Goal: Complete application form: Complete application form

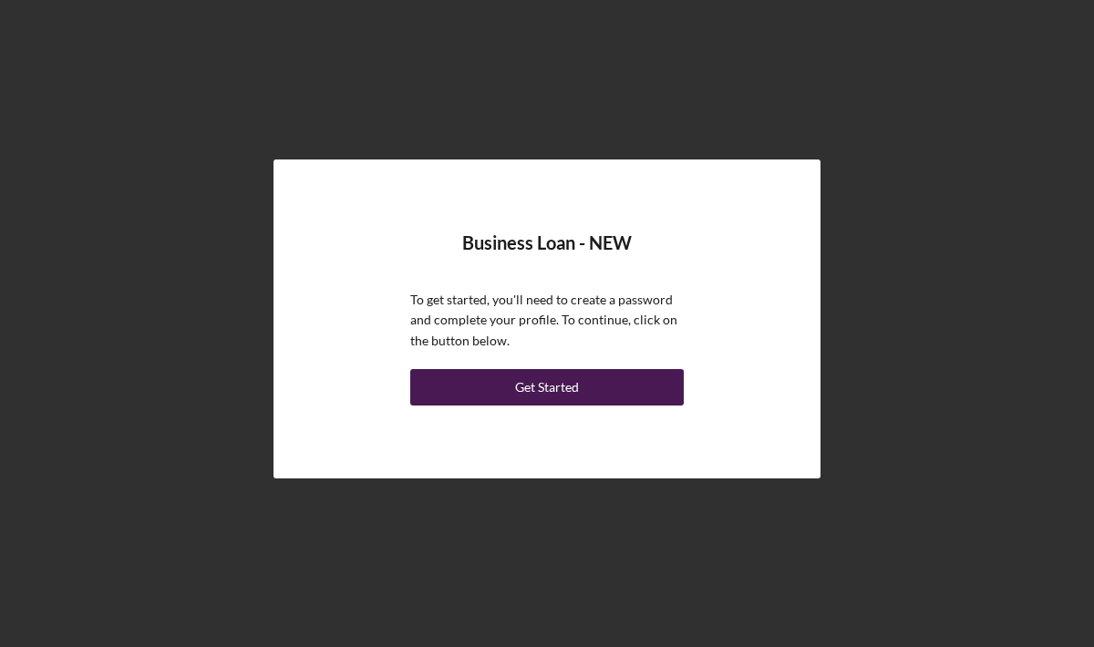
click at [559, 396] on div "Get Started" at bounding box center [547, 387] width 64 height 36
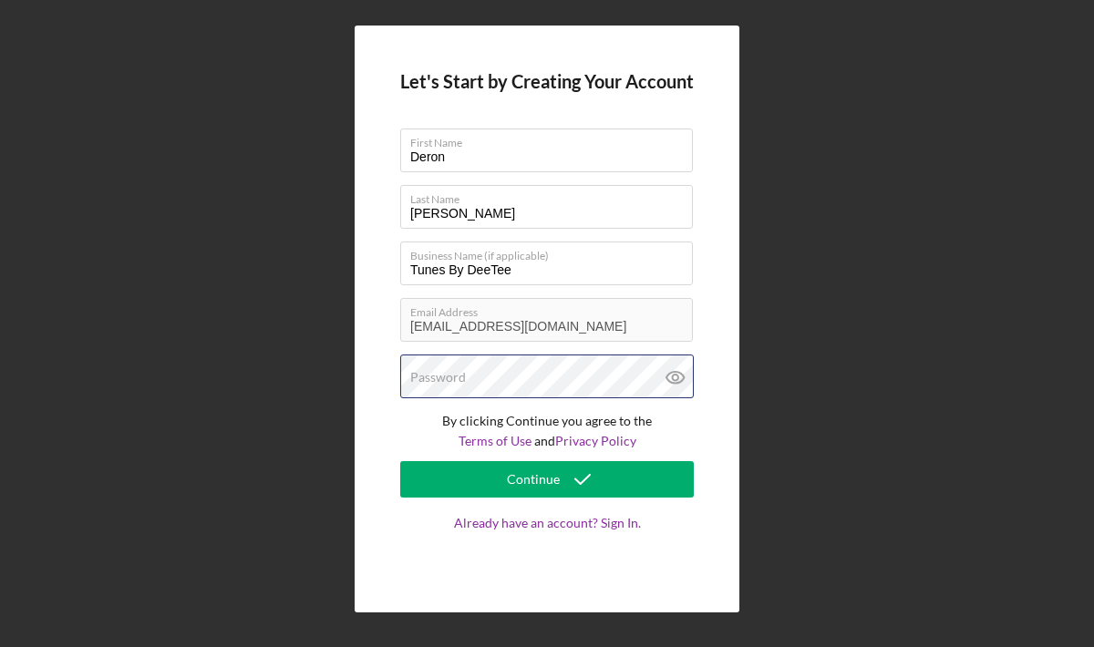
click at [515, 373] on div "Password" at bounding box center [546, 378] width 293 height 46
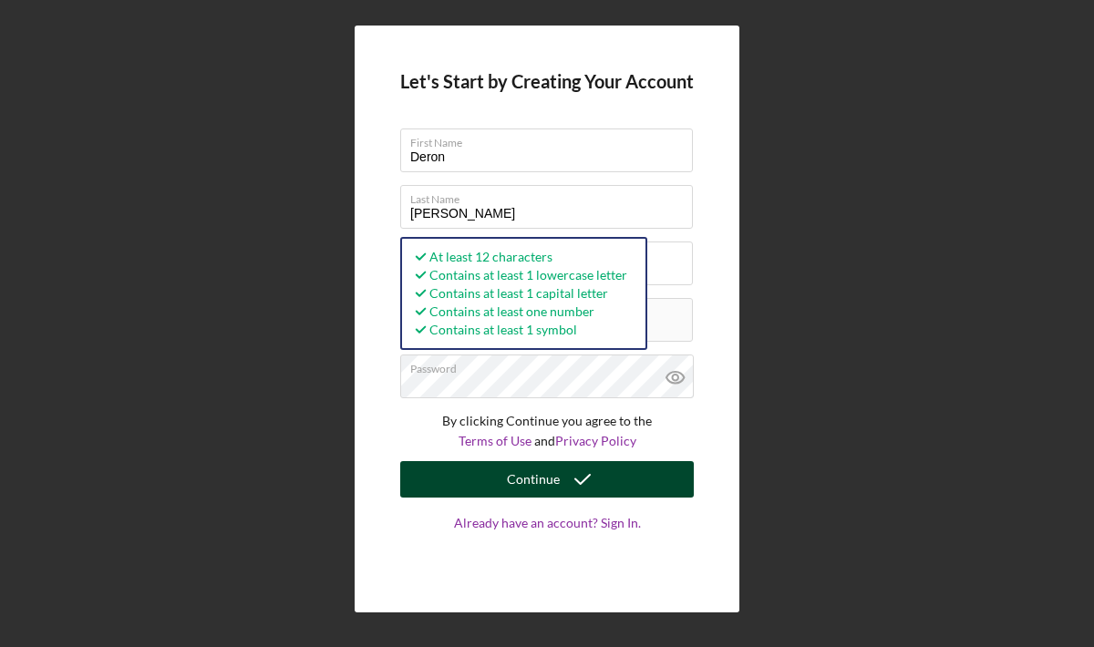
click at [543, 477] on div "Continue" at bounding box center [533, 479] width 53 height 36
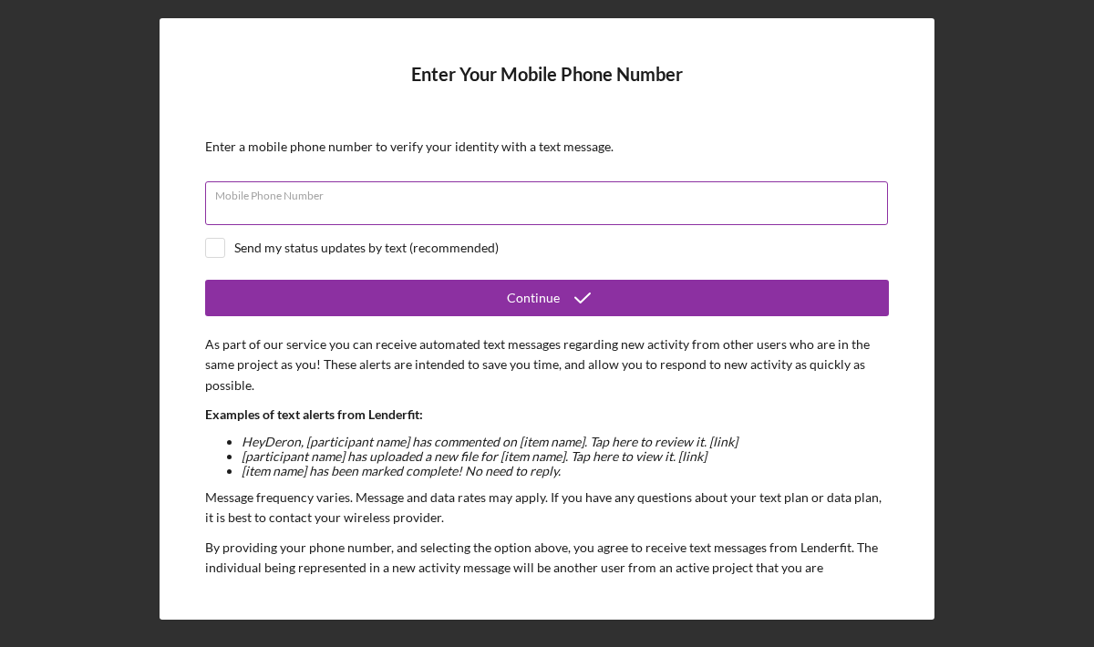
click at [385, 205] on input "Mobile Phone Number" at bounding box center [546, 203] width 683 height 44
type input "[PHONE_NUMBER]"
click at [220, 247] on input "checkbox" at bounding box center [215, 248] width 18 height 18
checkbox input "true"
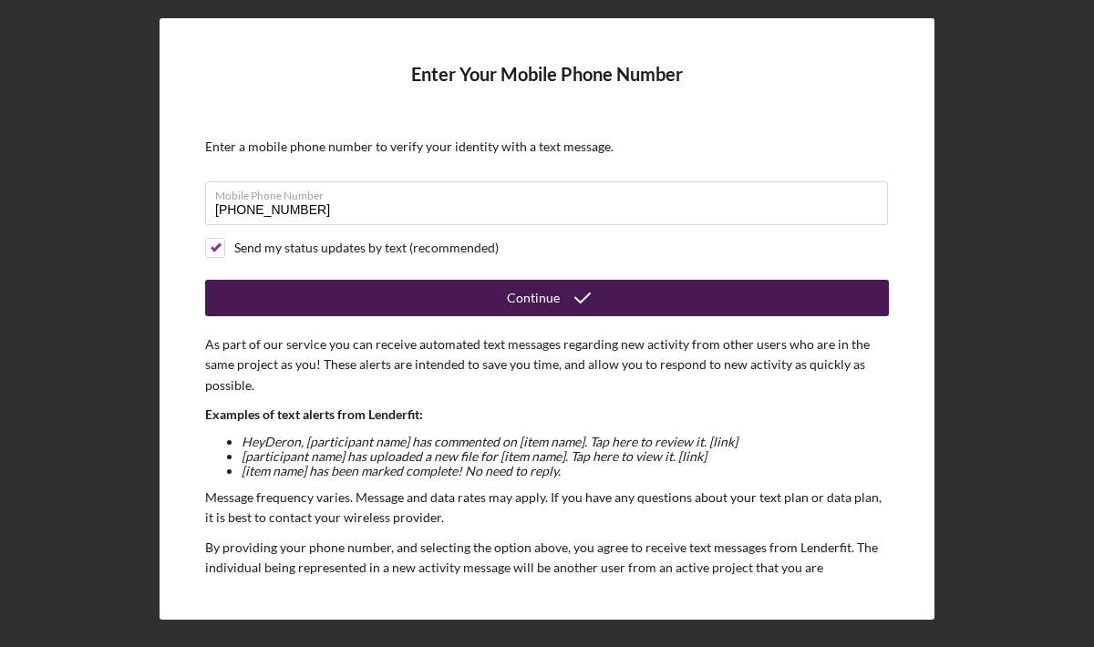
click at [456, 292] on button "Continue" at bounding box center [547, 298] width 684 height 36
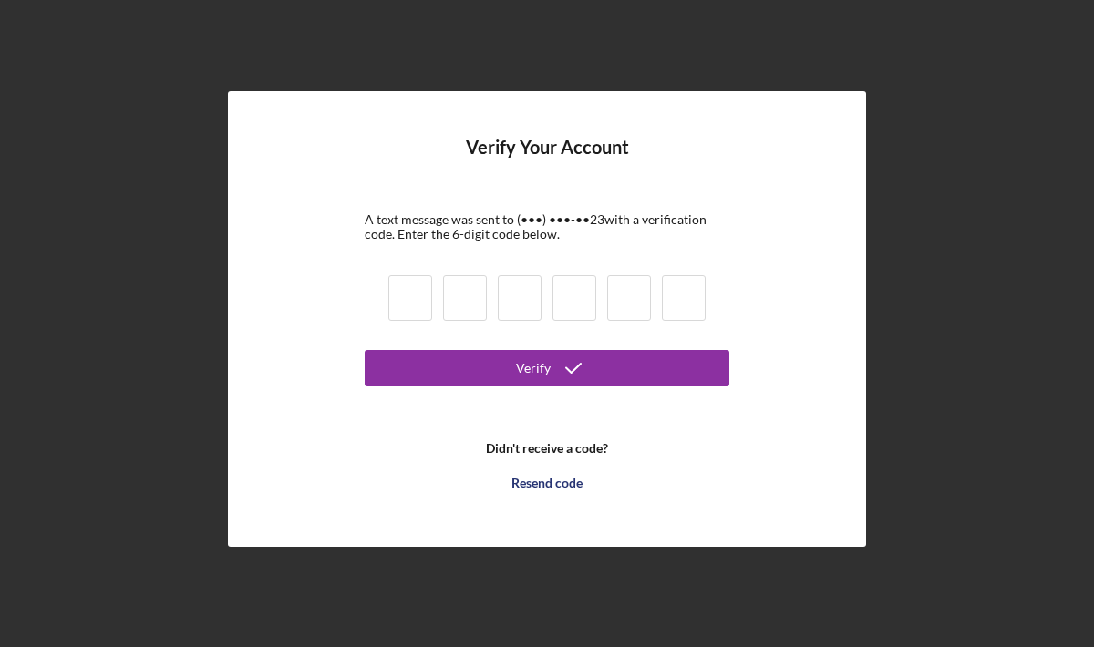
click at [416, 304] on input at bounding box center [410, 298] width 44 height 46
type input "4"
type input "2"
type input "7"
type input "9"
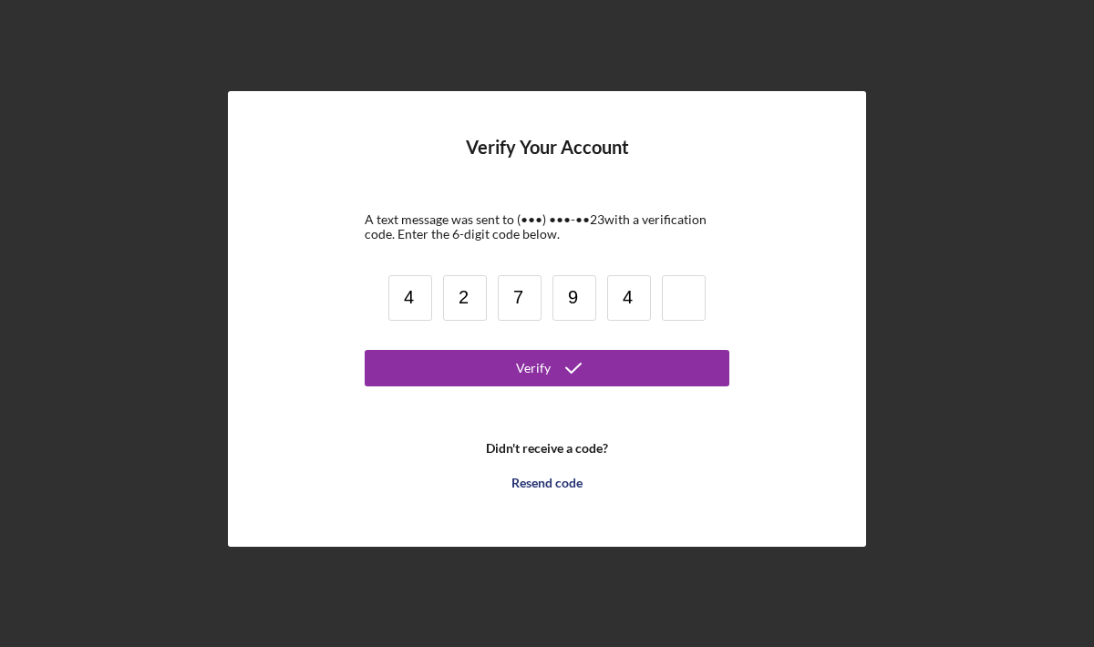
type input "4"
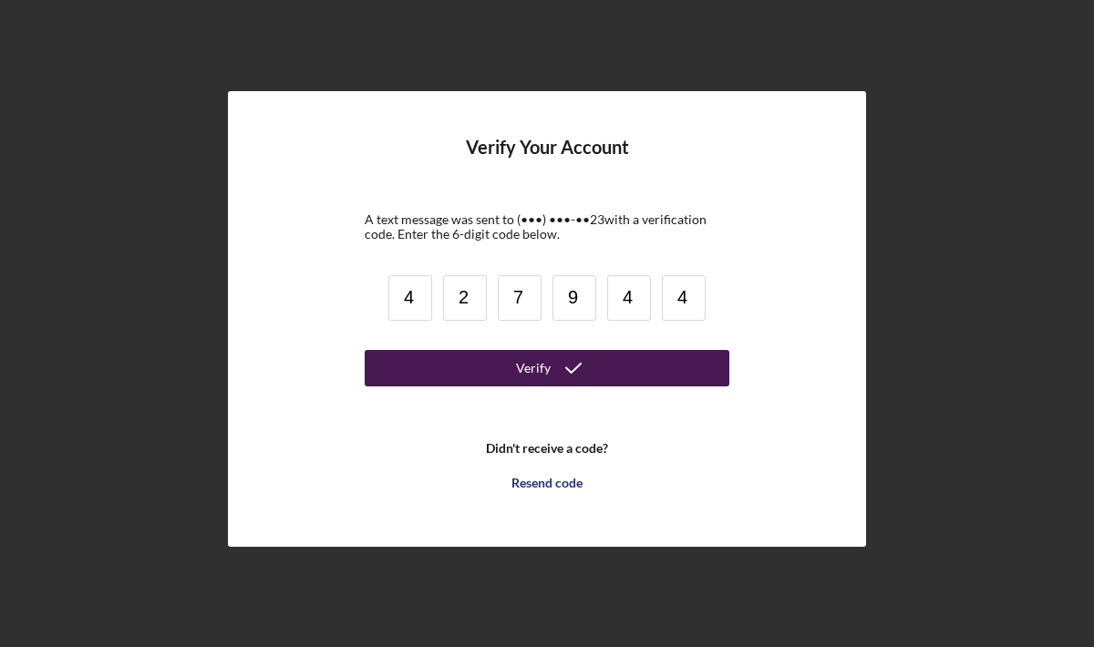
type input "4"
click at [500, 377] on button "Verify" at bounding box center [547, 368] width 365 height 36
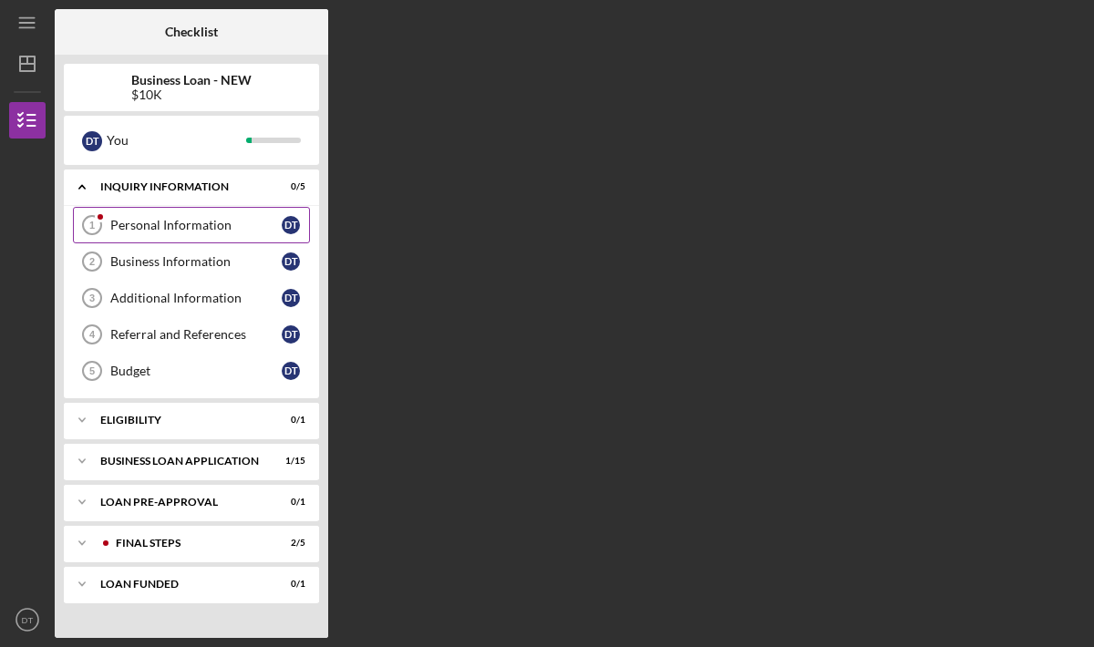
click at [220, 222] on div "Personal Information" at bounding box center [195, 225] width 171 height 15
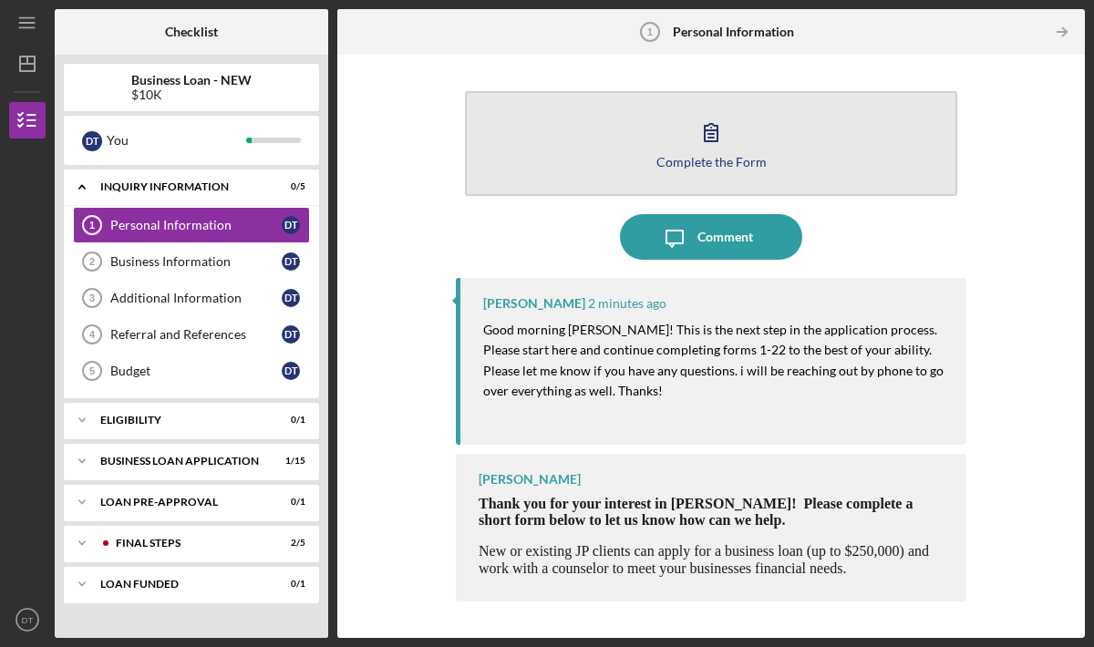
click at [712, 138] on icon "button" at bounding box center [710, 132] width 13 height 17
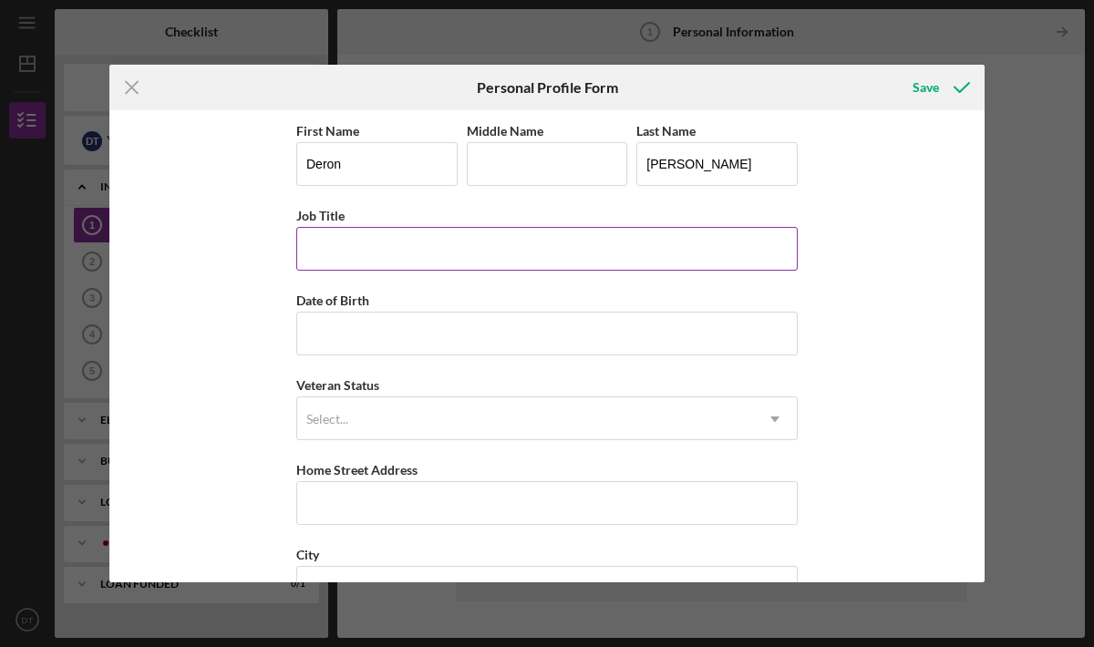
click at [511, 241] on input "Job Title" at bounding box center [546, 249] width 501 height 44
drag, startPoint x: 380, startPoint y: 249, endPoint x: 331, endPoint y: 252, distance: 49.3
click at [331, 252] on input "Paraeducator and" at bounding box center [546, 249] width 501 height 44
click at [453, 246] on input "Paraprofessional and" at bounding box center [546, 249] width 501 height 44
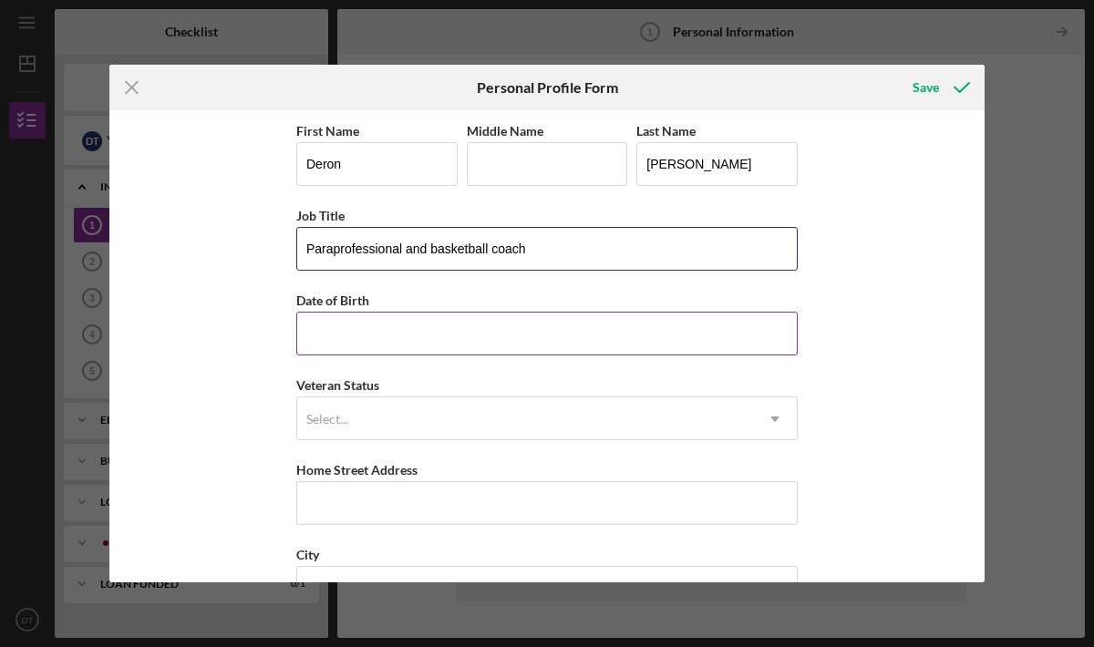
type input "Paraprofessional and basketball coach"
click at [446, 321] on input "Date of Birth" at bounding box center [546, 334] width 501 height 44
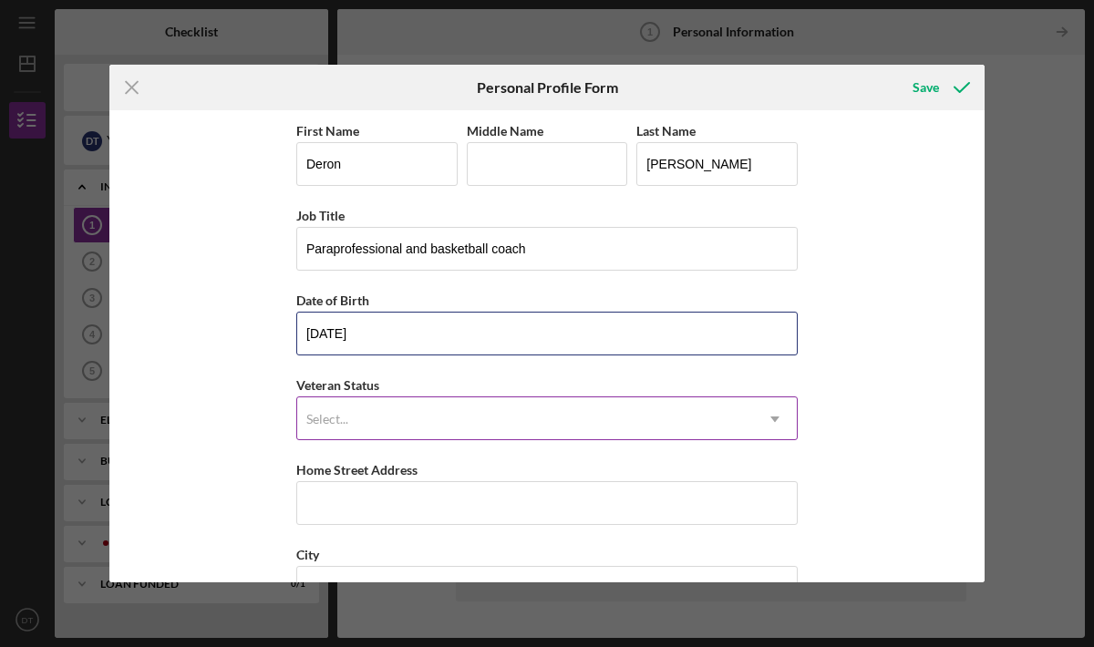
type input "[DATE]"
click at [453, 407] on div "Select..." at bounding box center [525, 419] width 456 height 42
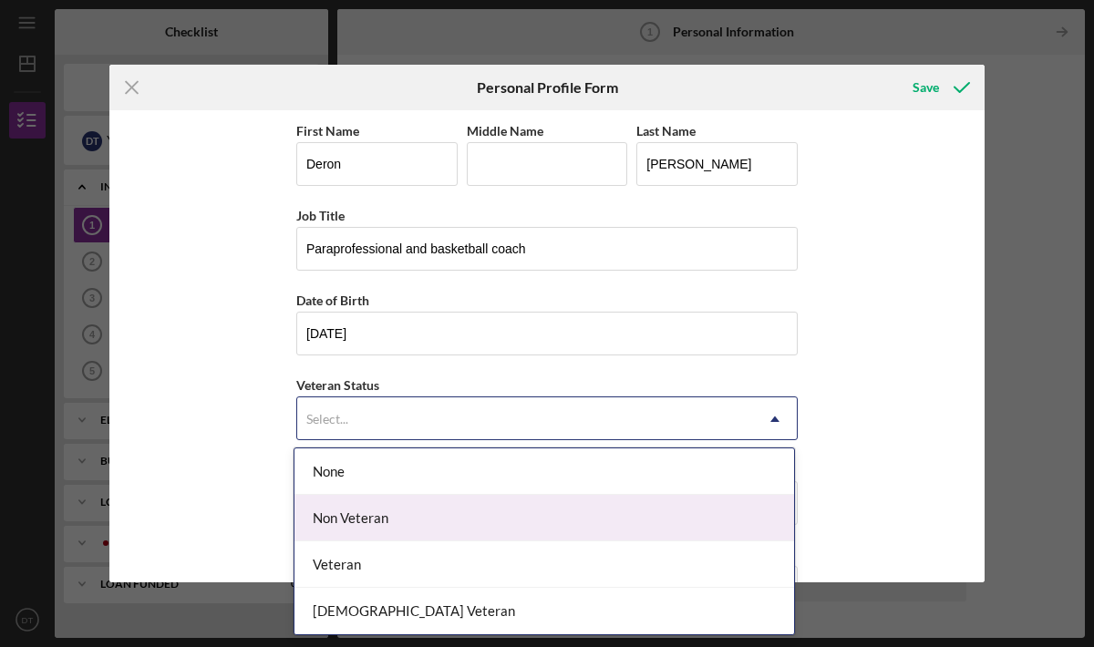
click at [419, 519] on div "Non Veteran" at bounding box center [543, 518] width 499 height 46
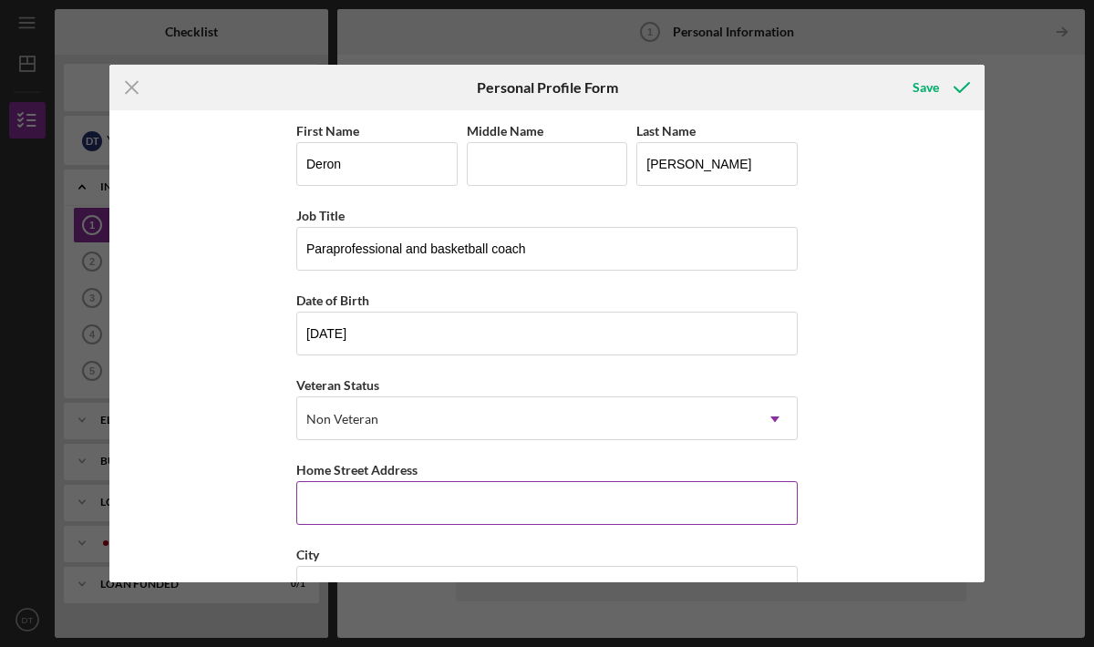
click at [409, 499] on input "Home Street Address" at bounding box center [546, 503] width 501 height 44
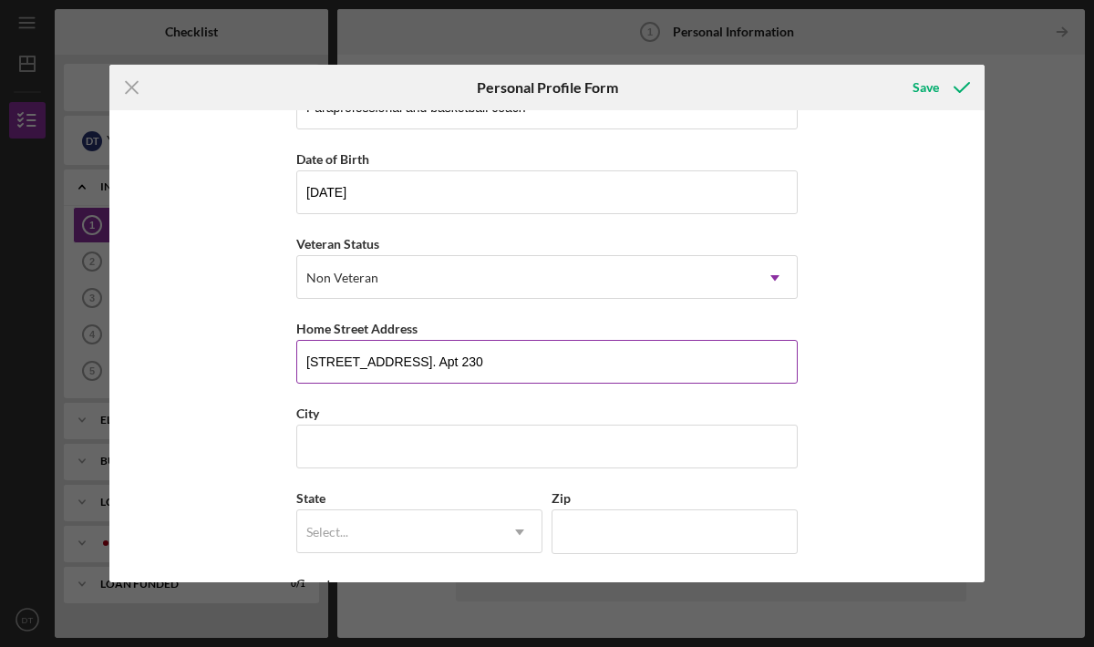
scroll to position [164, 0]
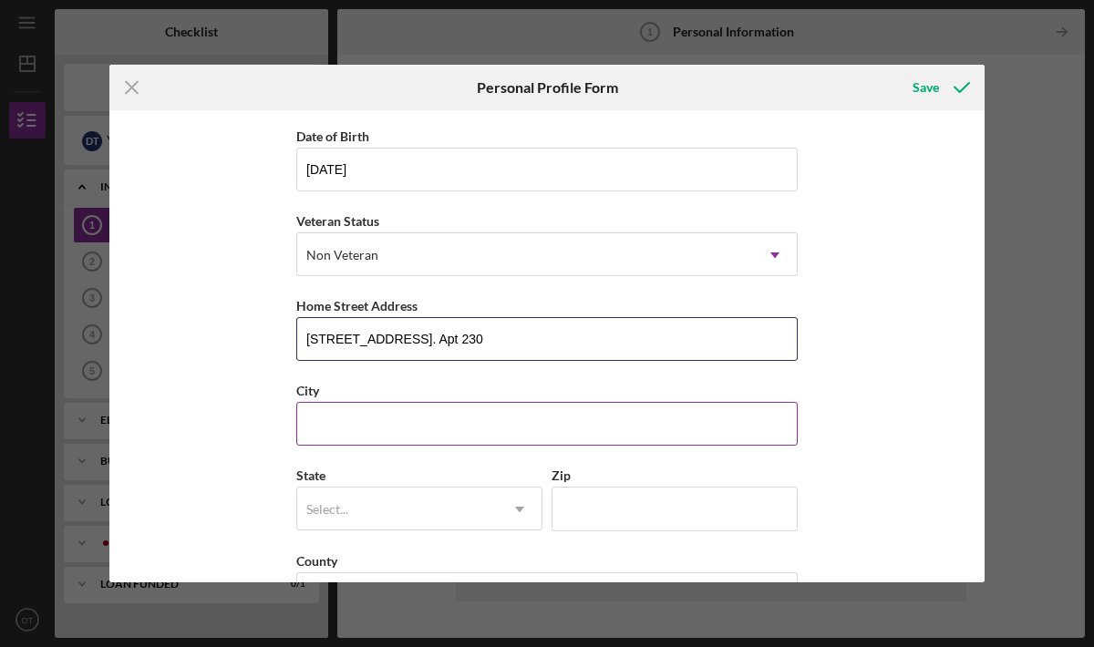
type input "[STREET_ADDRESS]. Apt 230"
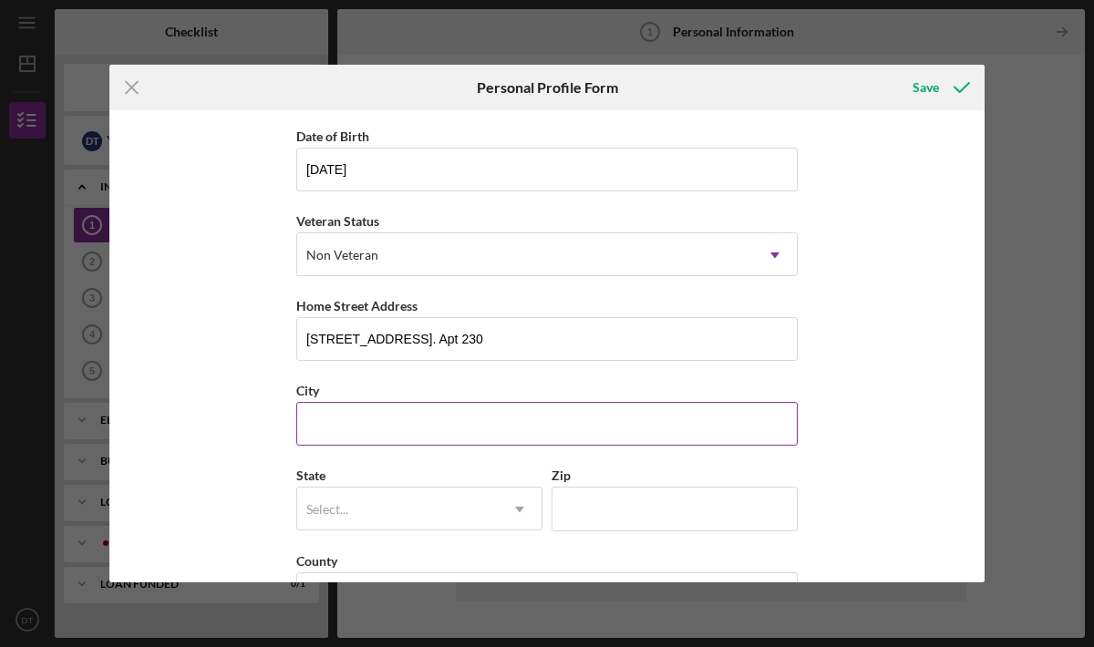
click at [413, 433] on input "City" at bounding box center [546, 424] width 501 height 44
type input "Leawood"
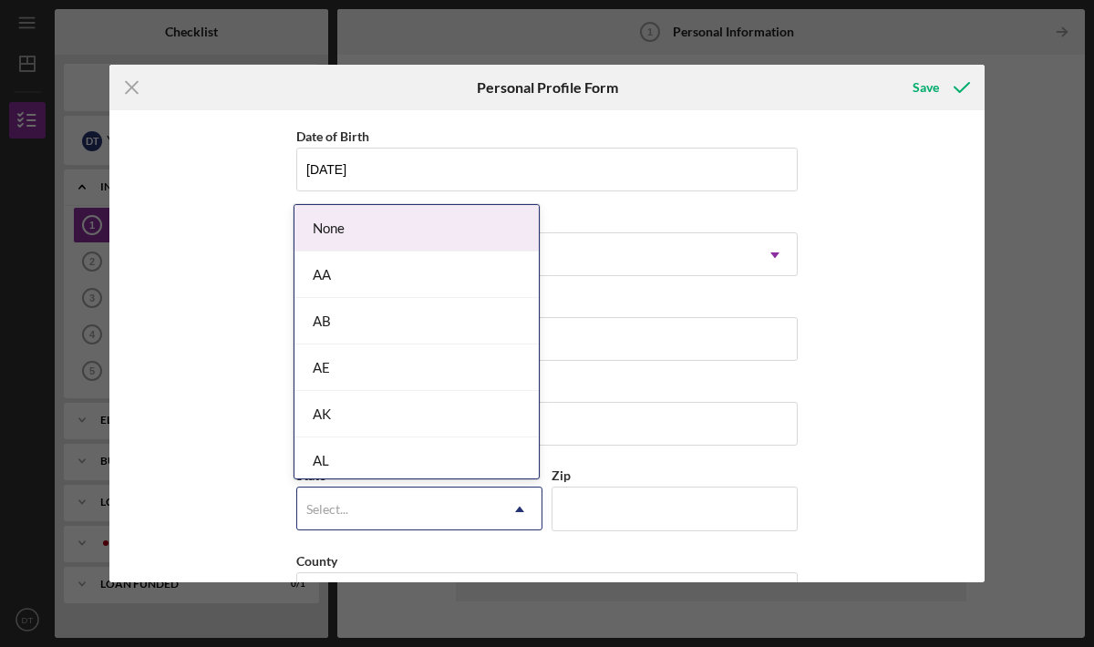
click at [432, 502] on div "Select..." at bounding box center [397, 509] width 201 height 42
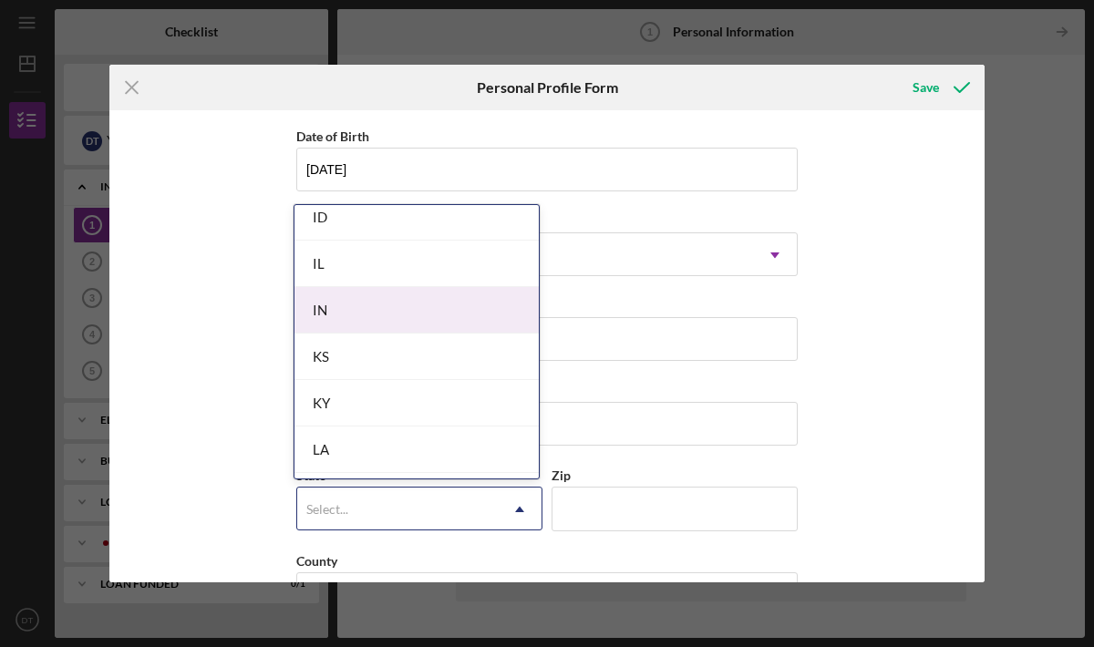
scroll to position [1036, 0]
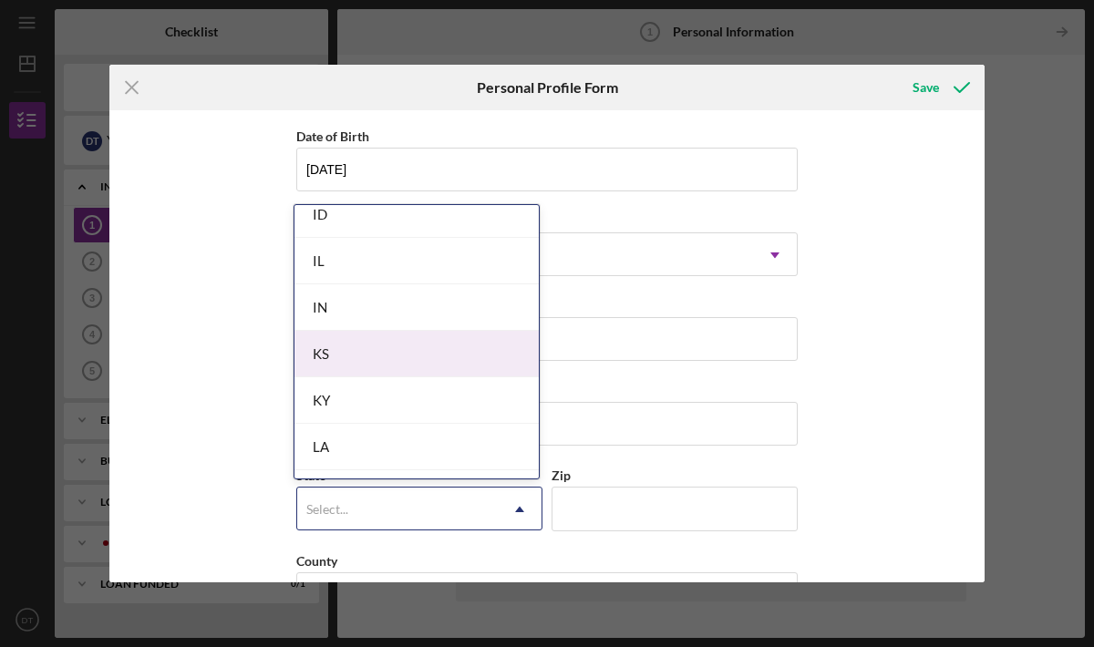
click at [415, 357] on div "KS" at bounding box center [416, 354] width 244 height 46
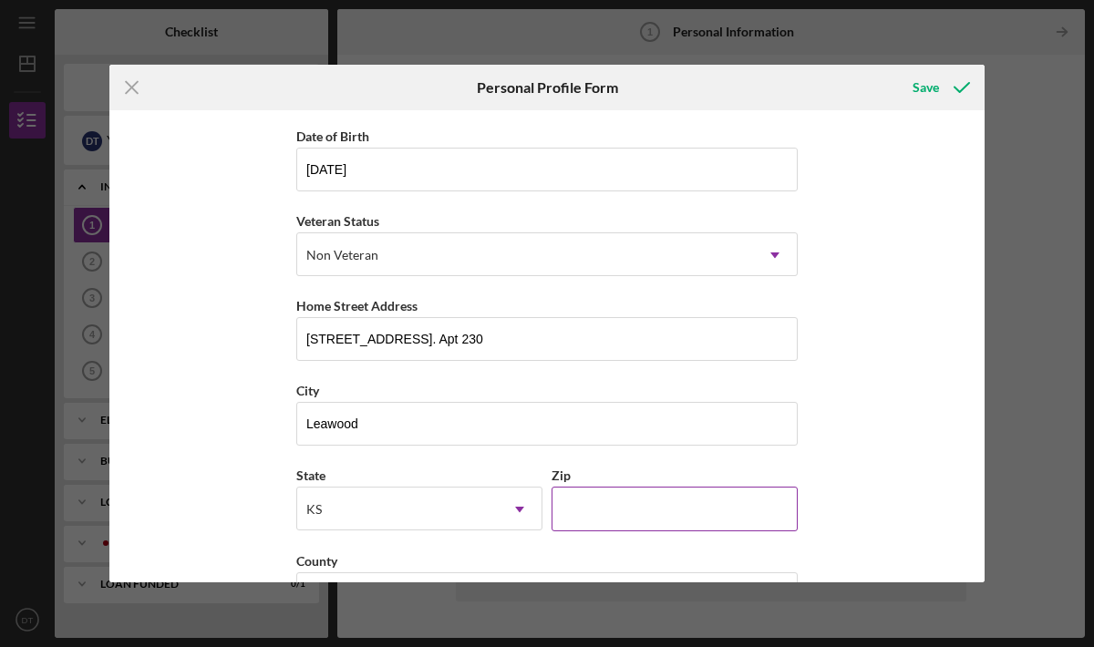
click at [591, 512] on input "Zip" at bounding box center [674, 509] width 246 height 44
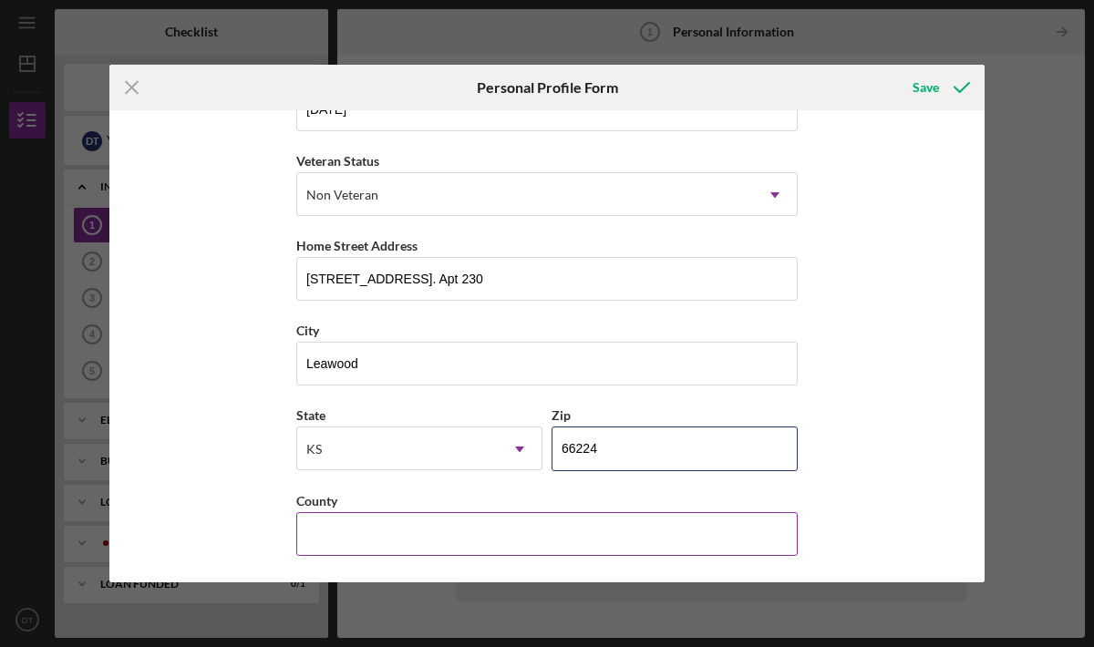
type input "66224"
click at [512, 522] on input "County" at bounding box center [546, 534] width 501 height 44
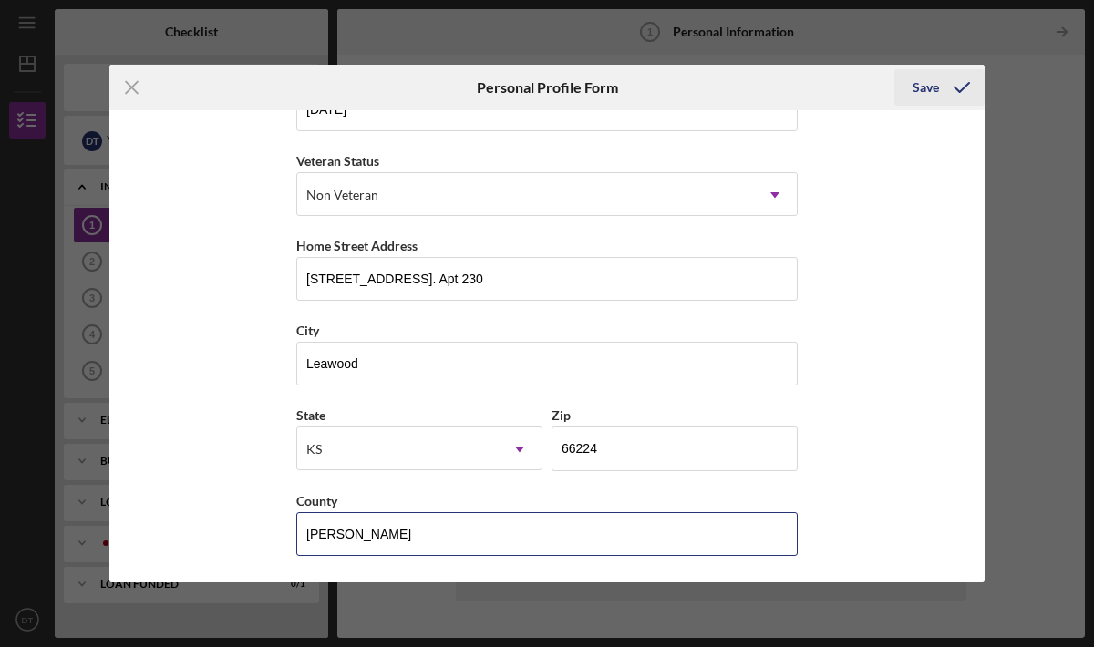
type input "[PERSON_NAME]"
click at [930, 95] on div "Save" at bounding box center [925, 87] width 26 height 36
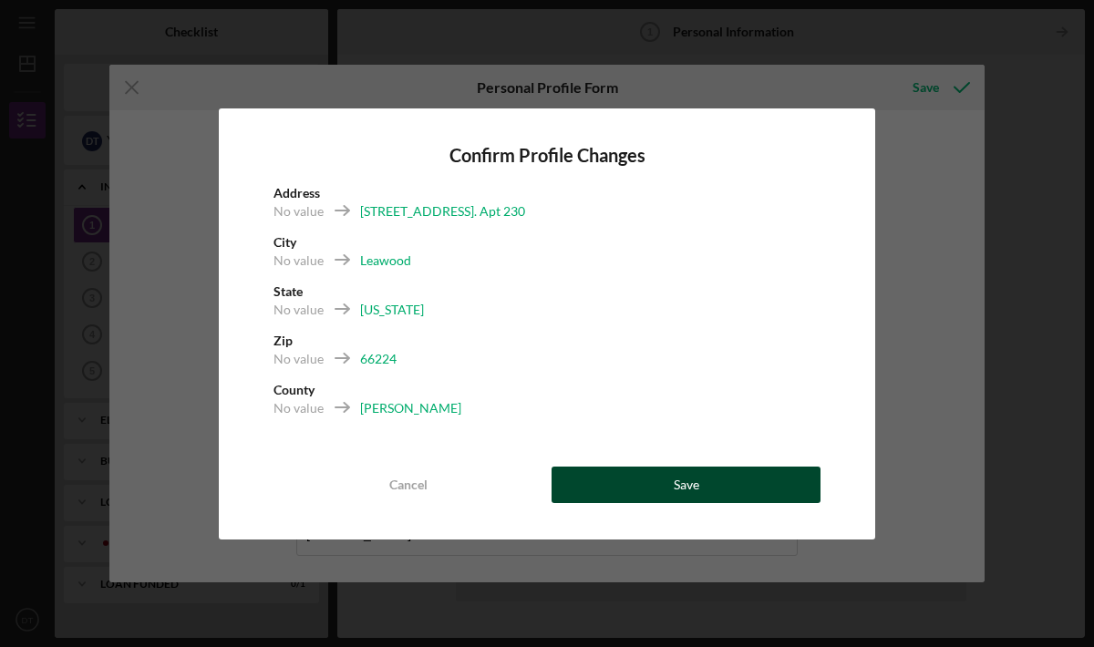
click at [627, 493] on button "Save" at bounding box center [685, 485] width 269 height 36
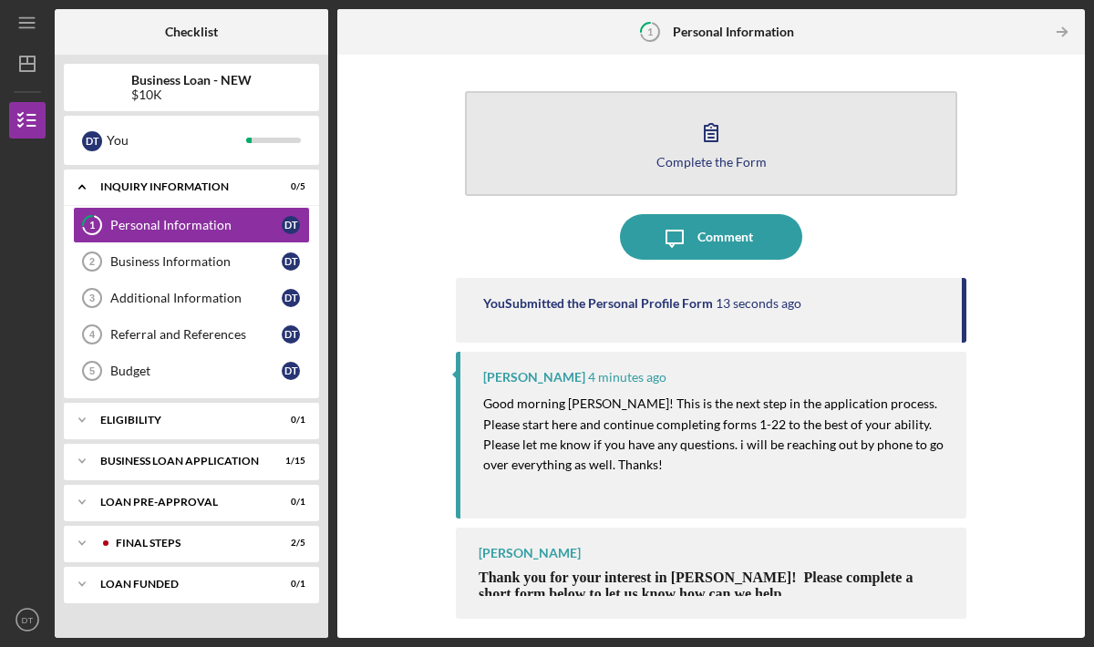
click at [719, 155] on div "Complete the Form" at bounding box center [711, 162] width 110 height 14
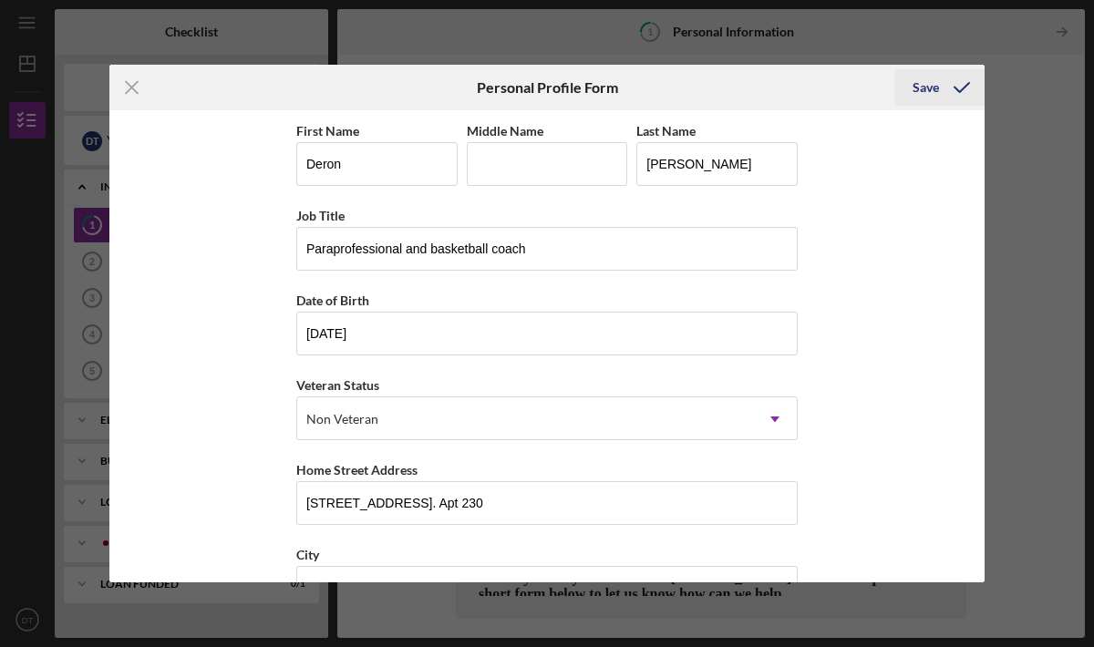
click at [936, 84] on div "Save" at bounding box center [925, 87] width 26 height 36
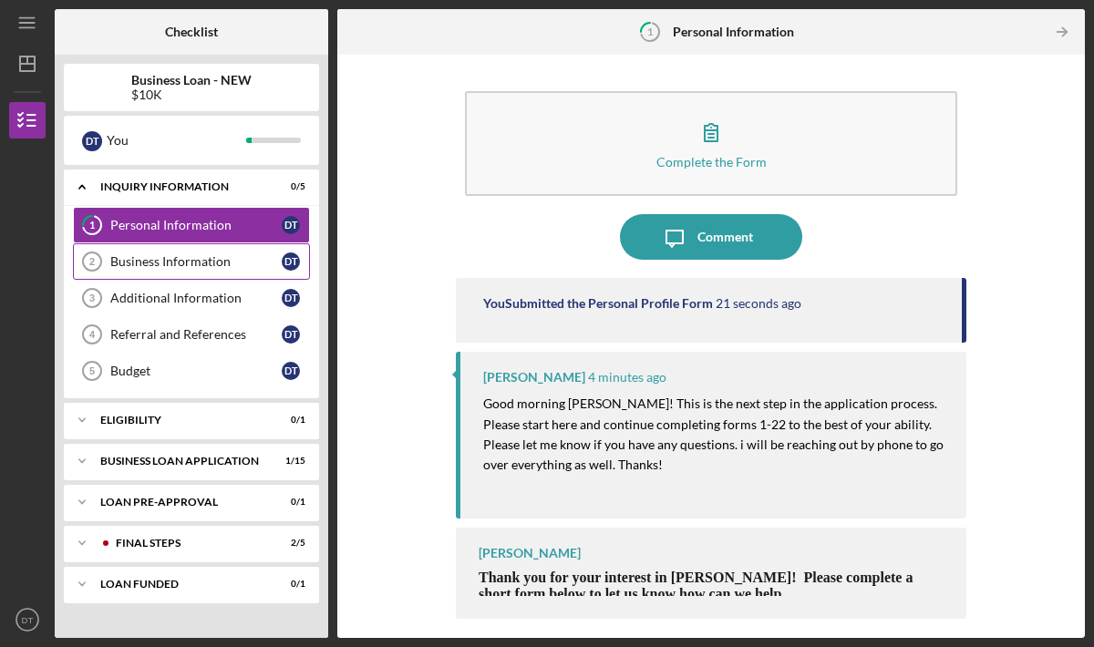
click at [170, 257] on div "Business Information" at bounding box center [195, 261] width 171 height 15
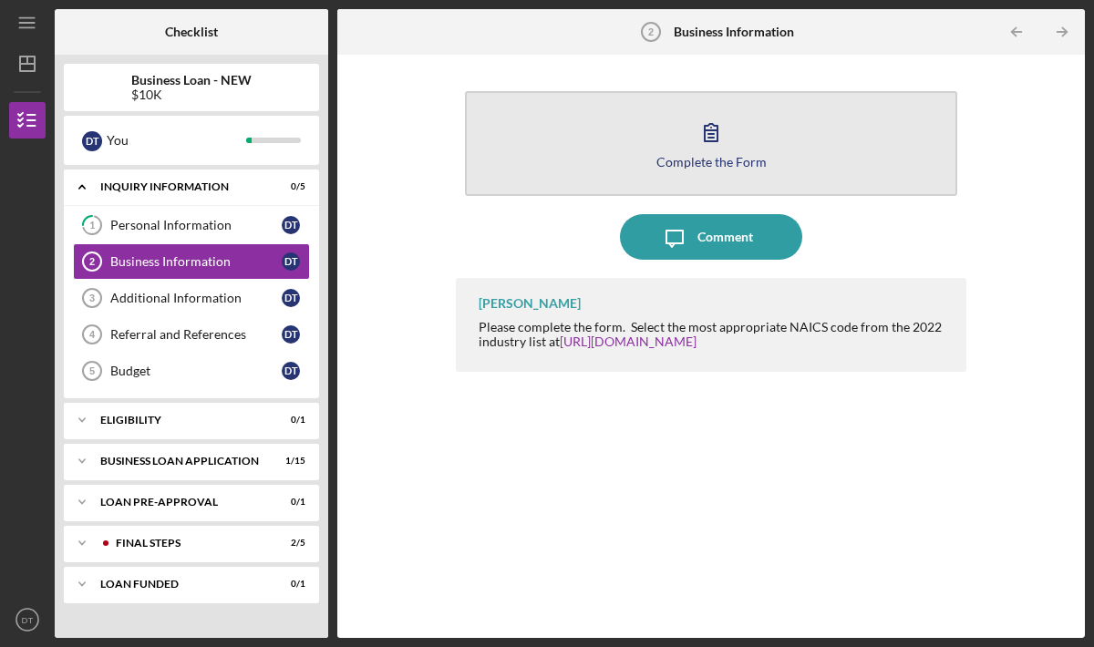
click at [650, 131] on button "Complete the Form Form" at bounding box center [711, 143] width 492 height 105
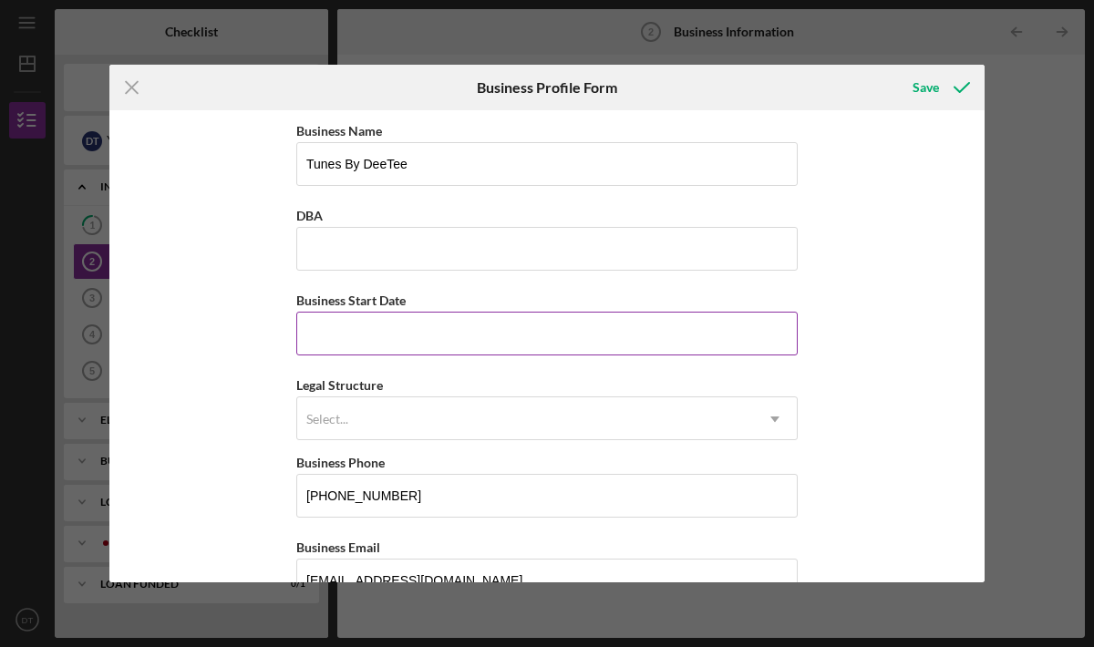
click at [452, 333] on input "Business Start Date" at bounding box center [546, 334] width 501 height 44
type input "07/31/2025"
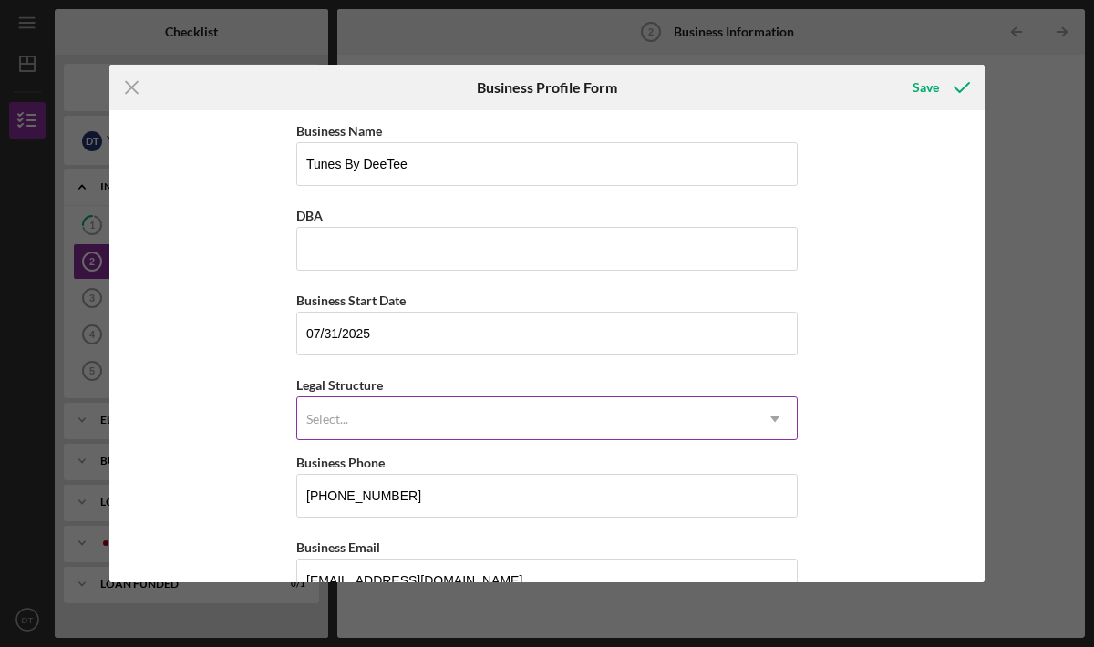
click at [491, 406] on div "Select..." at bounding box center [525, 419] width 456 height 42
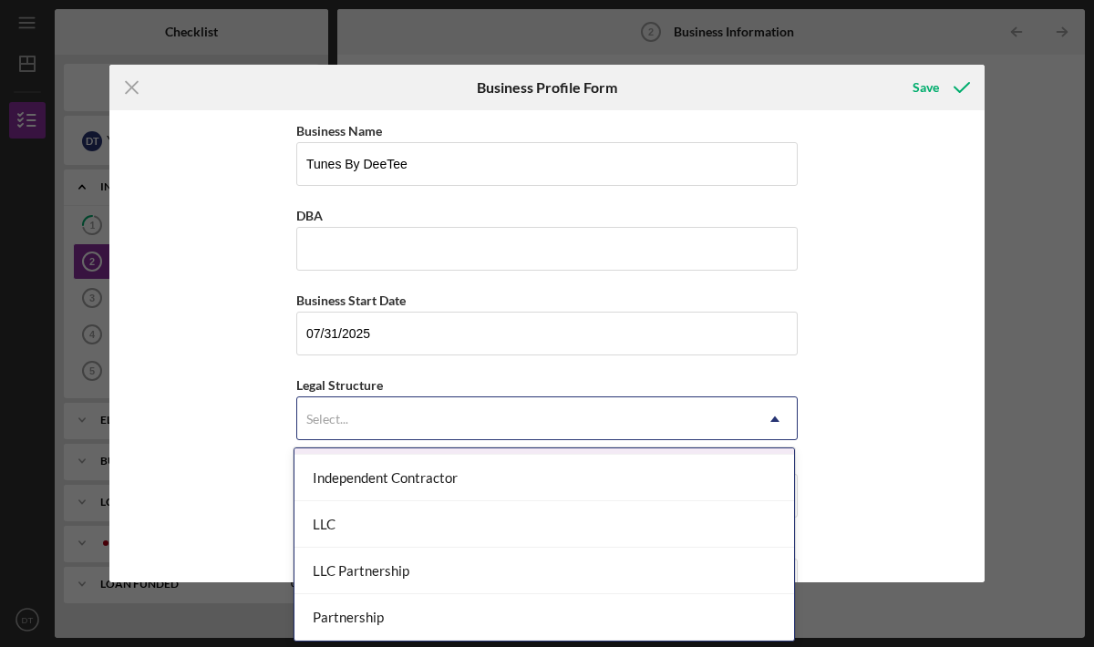
scroll to position [276, 0]
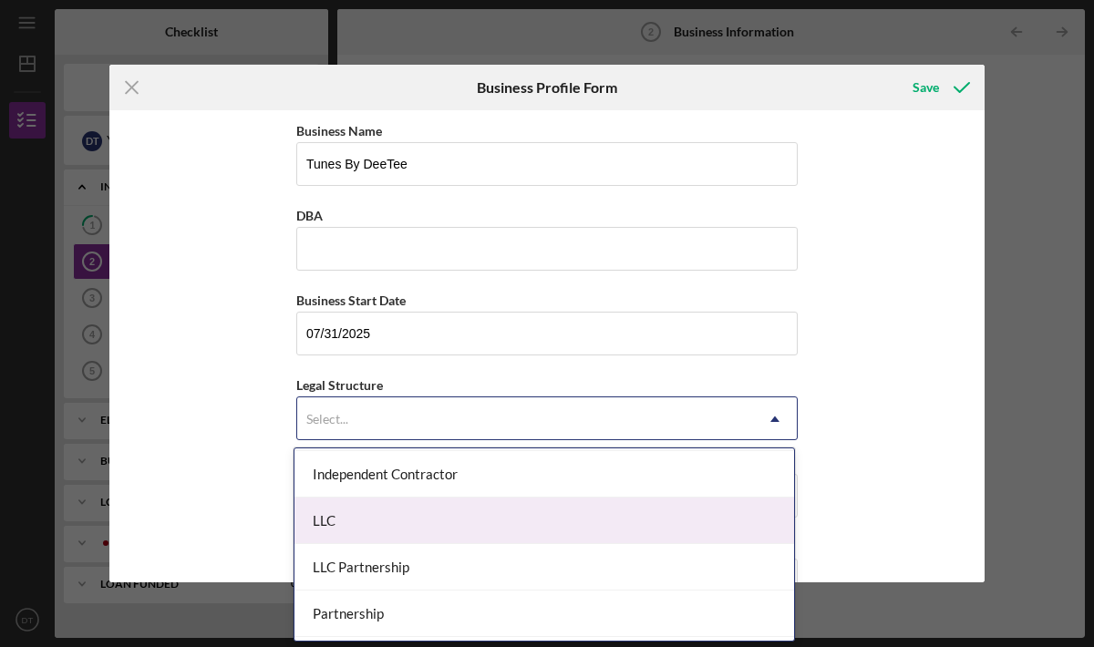
click at [445, 519] on div "LLC" at bounding box center [543, 521] width 499 height 46
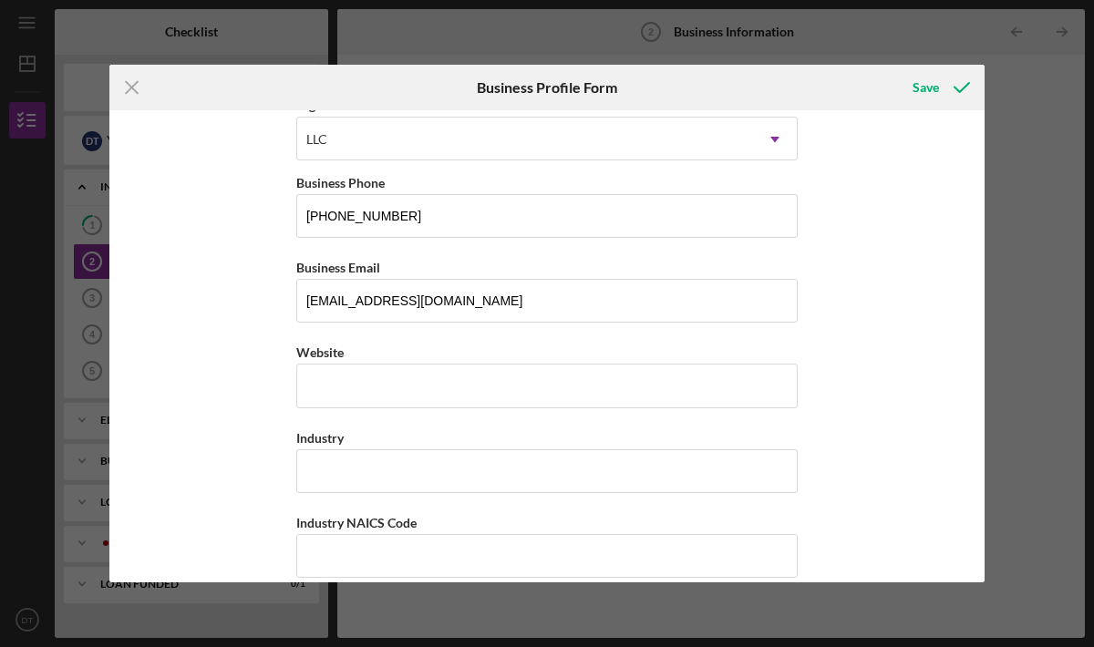
scroll to position [309, 0]
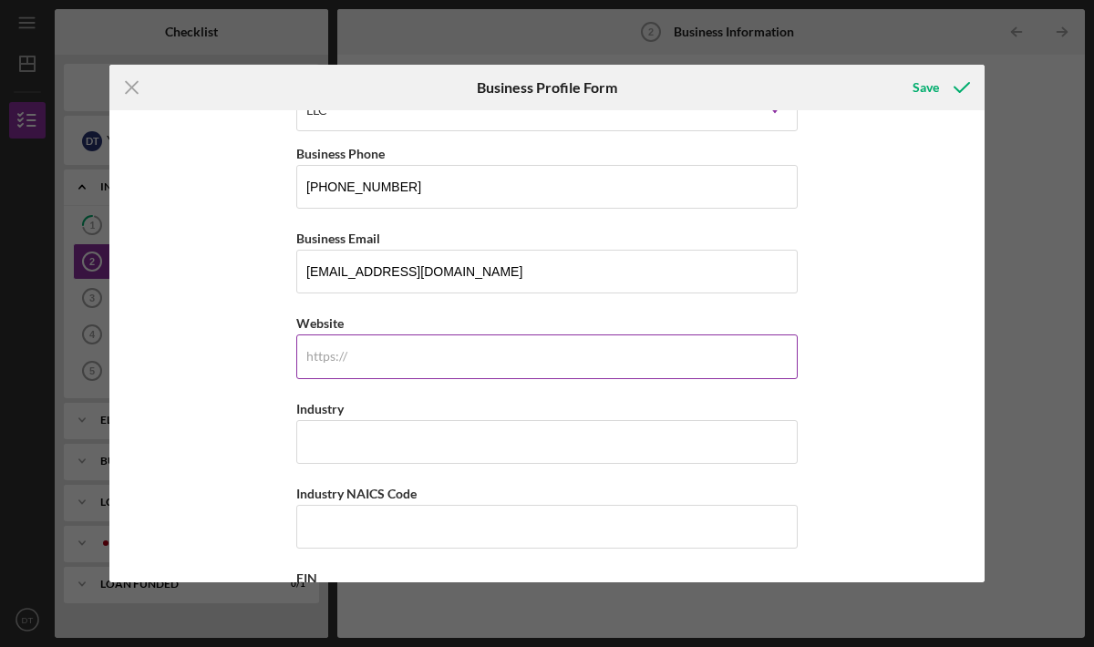
click at [393, 345] on input "Website" at bounding box center [546, 356] width 501 height 44
type input "t"
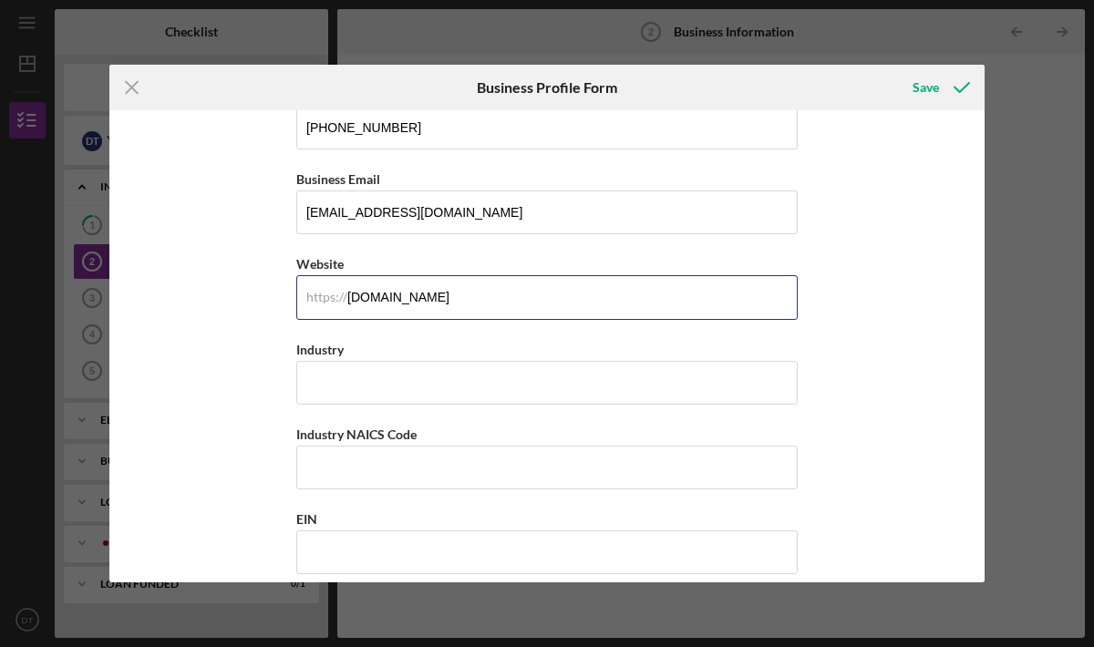
scroll to position [388, 0]
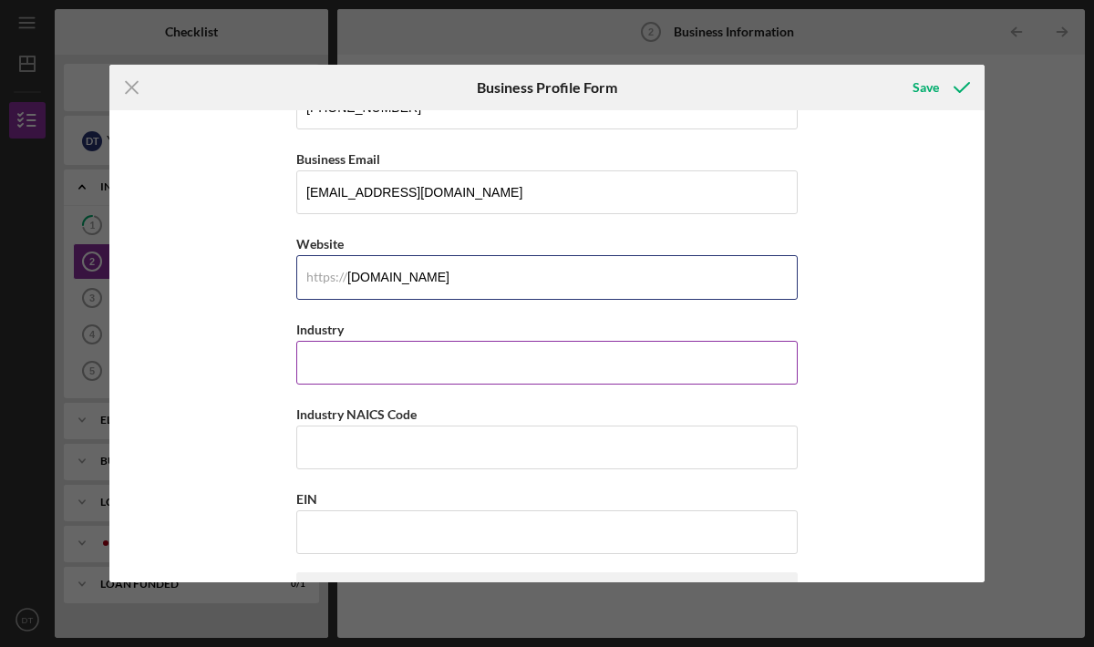
type input "[DOMAIN_NAME]"
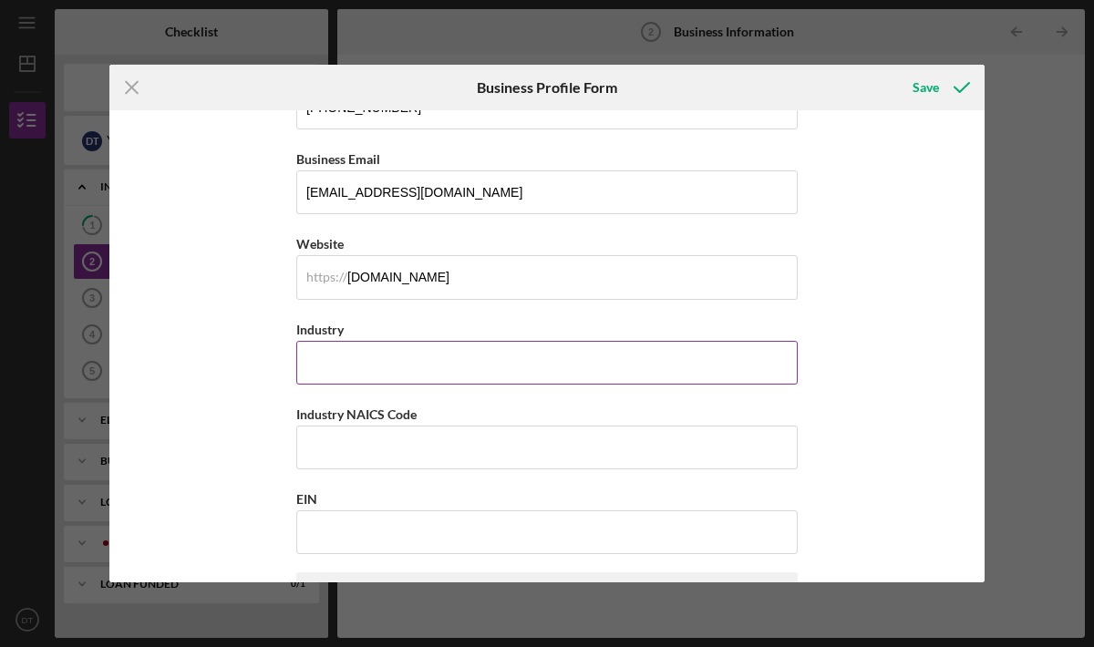
click at [390, 355] on input "Industry" at bounding box center [546, 363] width 501 height 44
type input "u"
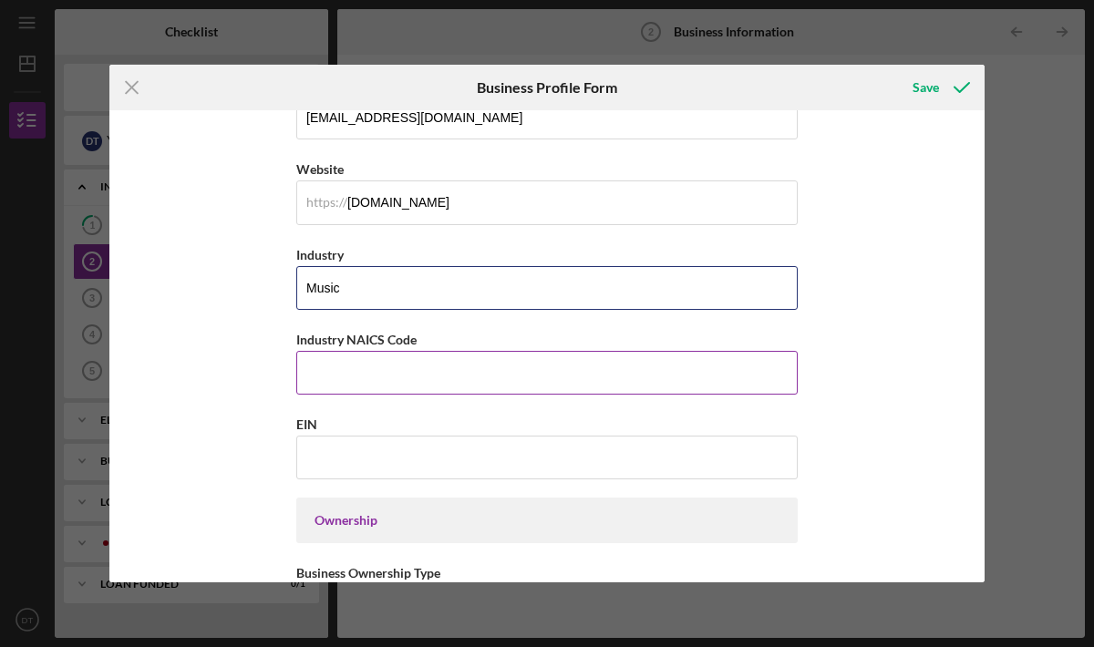
scroll to position [464, 0]
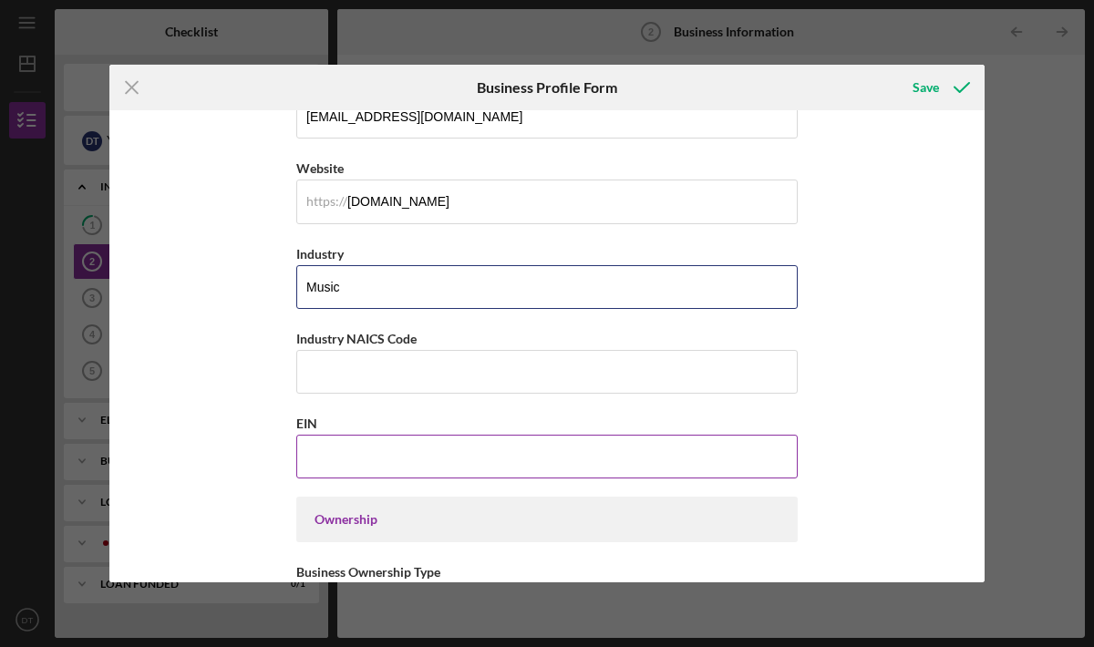
type input "Music"
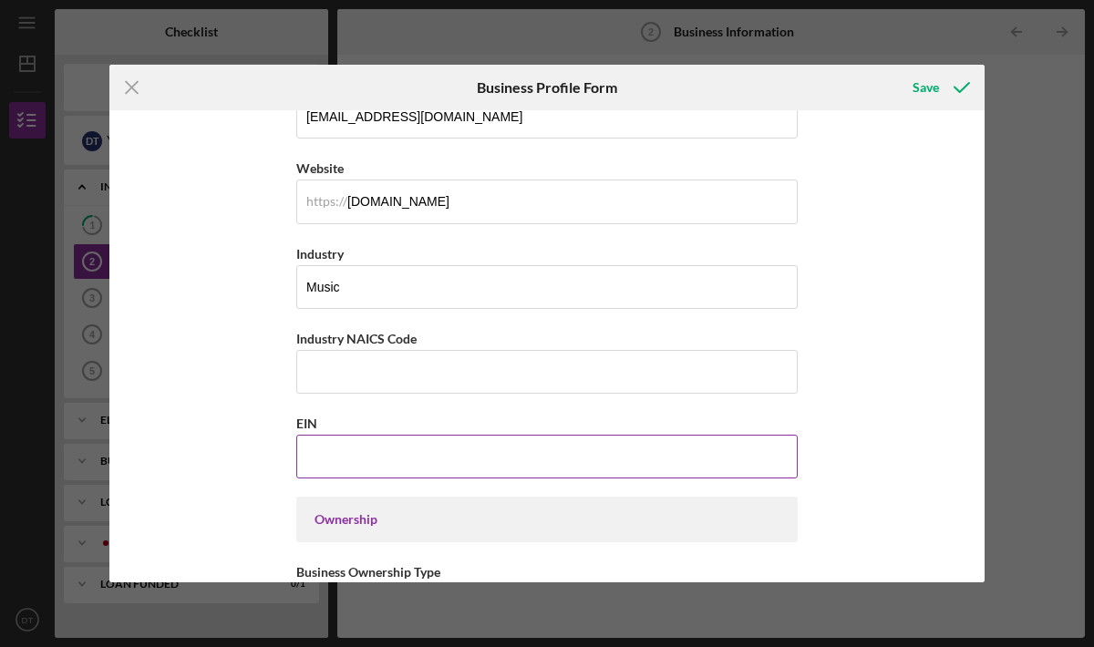
click at [411, 445] on input "EIN" at bounding box center [546, 457] width 501 height 44
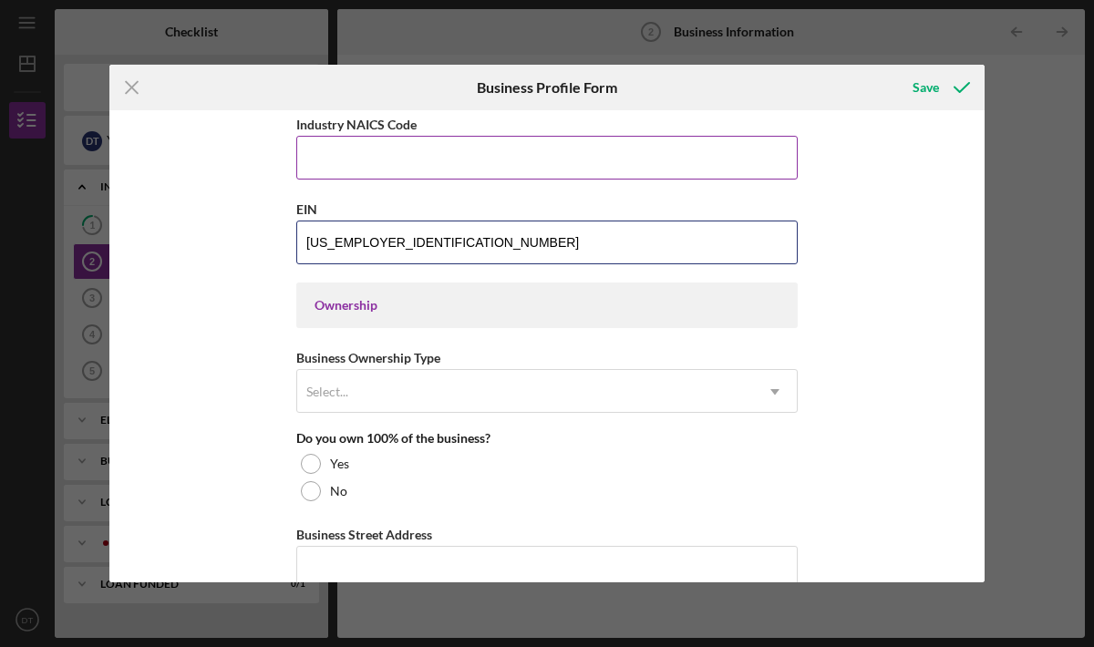
scroll to position [682, 0]
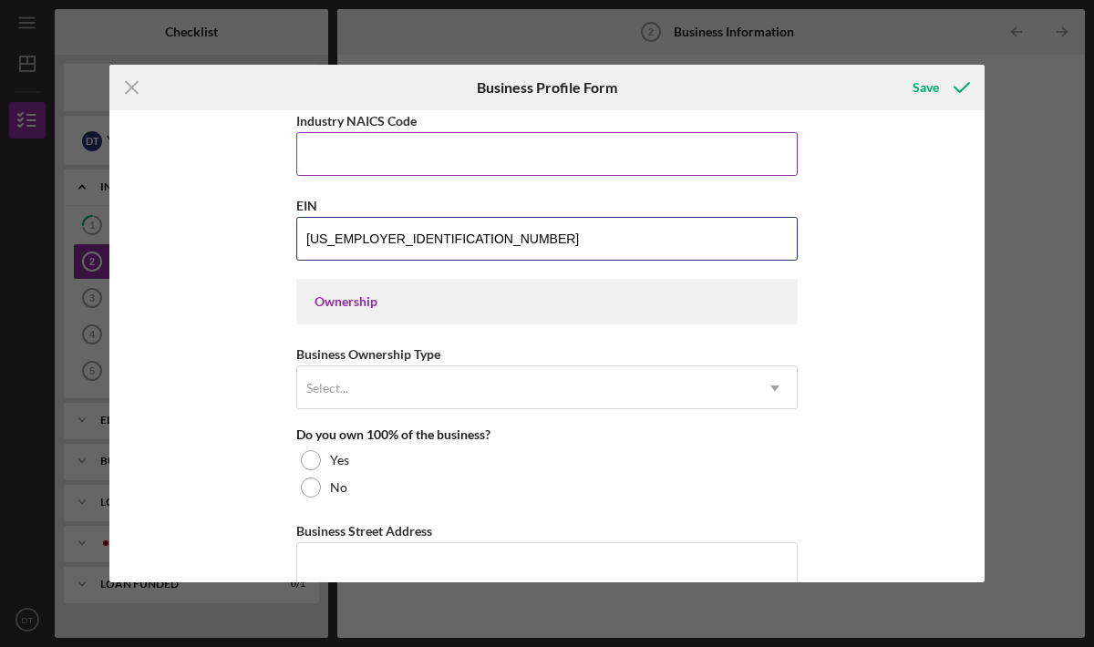
type input "[US_EMPLOYER_IDENTIFICATION_NUMBER]"
click at [479, 392] on div "Select..." at bounding box center [525, 388] width 456 height 42
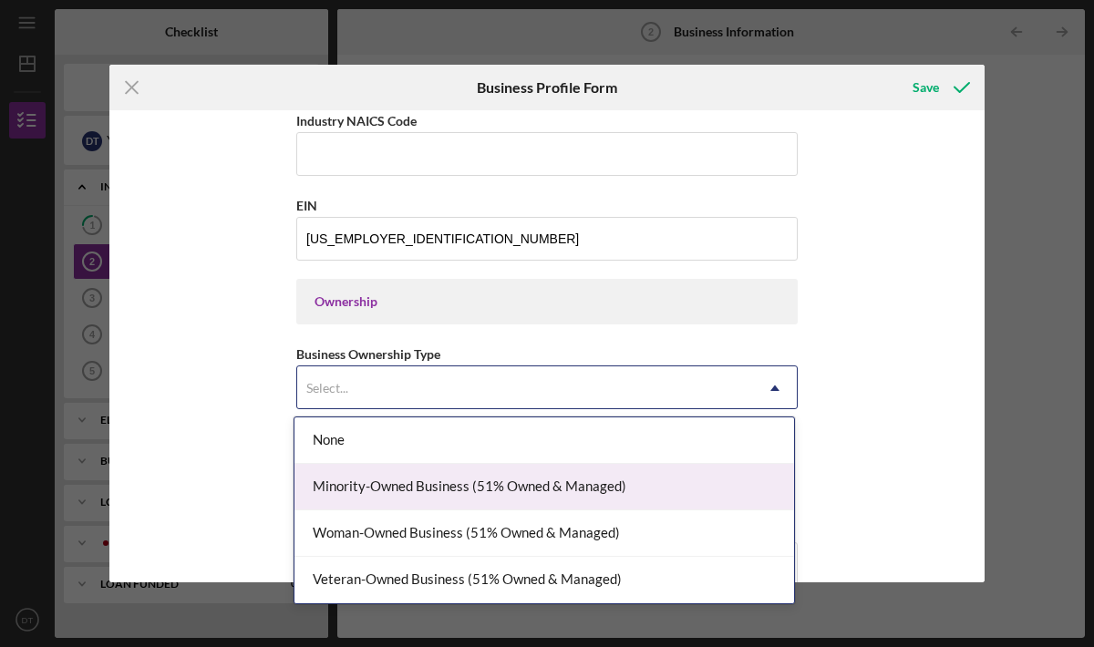
click at [497, 473] on div "Minority-Owned Business (51% Owned & Managed)" at bounding box center [543, 487] width 499 height 46
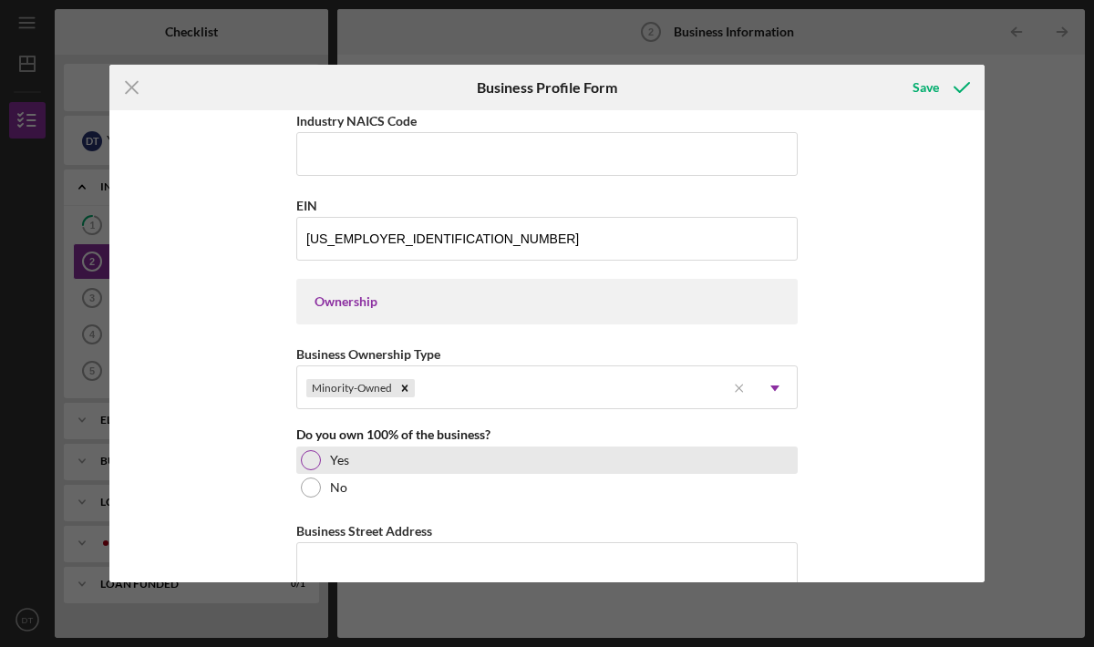
click at [341, 463] on label "Yes" at bounding box center [339, 460] width 19 height 15
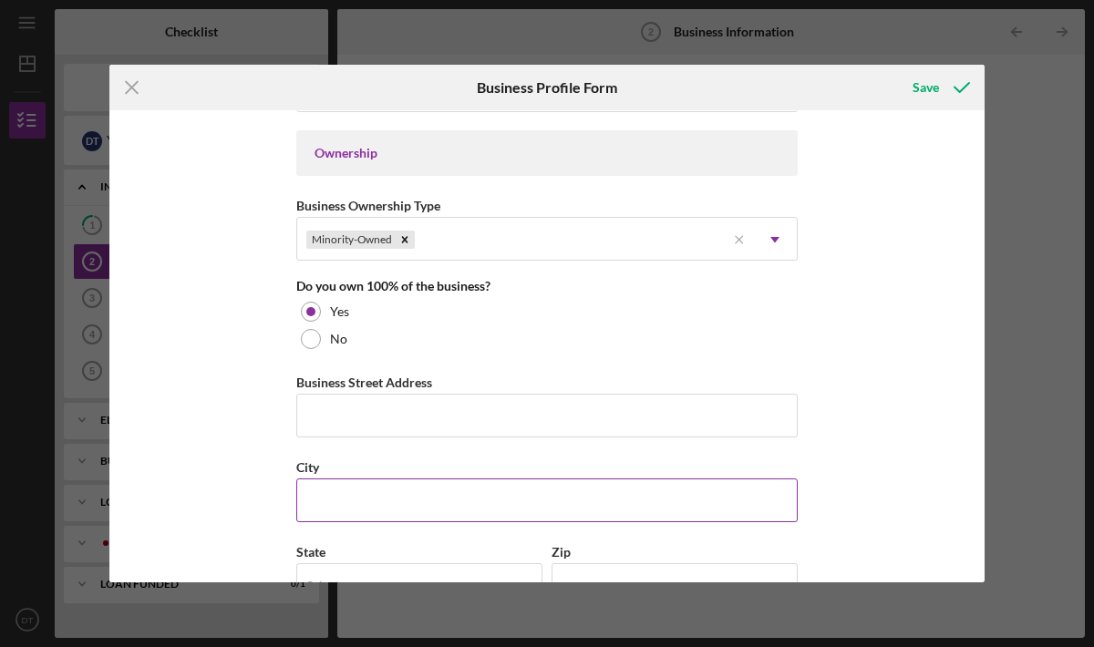
scroll to position [859, 0]
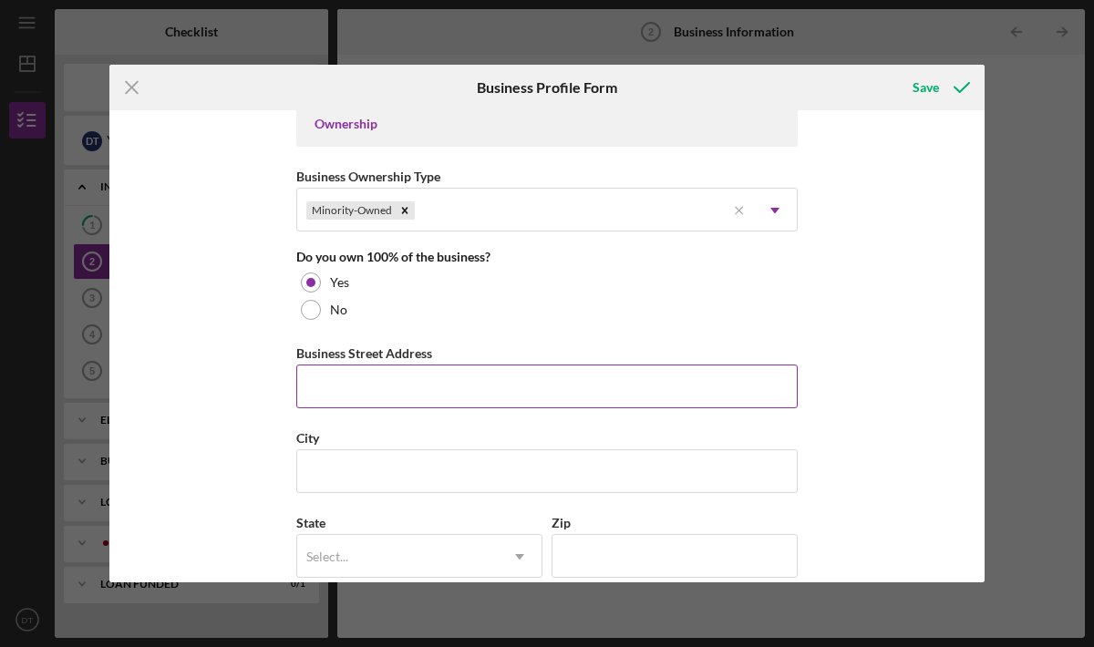
click at [382, 379] on input "Business Street Address" at bounding box center [546, 387] width 501 height 44
type input "[STREET_ADDRESS]. Apt 230"
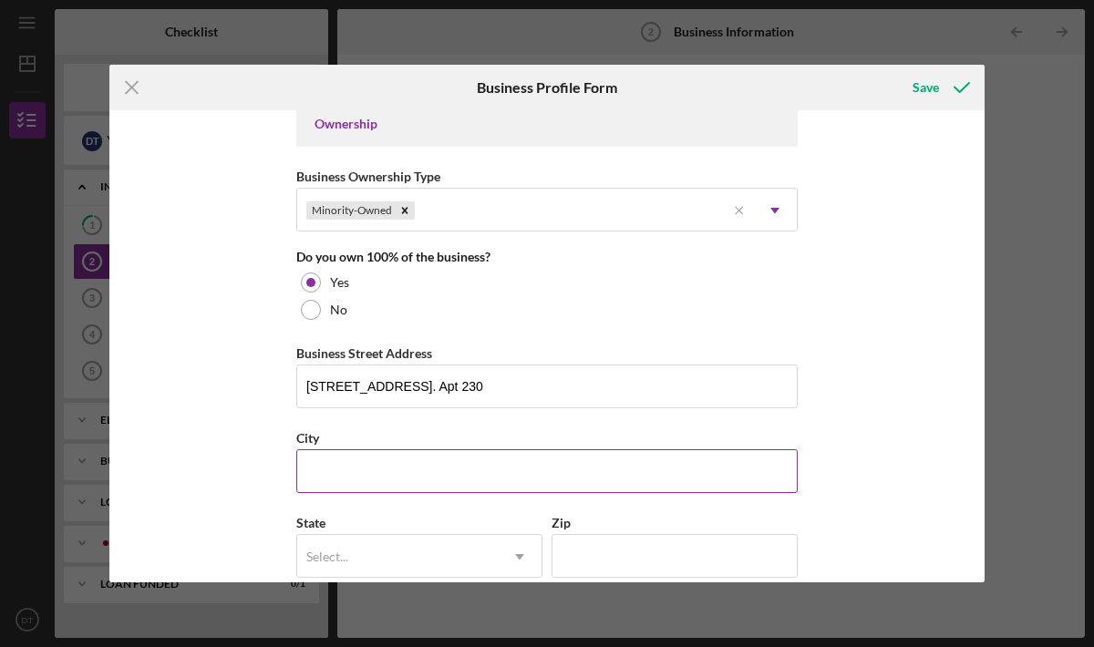
click at [429, 470] on input "City" at bounding box center [546, 471] width 501 height 44
type input "Leawood"
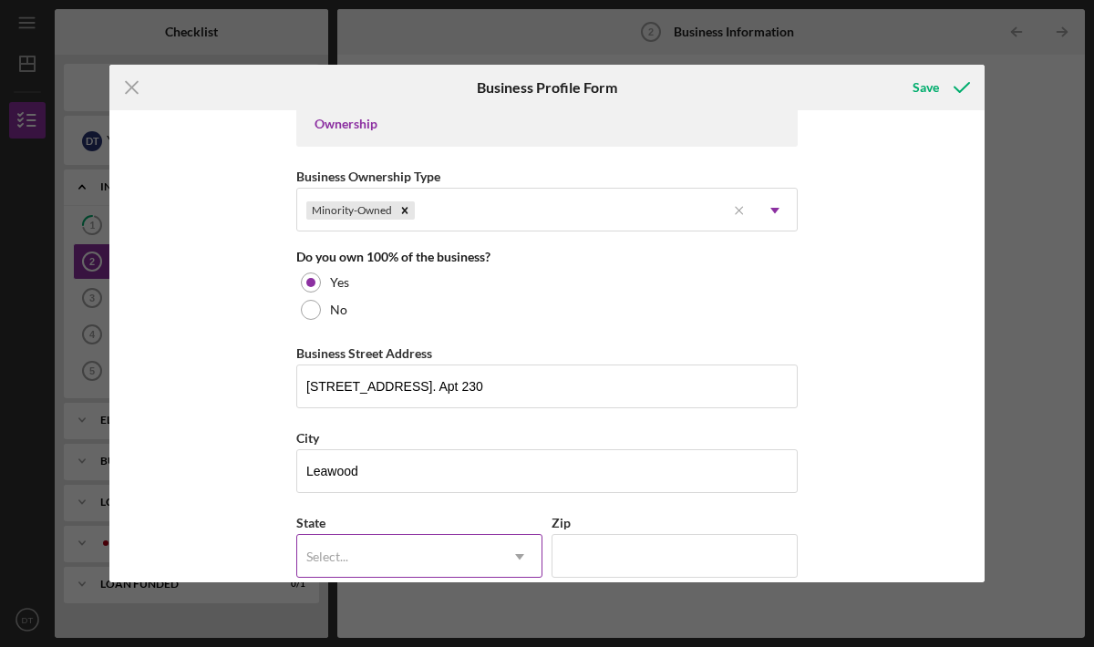
click at [427, 550] on div "Select..." at bounding box center [397, 557] width 201 height 42
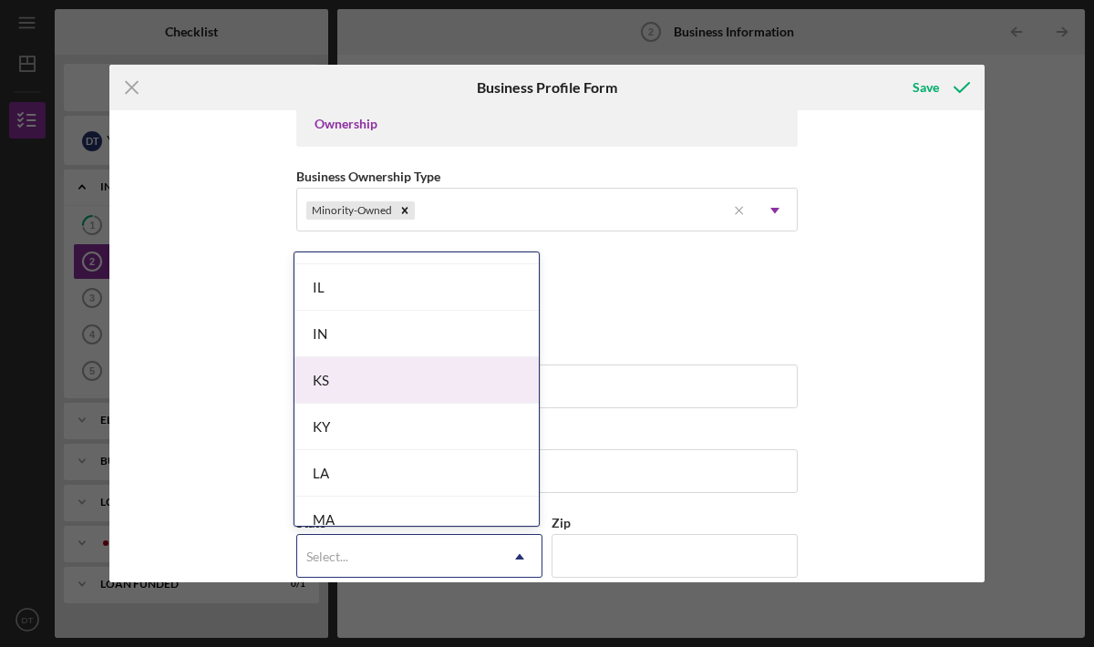
scroll to position [1059, 0]
click at [400, 387] on div "KS" at bounding box center [416, 378] width 244 height 46
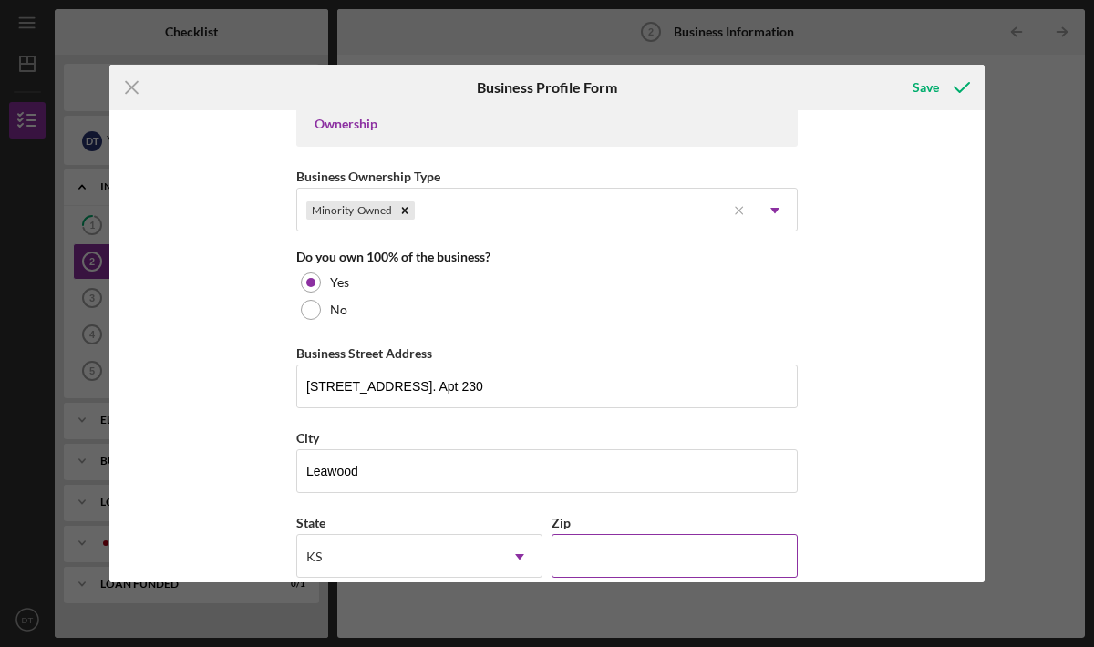
click at [593, 561] on input "Zip" at bounding box center [674, 556] width 246 height 44
type input "66224"
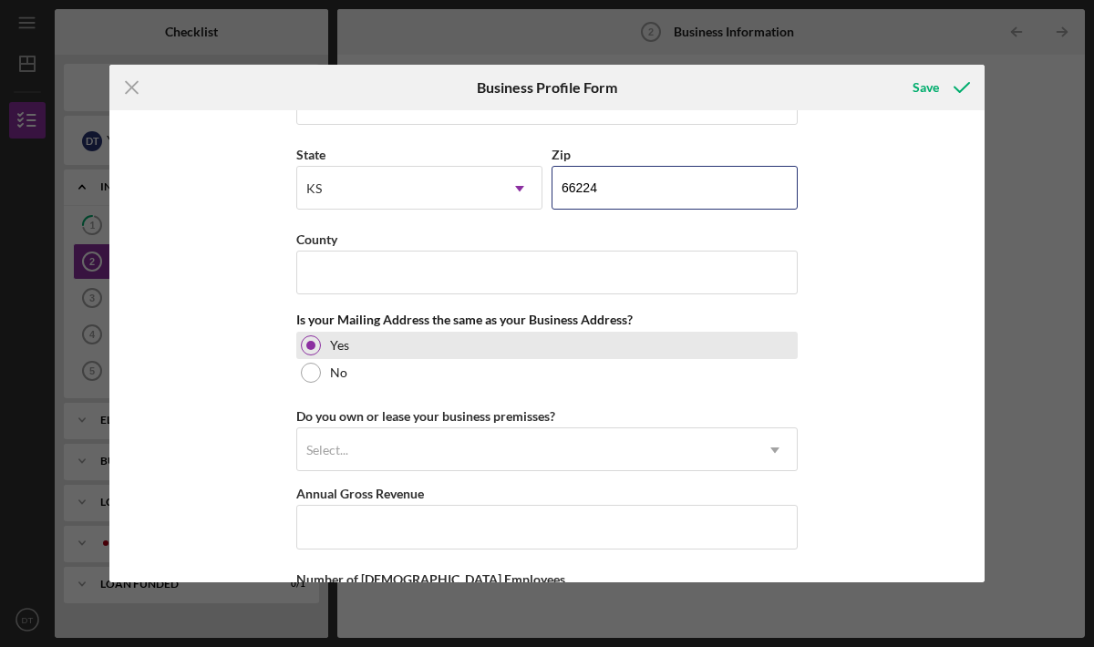
scroll to position [1239, 0]
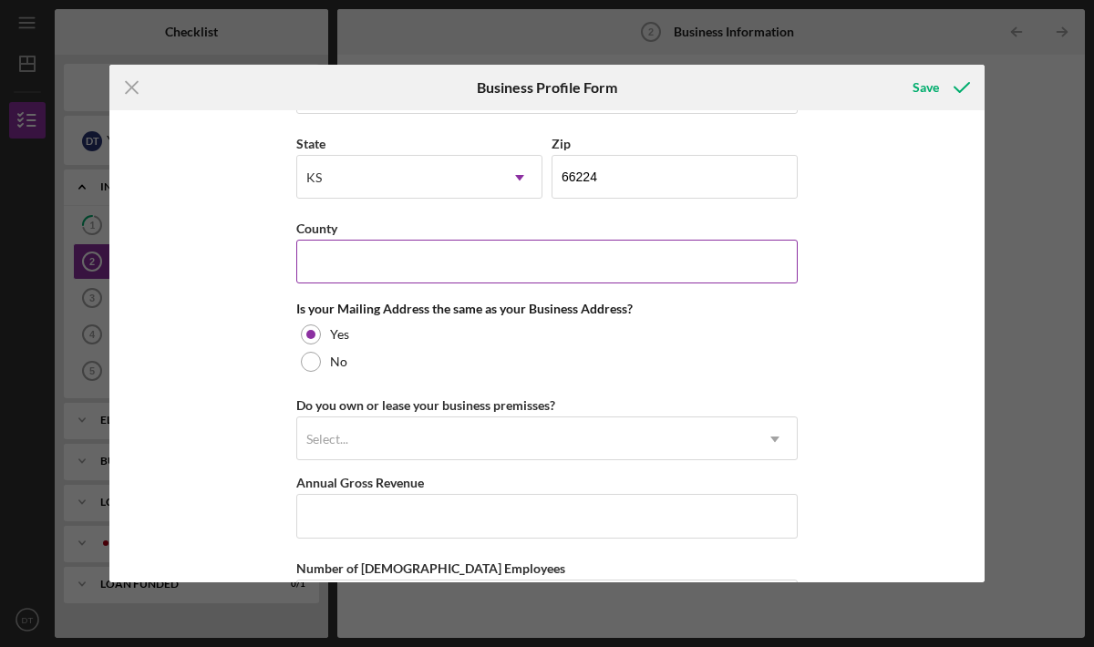
click at [386, 271] on input "County" at bounding box center [546, 262] width 501 height 44
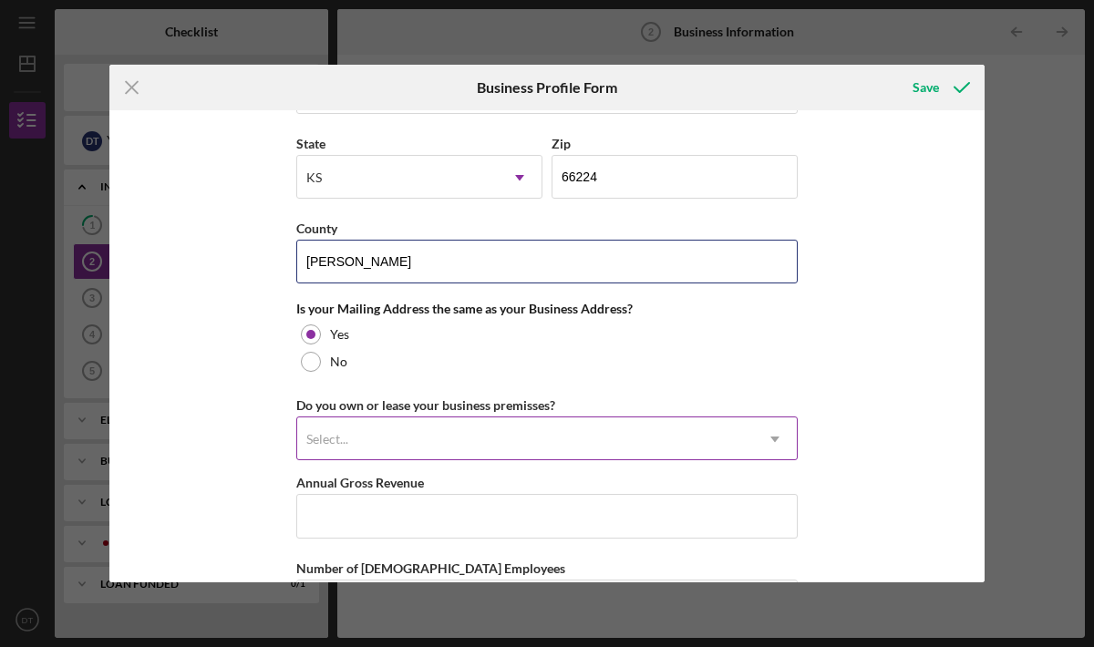
type input "[PERSON_NAME]"
click at [414, 424] on div "Select..." at bounding box center [525, 439] width 456 height 42
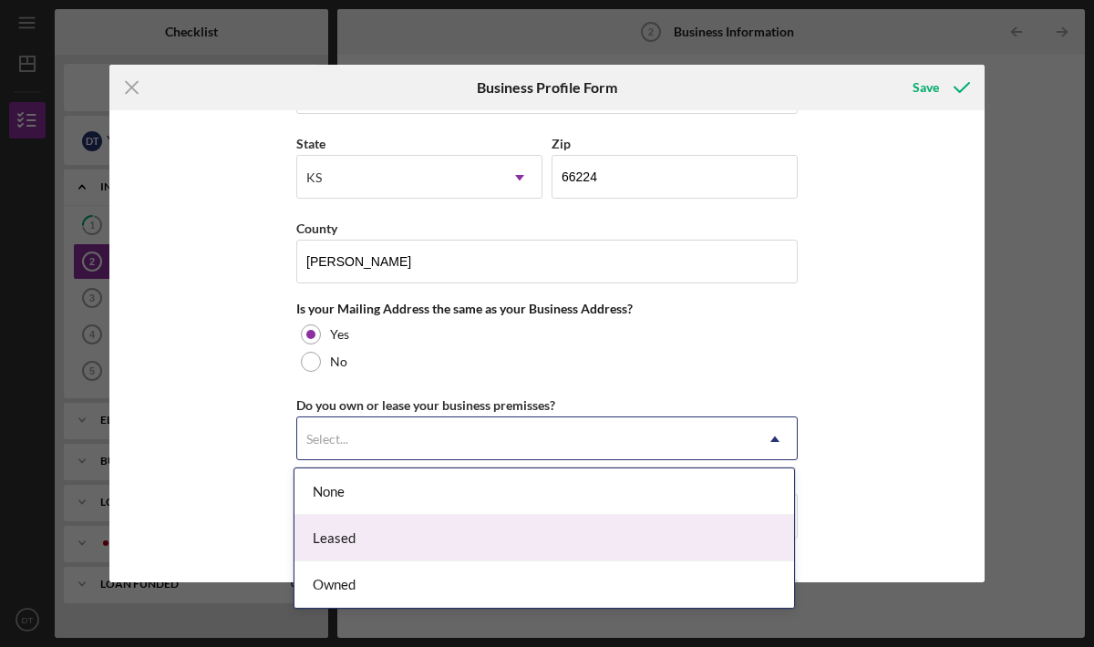
click at [382, 532] on div "Leased" at bounding box center [543, 538] width 499 height 46
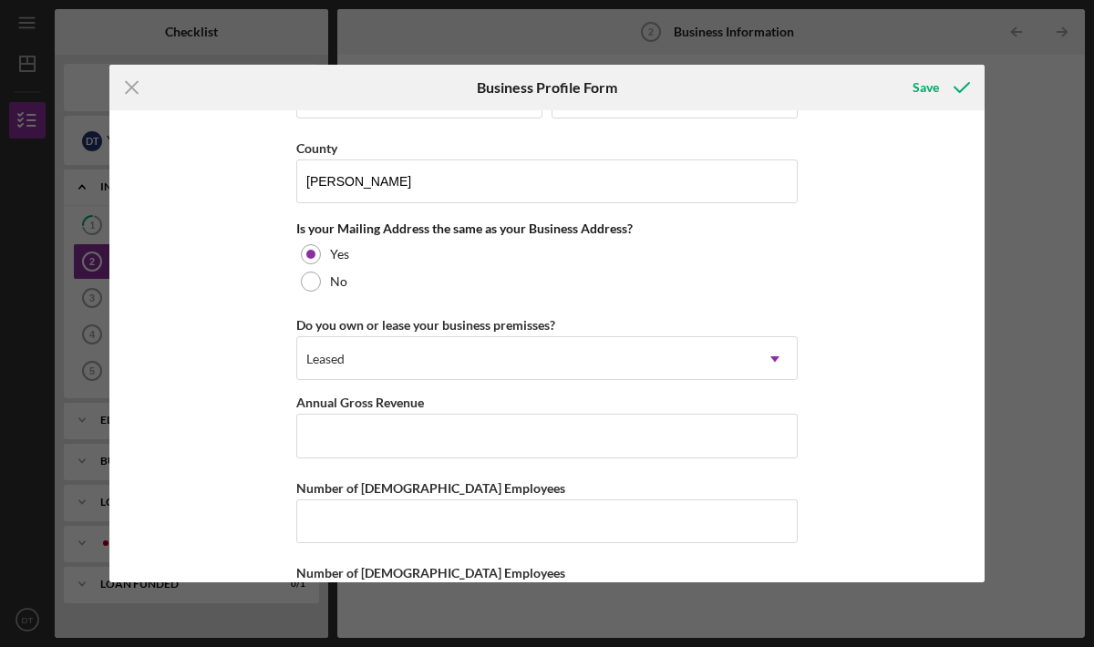
scroll to position [1391, 0]
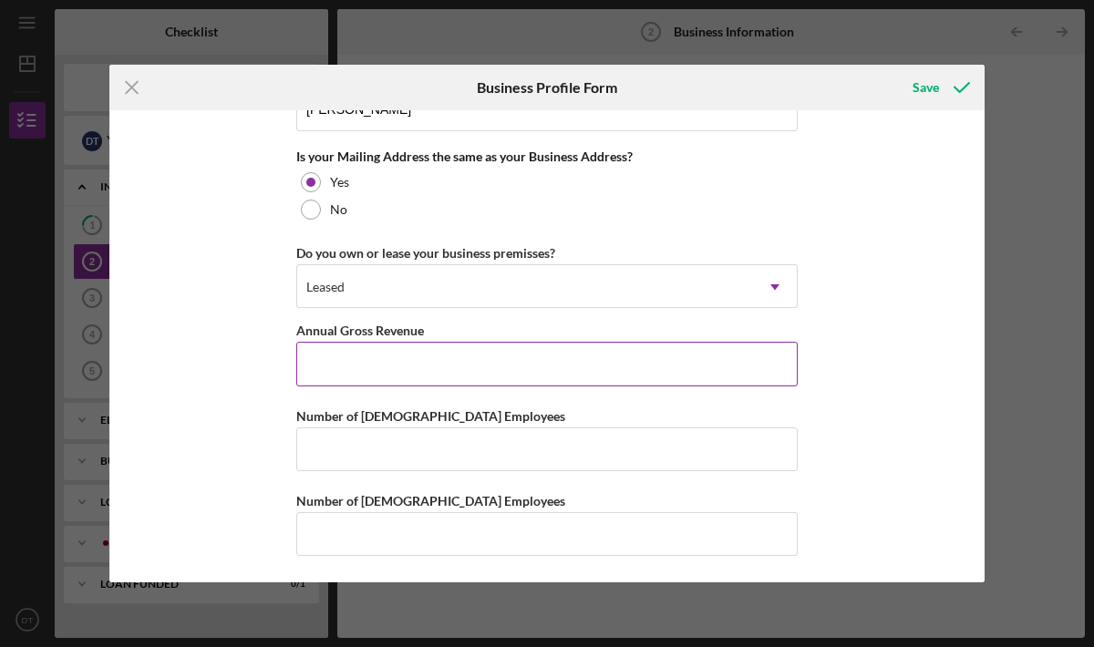
click at [491, 364] on input "Annual Gross Revenue" at bounding box center [546, 364] width 501 height 44
type input "$2"
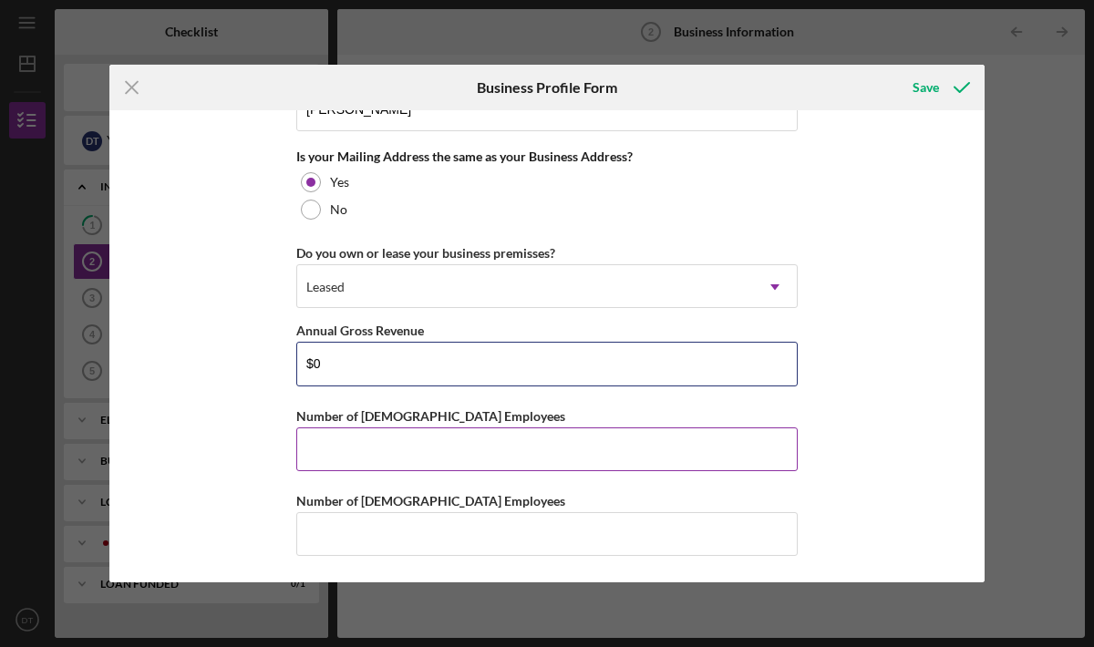
type input "$0"
click at [375, 445] on input "Number of [DEMOGRAPHIC_DATA] Employees" at bounding box center [546, 449] width 501 height 44
type input "1"
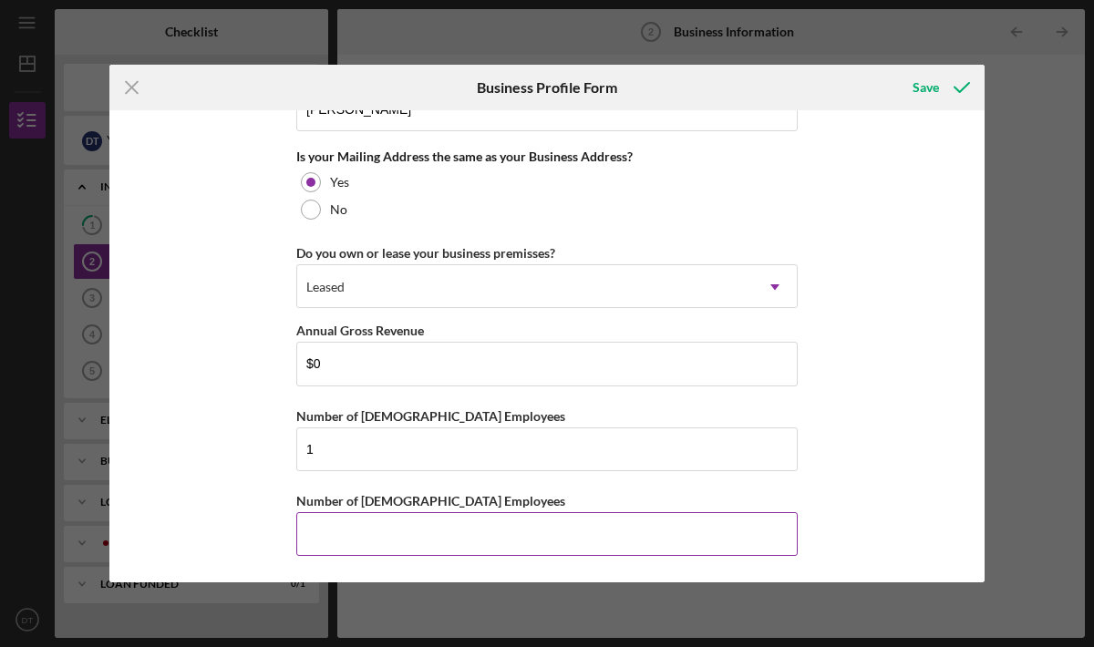
click at [393, 535] on input "Number of [DEMOGRAPHIC_DATA] Employees" at bounding box center [546, 534] width 501 height 44
type input "0"
click at [932, 92] on div "Save" at bounding box center [925, 87] width 26 height 36
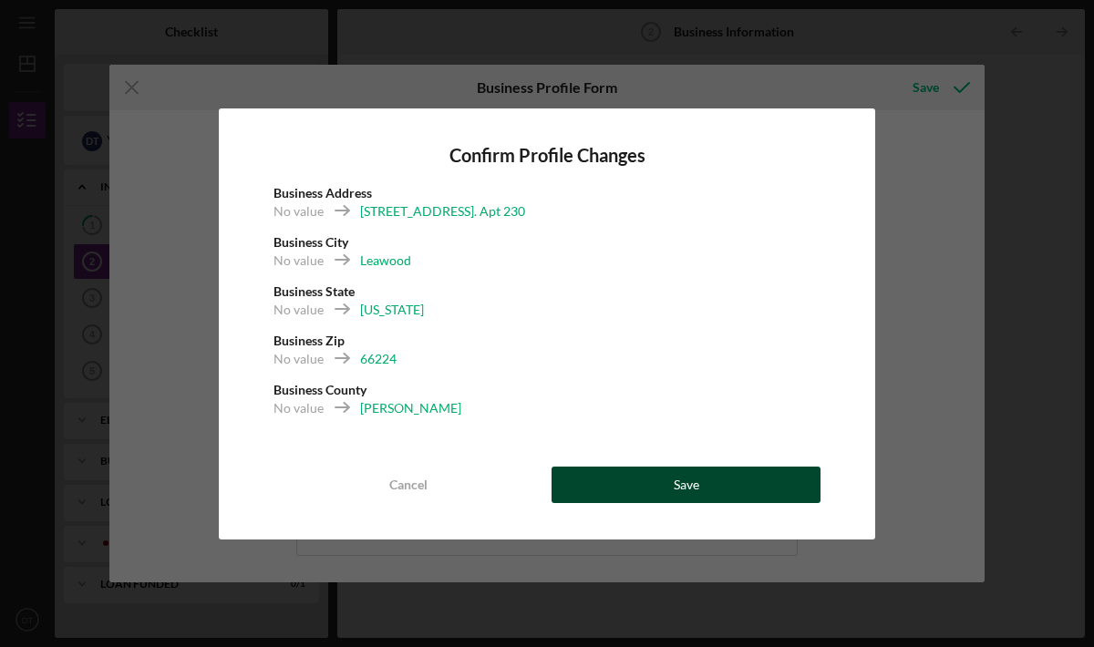
click at [707, 478] on button "Save" at bounding box center [685, 485] width 269 height 36
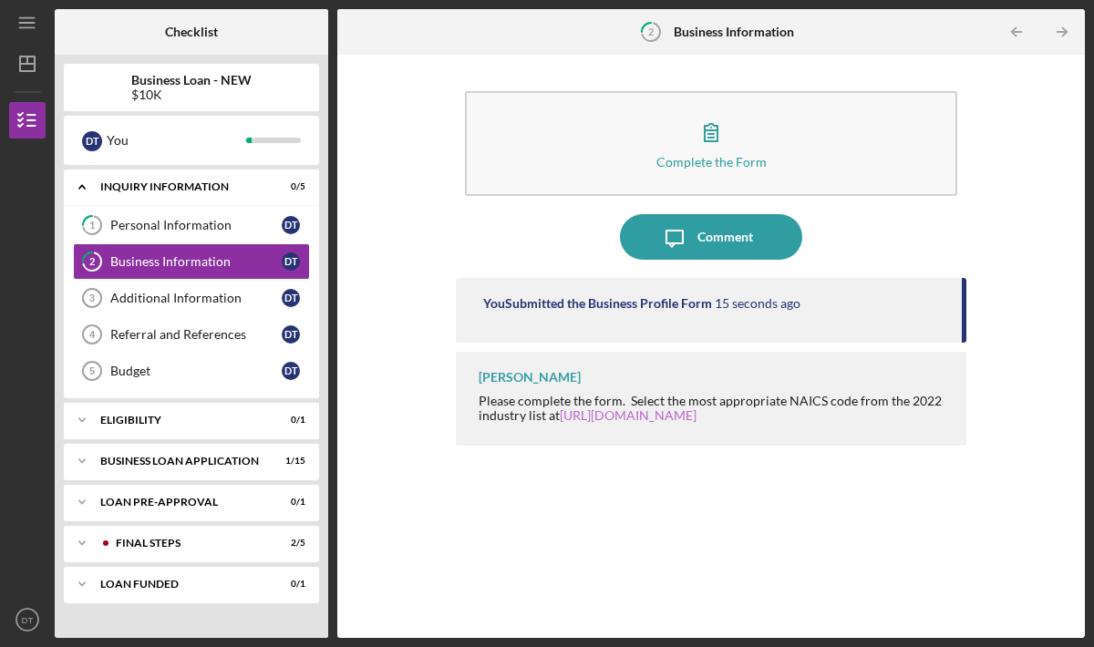
click at [585, 418] on link "[URL][DOMAIN_NAME]" at bounding box center [628, 414] width 137 height 15
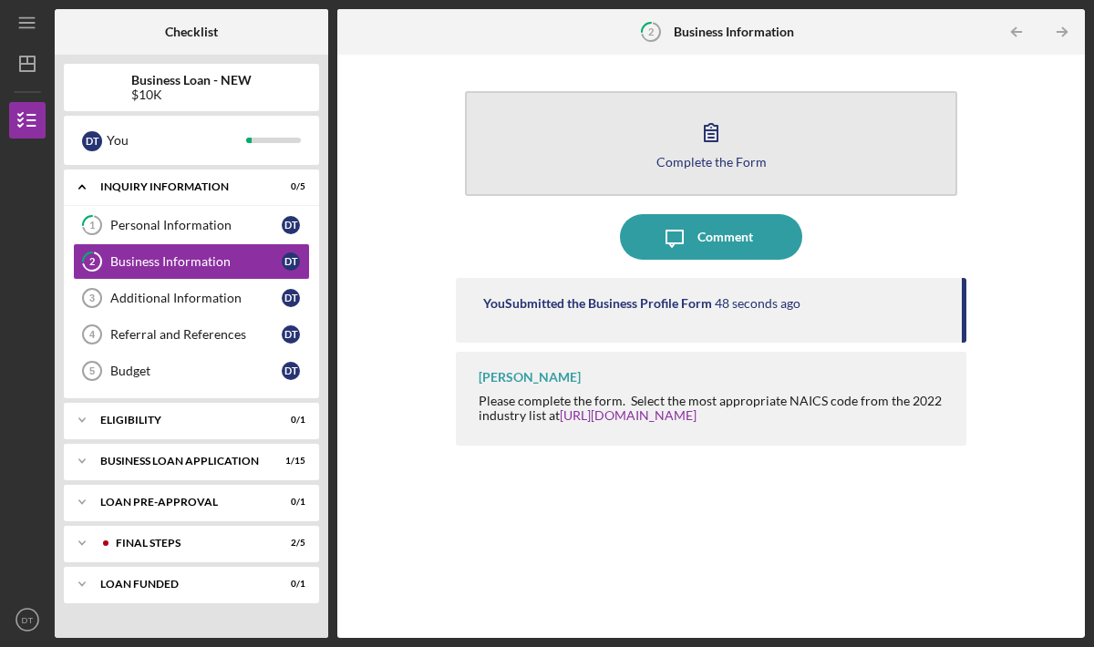
click at [711, 168] on div "Complete the Form" at bounding box center [711, 162] width 110 height 14
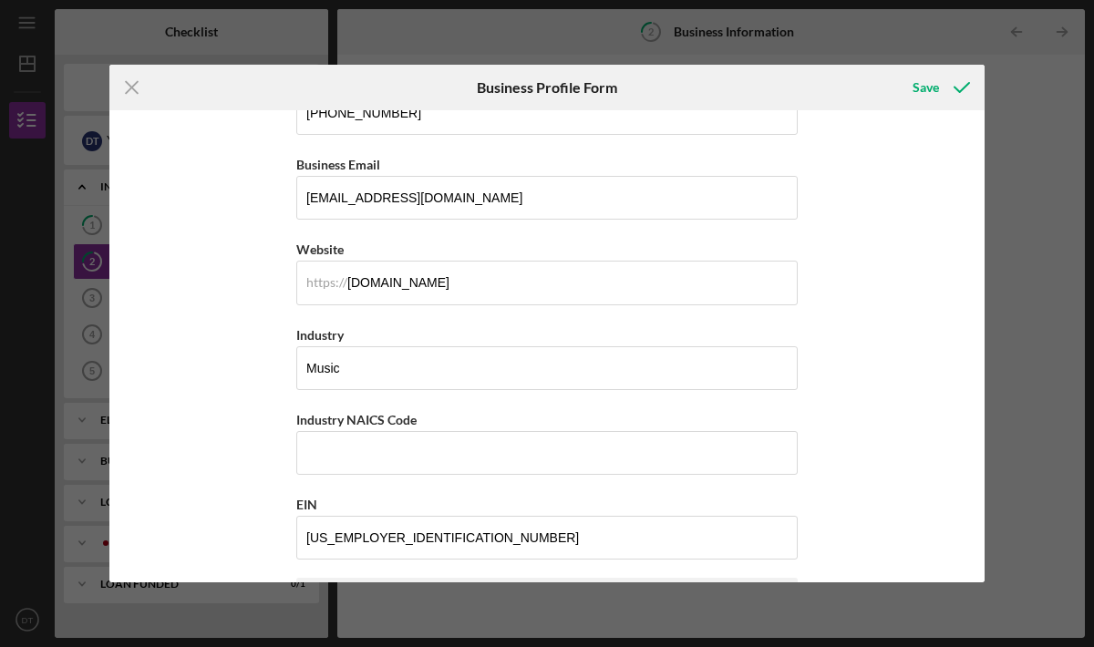
scroll to position [413, 0]
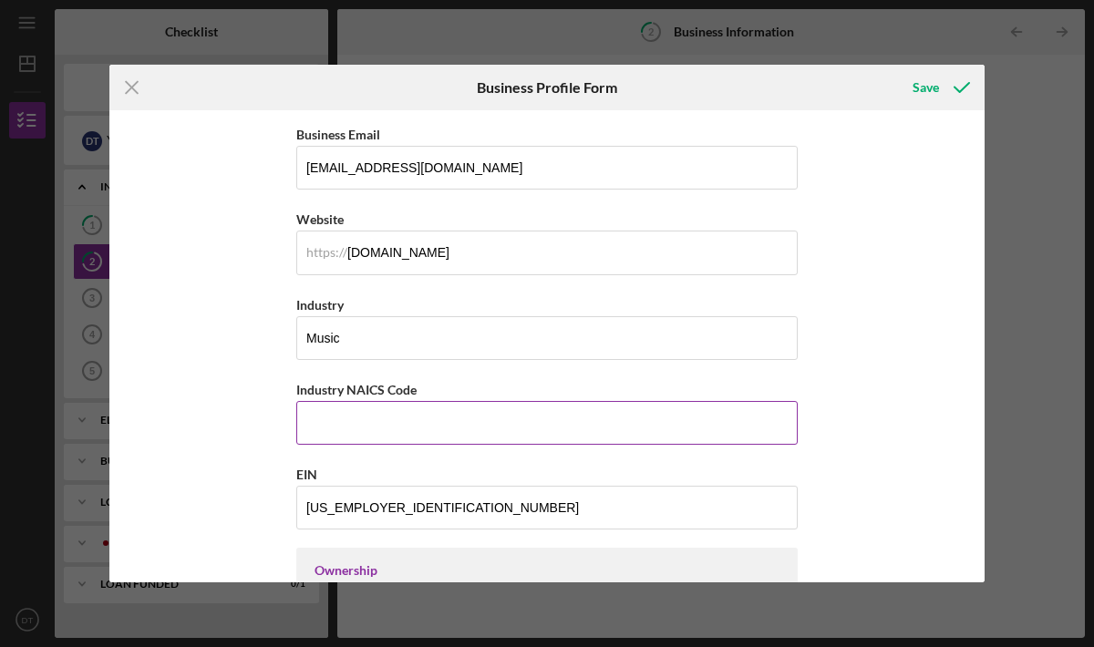
click at [437, 429] on input "Industry NAICS Code" at bounding box center [546, 423] width 501 height 44
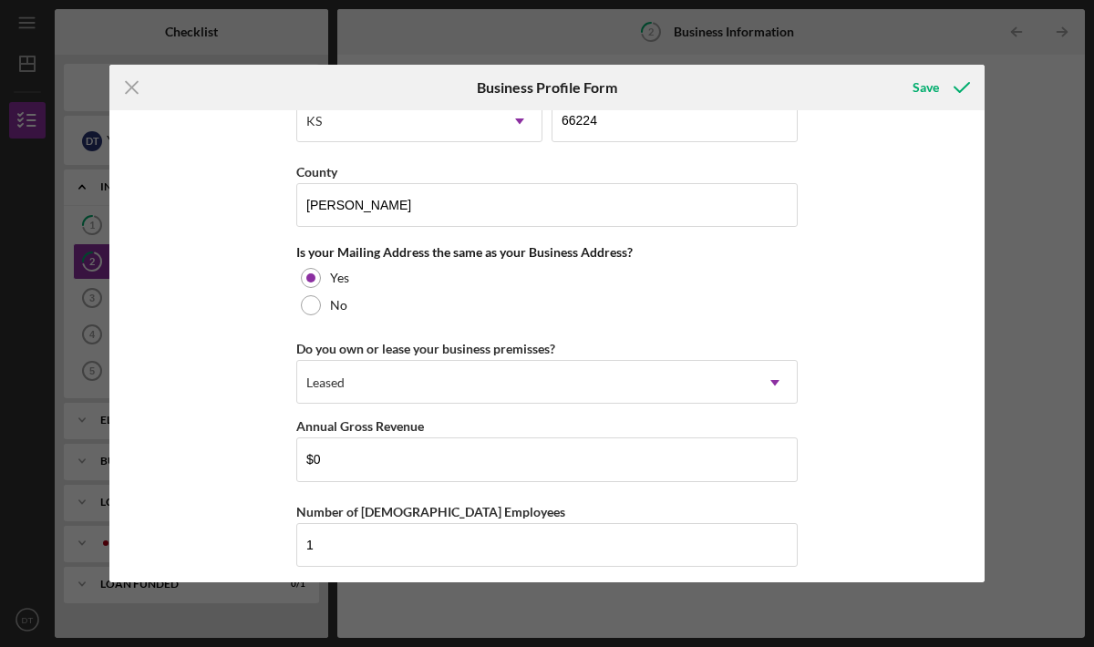
scroll to position [1391, 0]
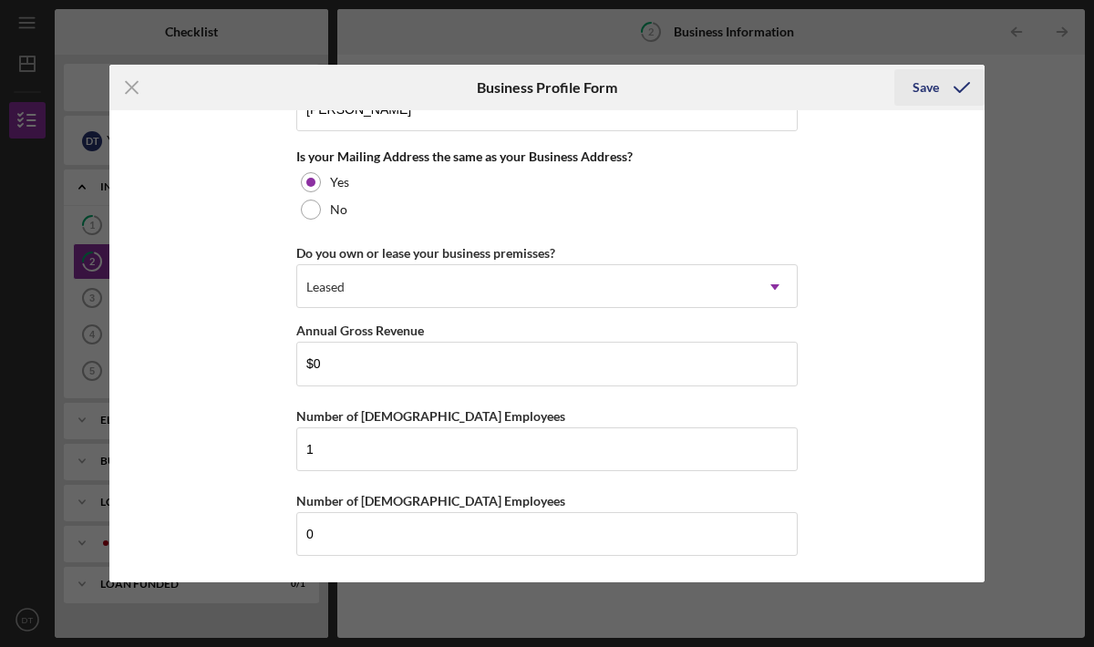
type input "71"
click at [927, 83] on div "Save" at bounding box center [925, 87] width 26 height 36
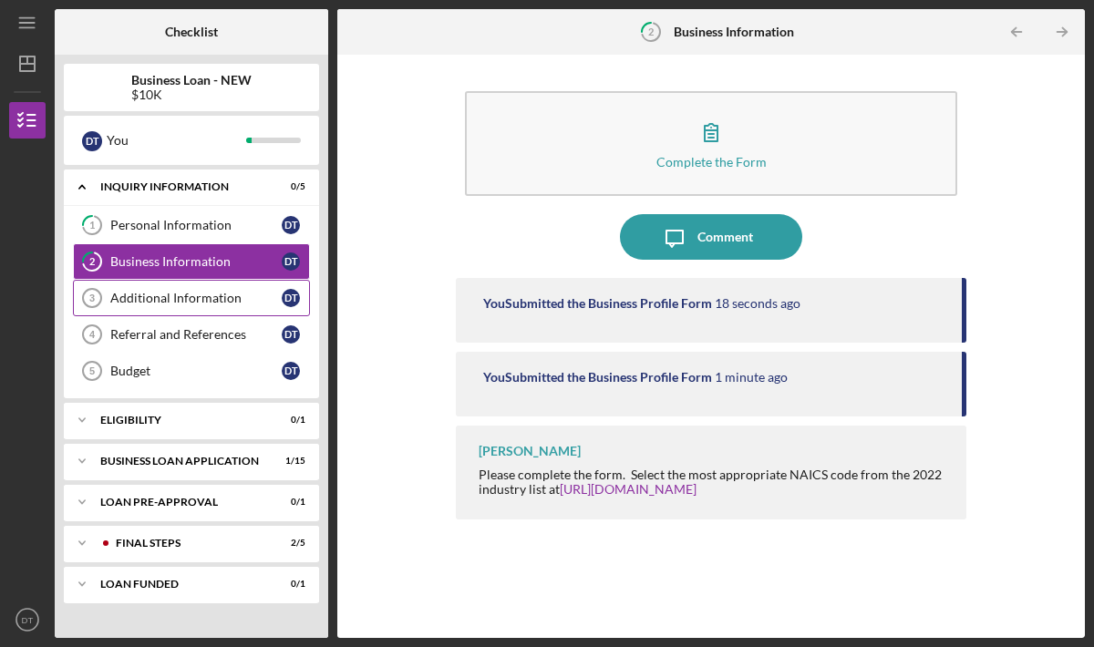
click at [196, 298] on div "Additional Information" at bounding box center [195, 298] width 171 height 15
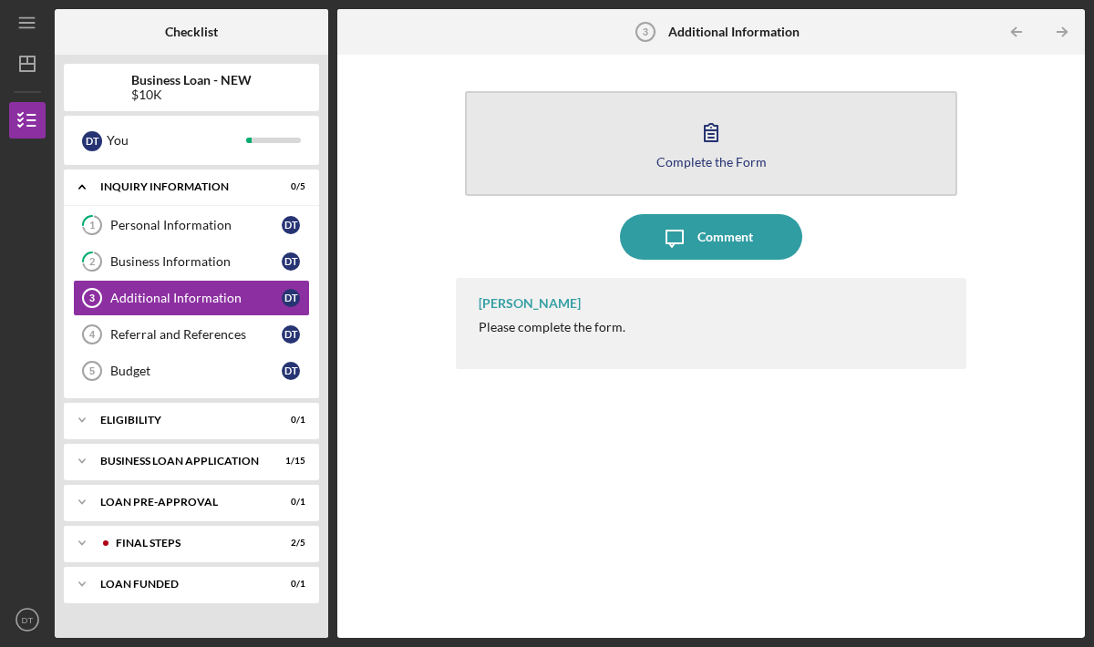
click at [699, 142] on icon "button" at bounding box center [711, 132] width 46 height 46
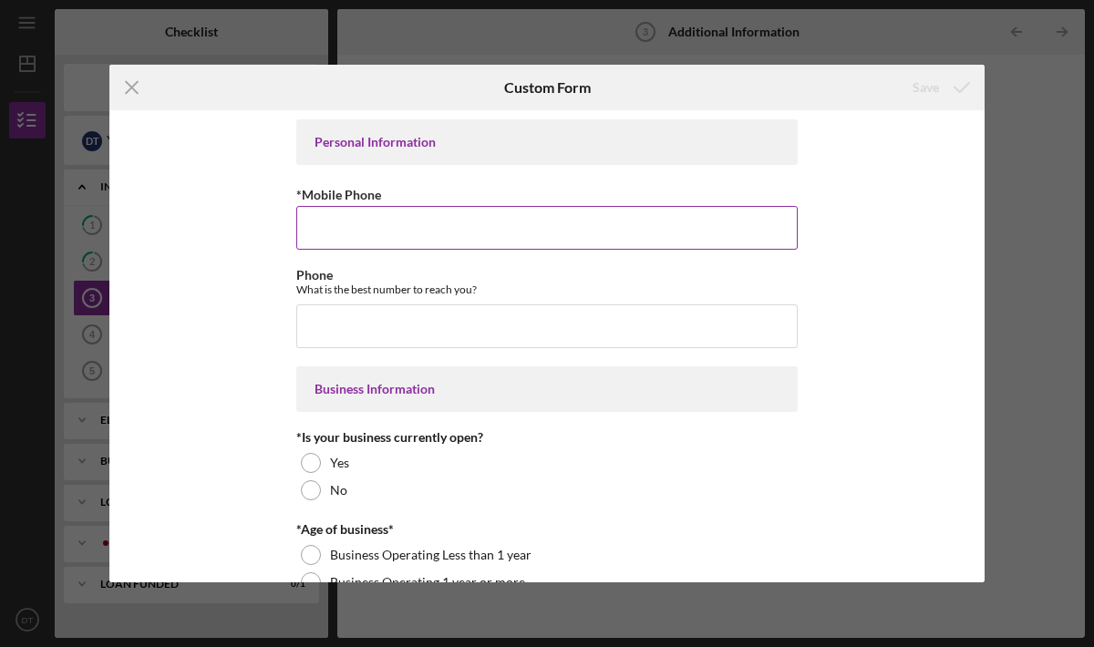
click at [606, 226] on input "*Mobile Phone" at bounding box center [546, 228] width 501 height 44
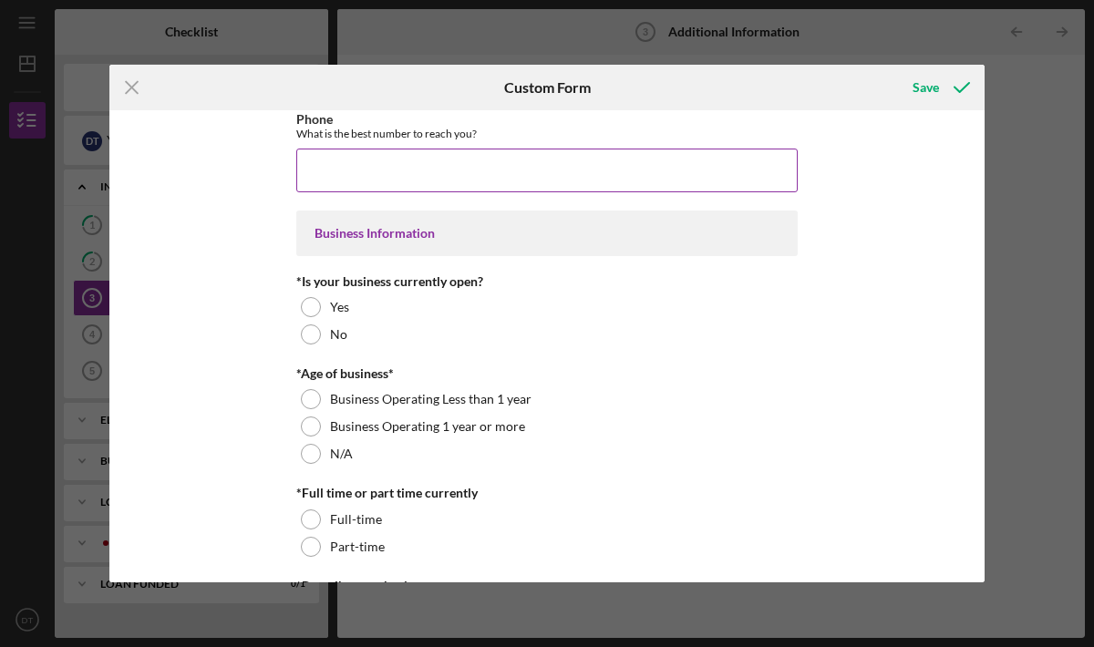
scroll to position [159, 0]
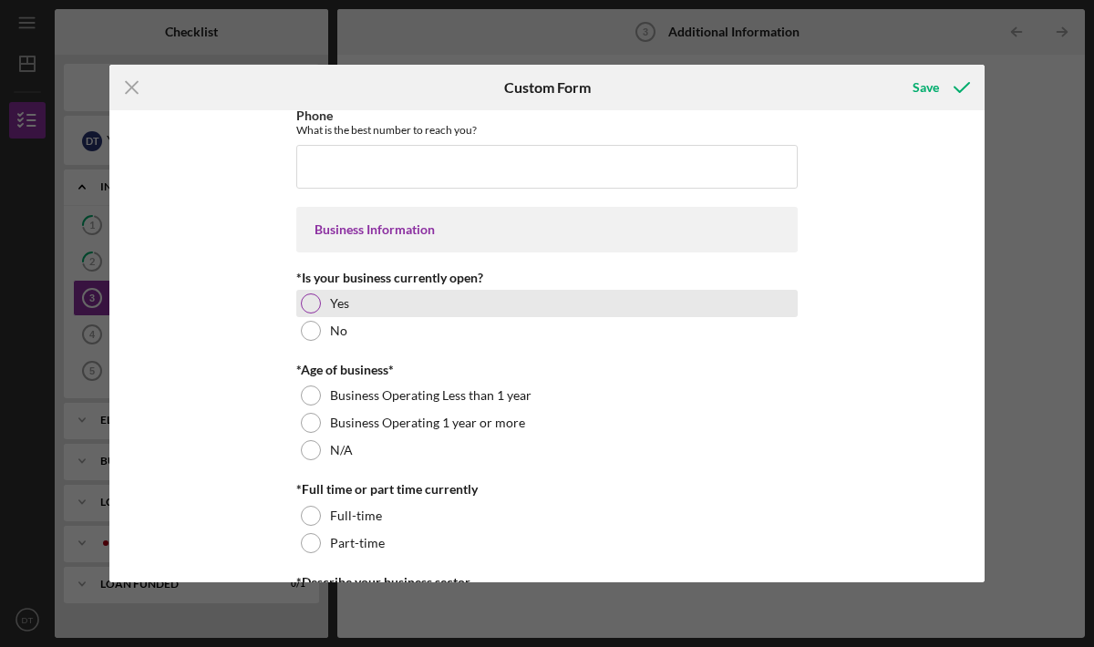
type input "[PHONE_NUMBER]"
click at [334, 303] on label "Yes" at bounding box center [339, 303] width 19 height 15
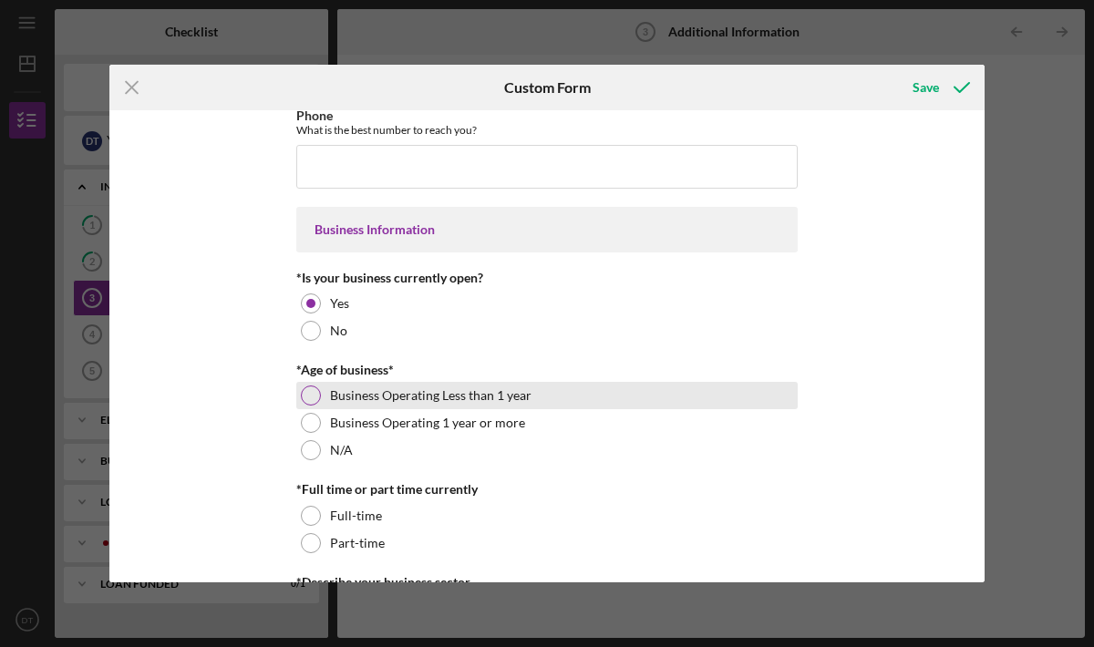
click at [305, 396] on div at bounding box center [311, 396] width 20 height 20
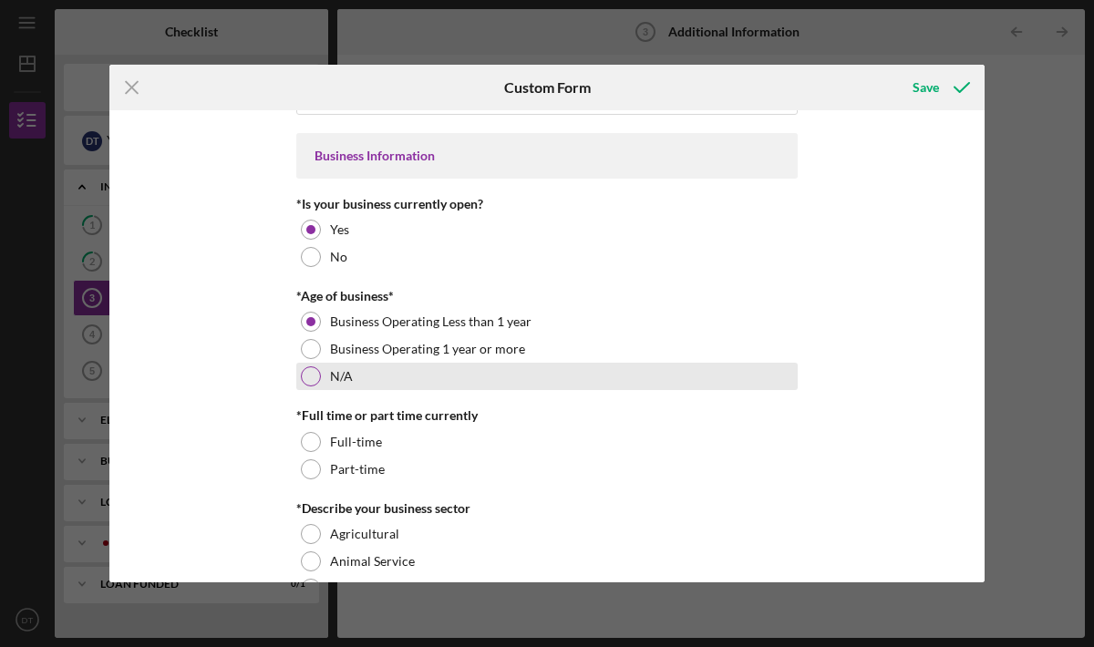
scroll to position [240, 0]
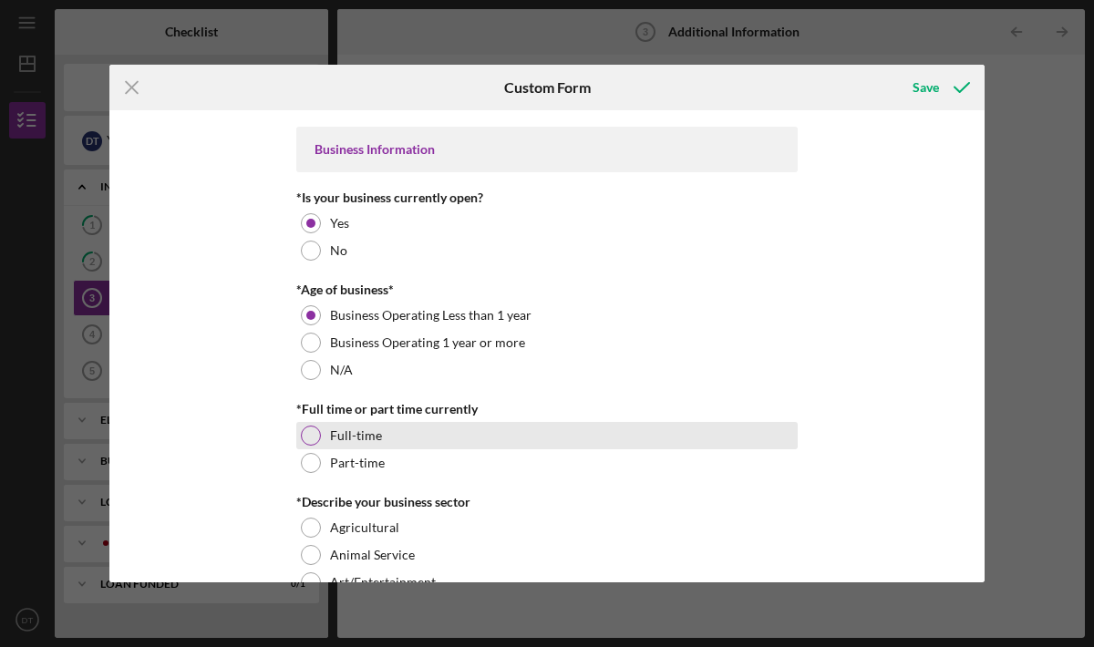
click at [304, 435] on div at bounding box center [311, 436] width 20 height 20
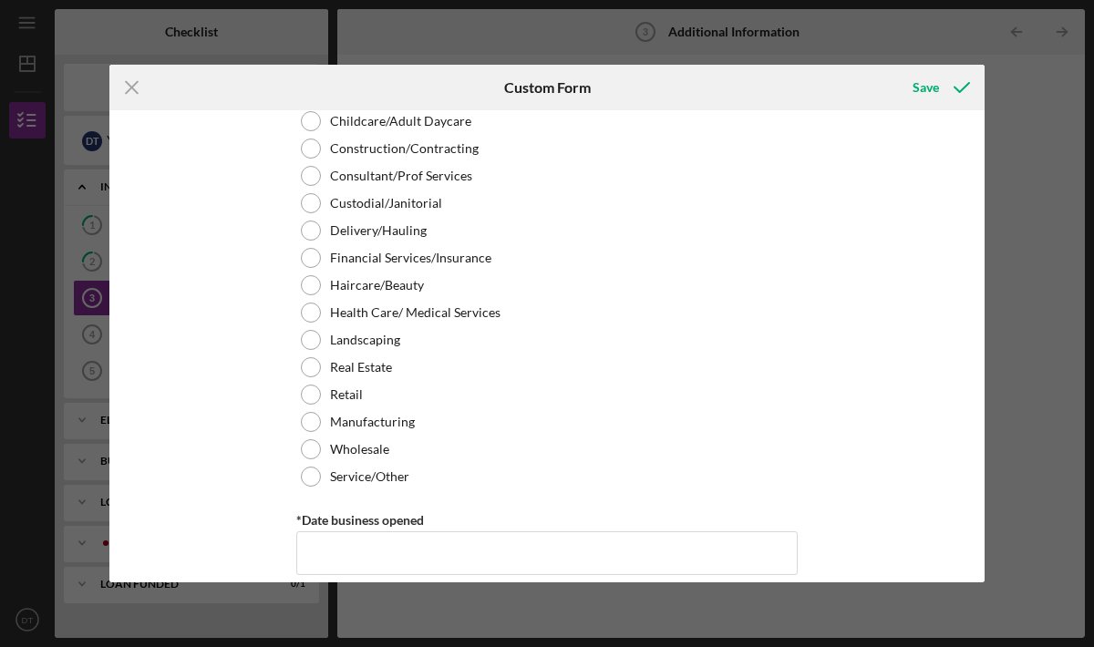
scroll to position [784, 0]
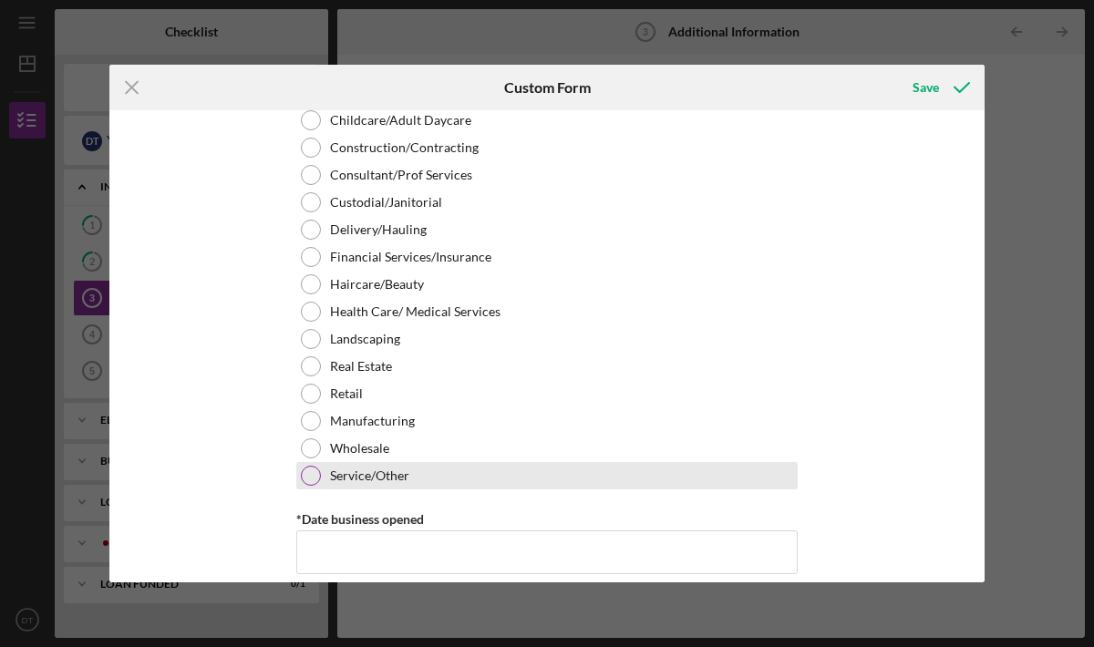
click at [408, 475] on div "Service/Other" at bounding box center [546, 475] width 501 height 27
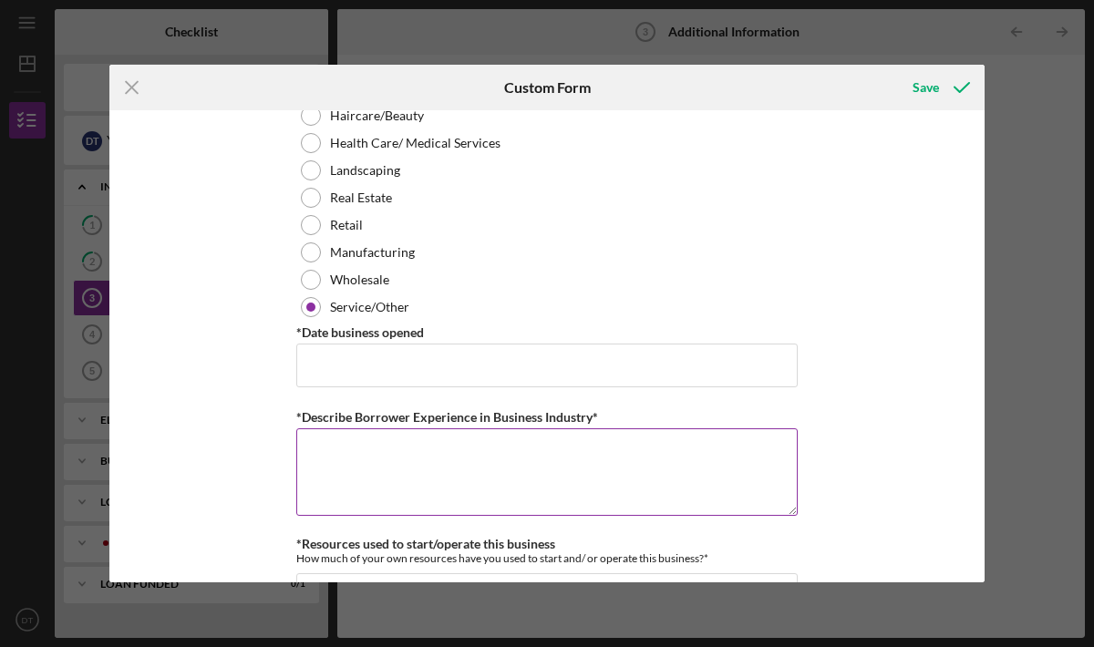
scroll to position [997, 0]
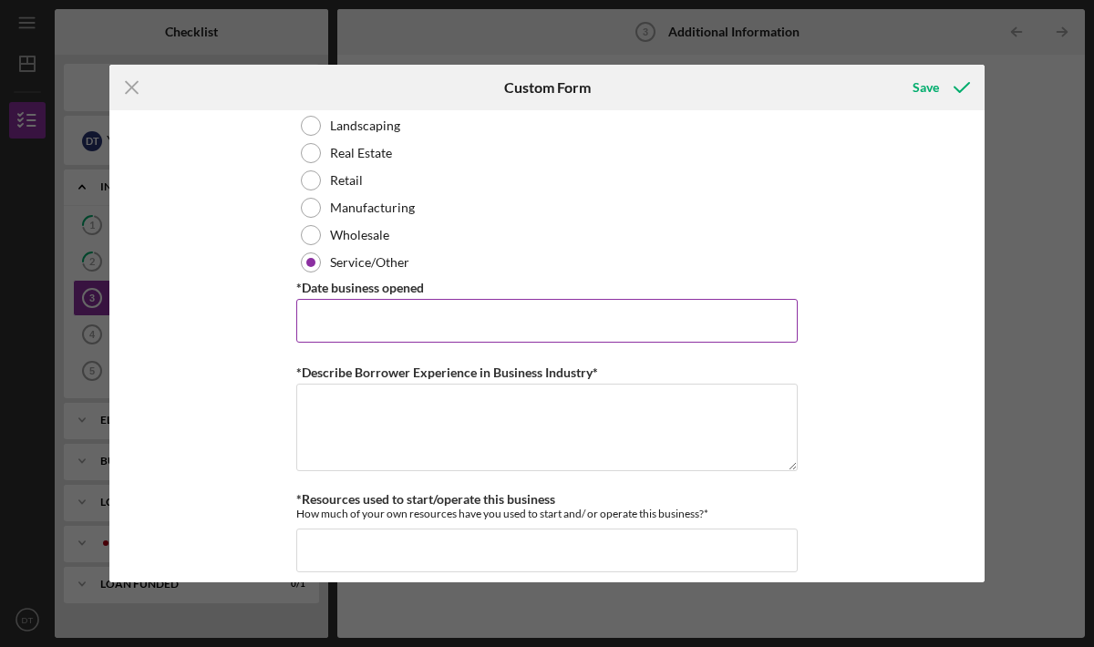
click at [444, 318] on input "*Date business opened" at bounding box center [546, 321] width 501 height 44
type input "07/31/2025"
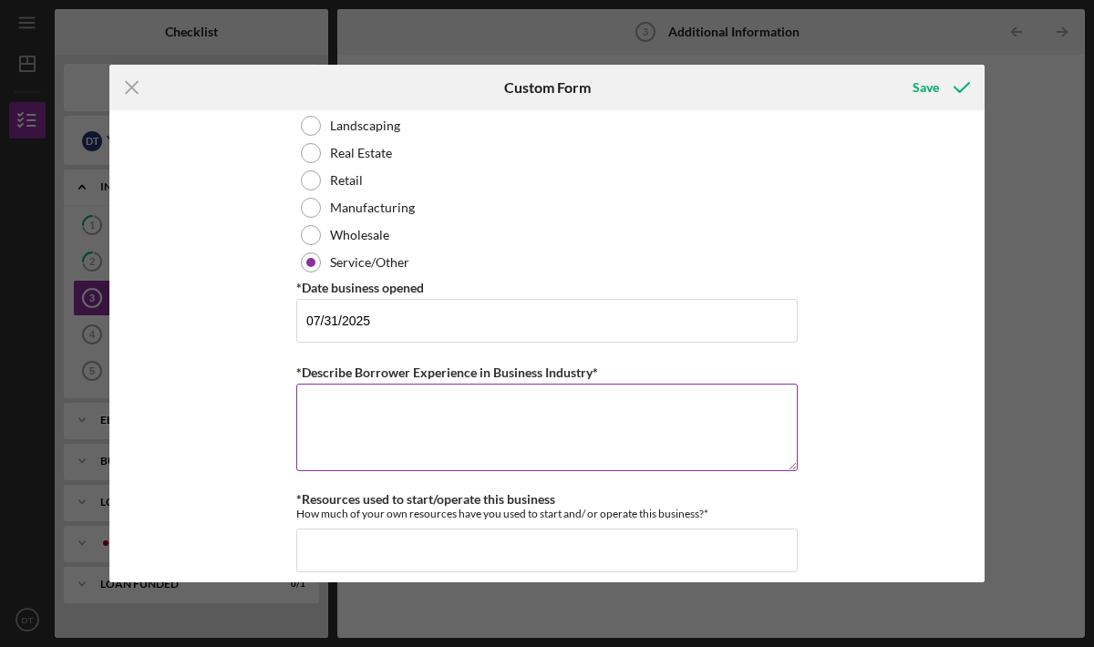
click at [507, 398] on textarea "*Describe Borrower Experience in Business Industry*" at bounding box center [546, 427] width 501 height 87
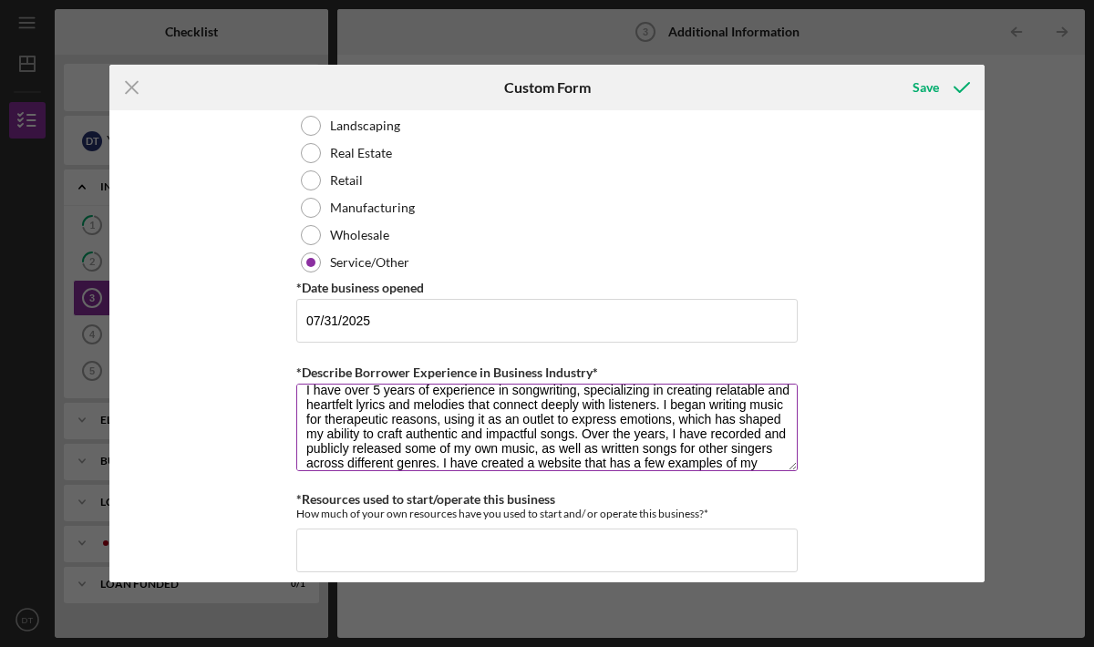
scroll to position [30, 0]
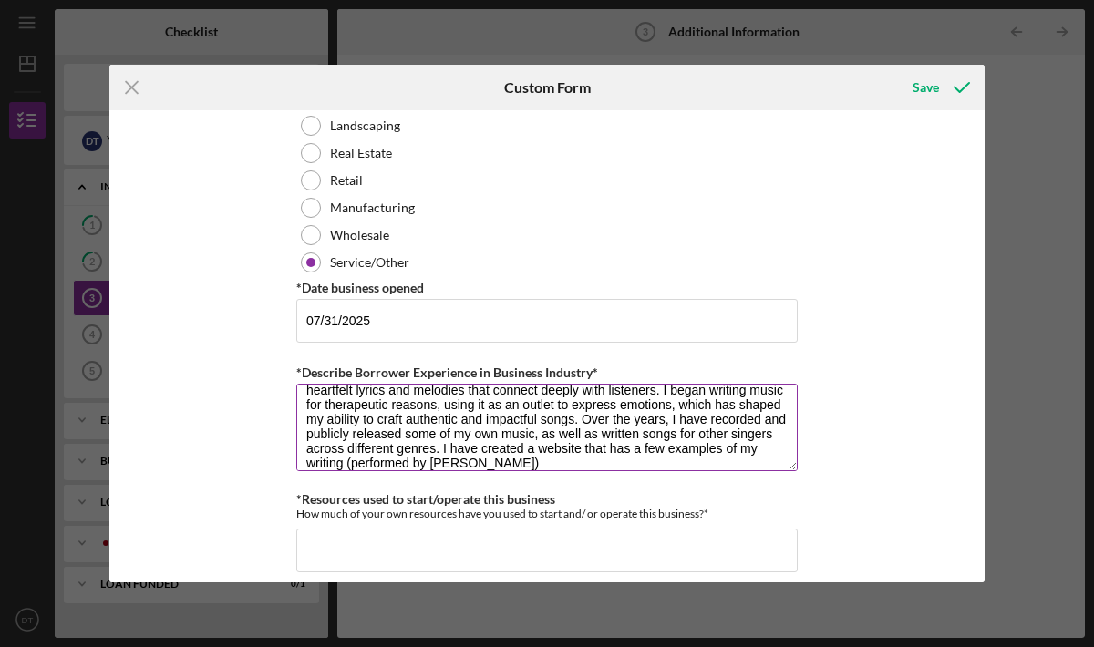
click at [344, 459] on textarea "I have over 5 years of experience in songwriting, specializing in creating rela…" at bounding box center [546, 427] width 501 height 87
click at [581, 465] on textarea "I have over 5 years of experience in songwriting, specializing in creating rela…" at bounding box center [546, 427] width 501 height 87
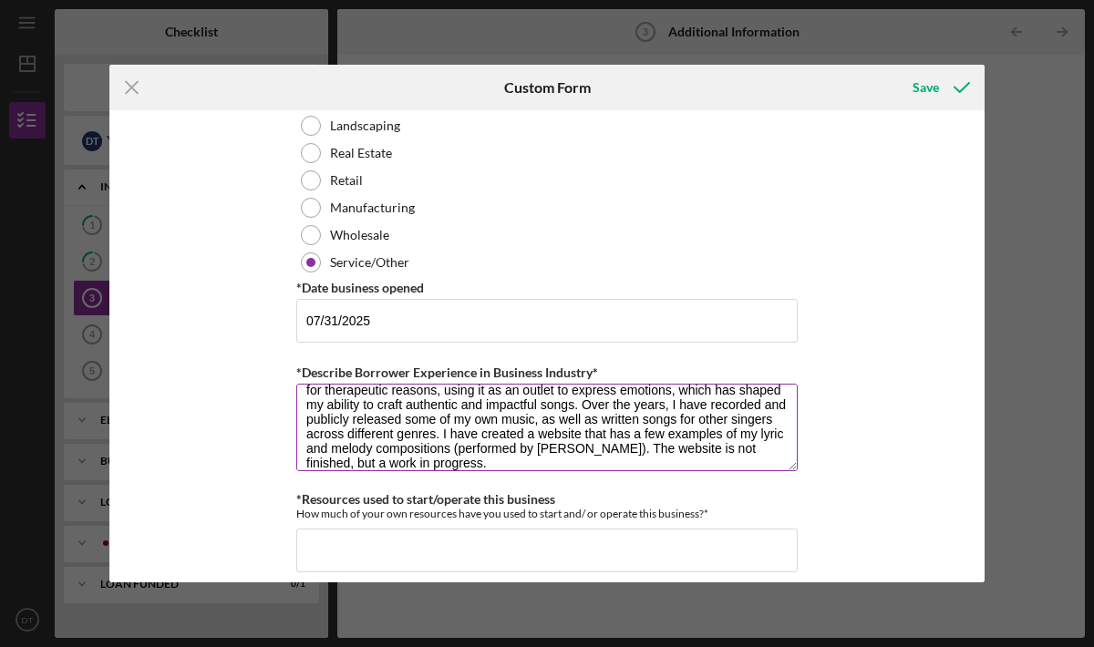
click at [626, 449] on textarea "I have over 5 years of experience in songwriting, specializing in creating rela…" at bounding box center [546, 427] width 501 height 87
click at [568, 465] on textarea "I have over 5 years of experience in songwriting, specializing in creating rela…" at bounding box center [546, 427] width 501 height 87
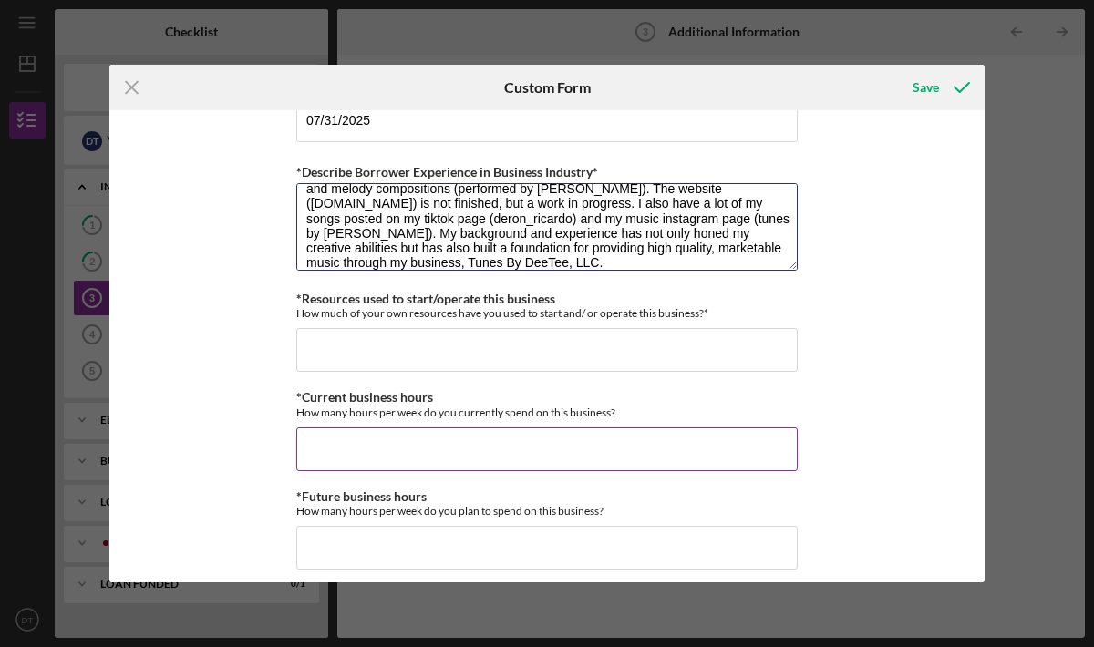
scroll to position [1216, 0]
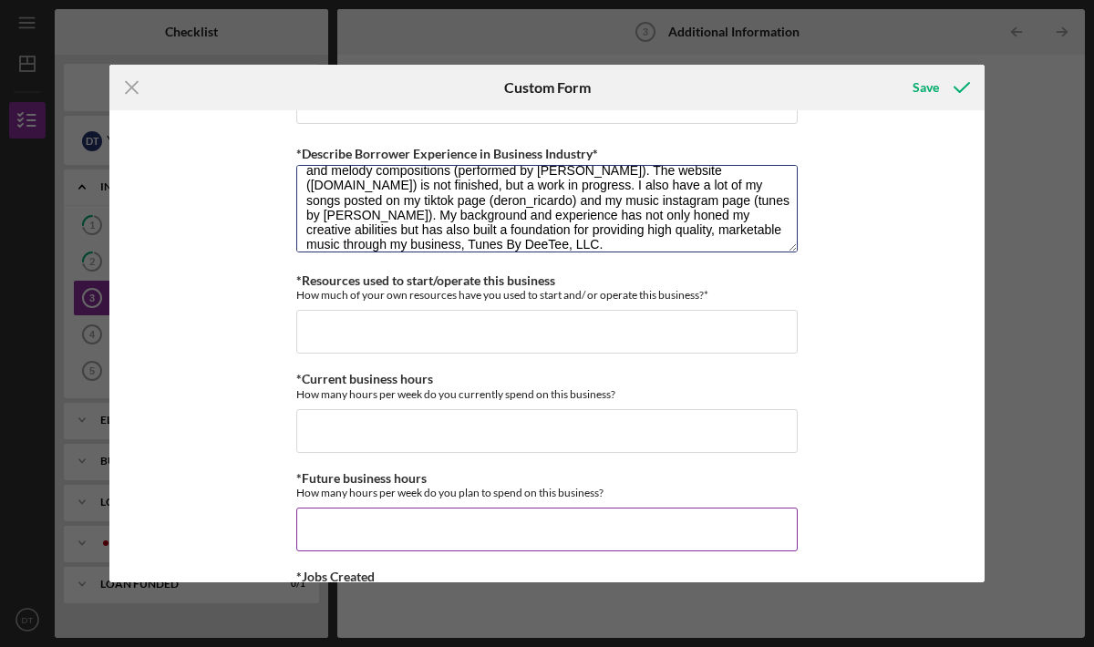
type textarea "I have over 5 years of experience in songwriting, specializing in creating rela…"
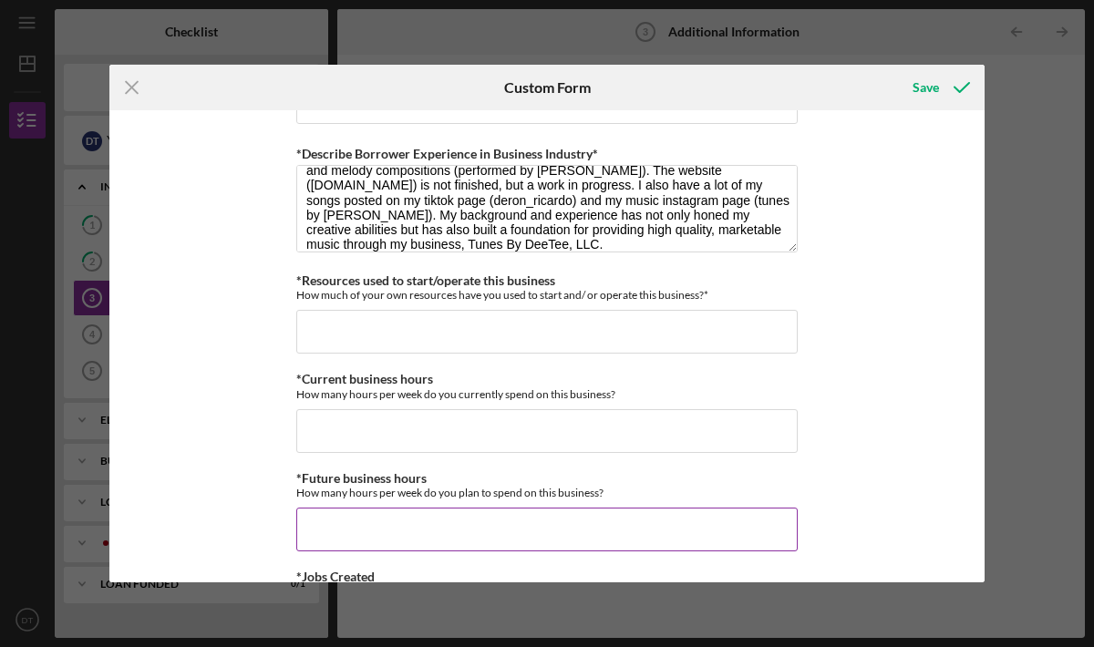
click at [550, 517] on input "*Future business hours" at bounding box center [546, 530] width 501 height 44
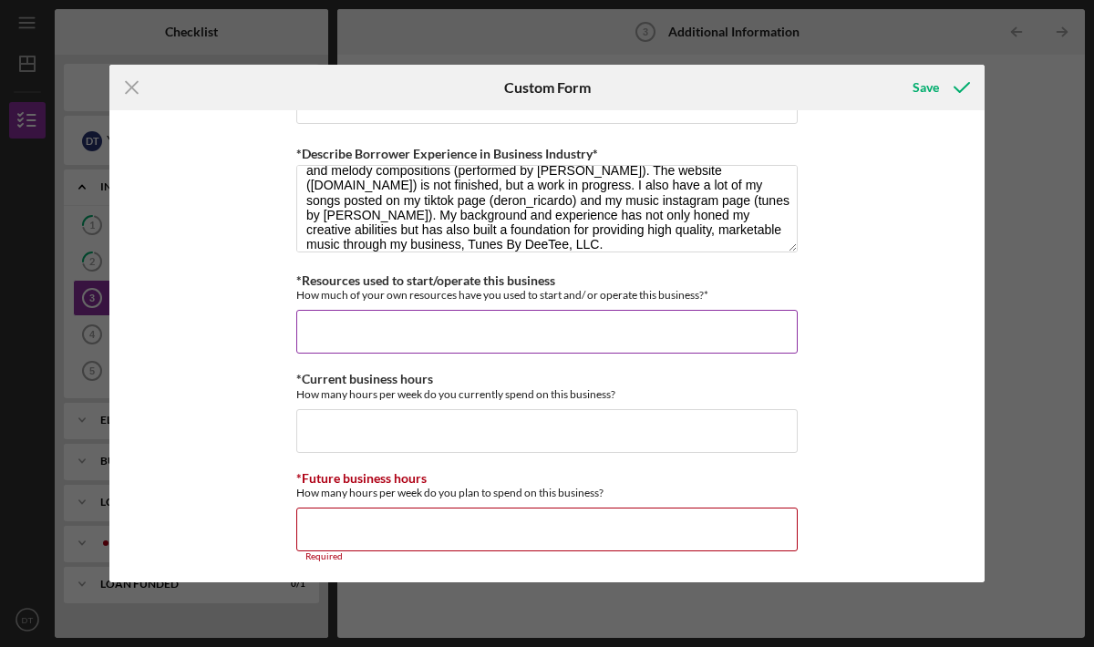
click at [440, 318] on input "*Resources used to start/operate this business" at bounding box center [546, 332] width 501 height 44
type input "$."
type input "$3,800"
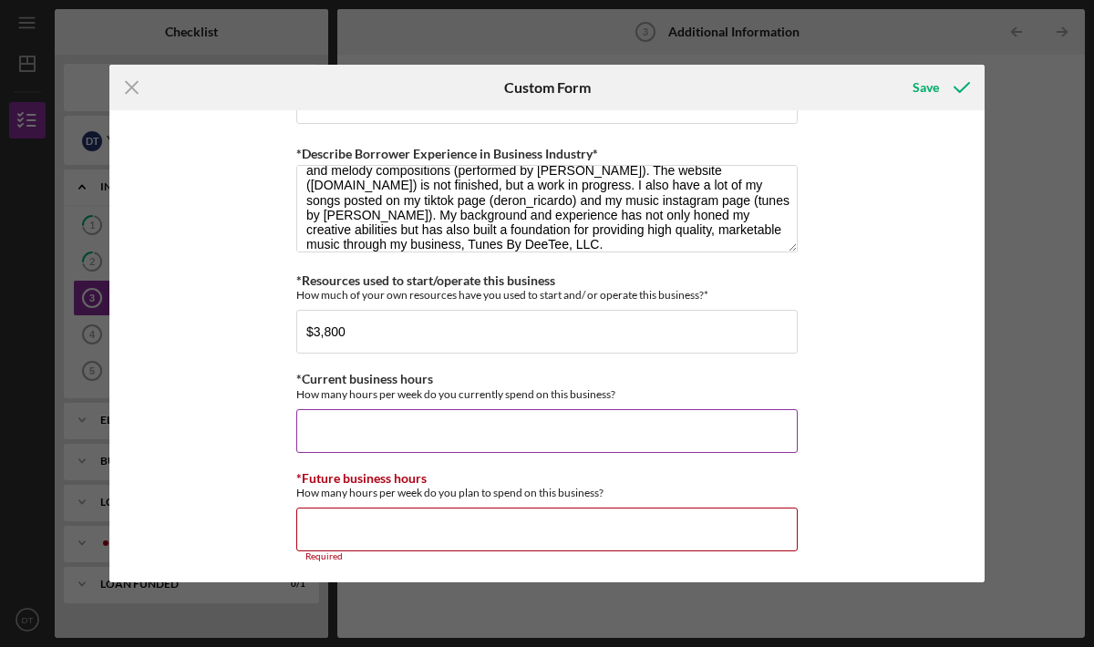
click at [415, 420] on input "*Current business hours" at bounding box center [546, 431] width 501 height 44
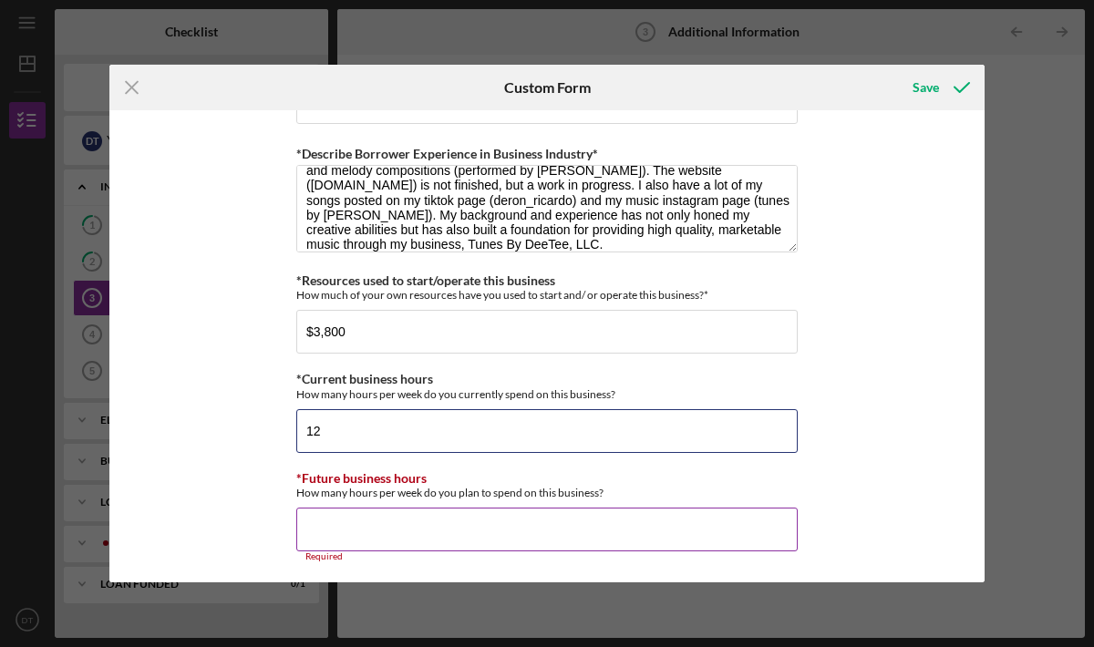
type input "12"
click at [447, 526] on input "*Future business hours" at bounding box center [546, 530] width 501 height 44
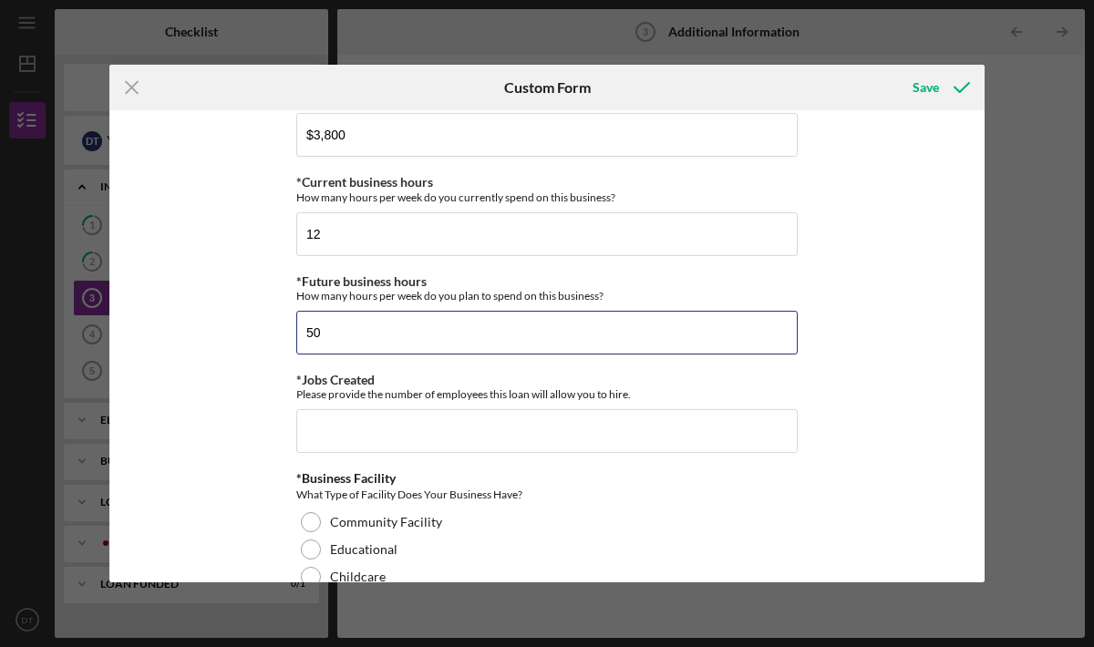
scroll to position [1419, 0]
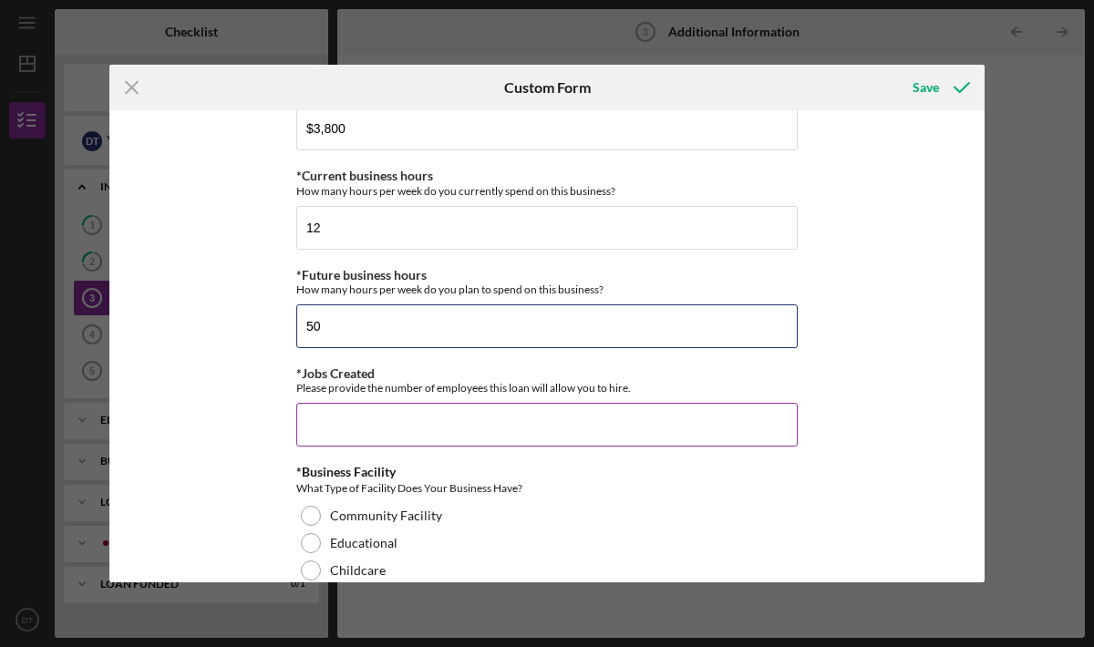
type input "50"
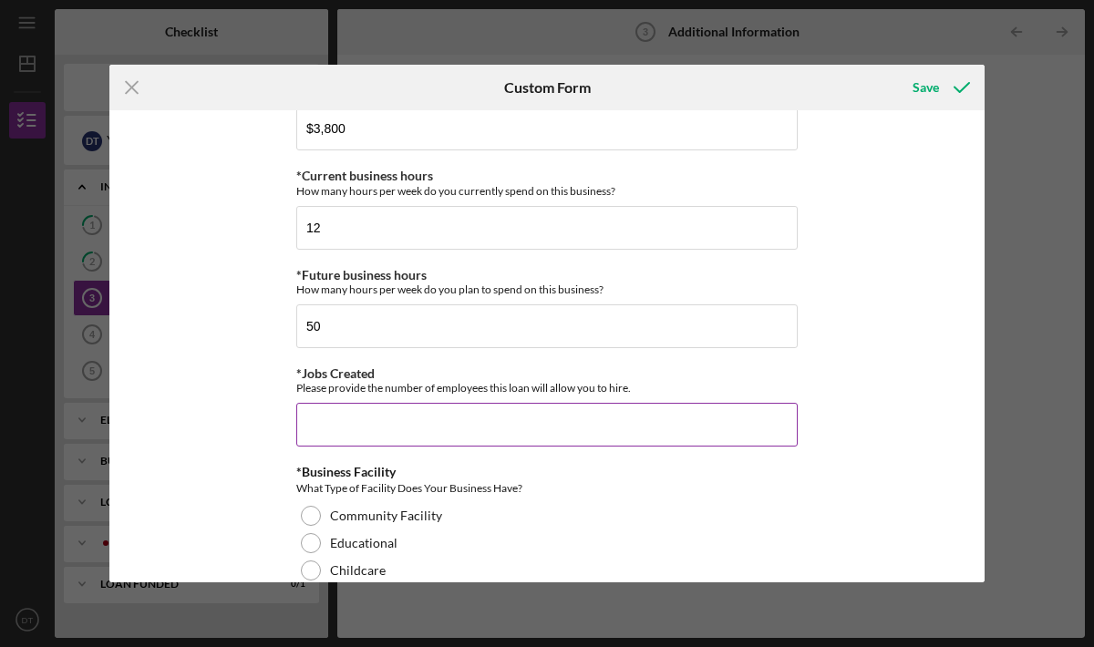
click at [399, 427] on input "*Jobs Created" at bounding box center [546, 425] width 501 height 44
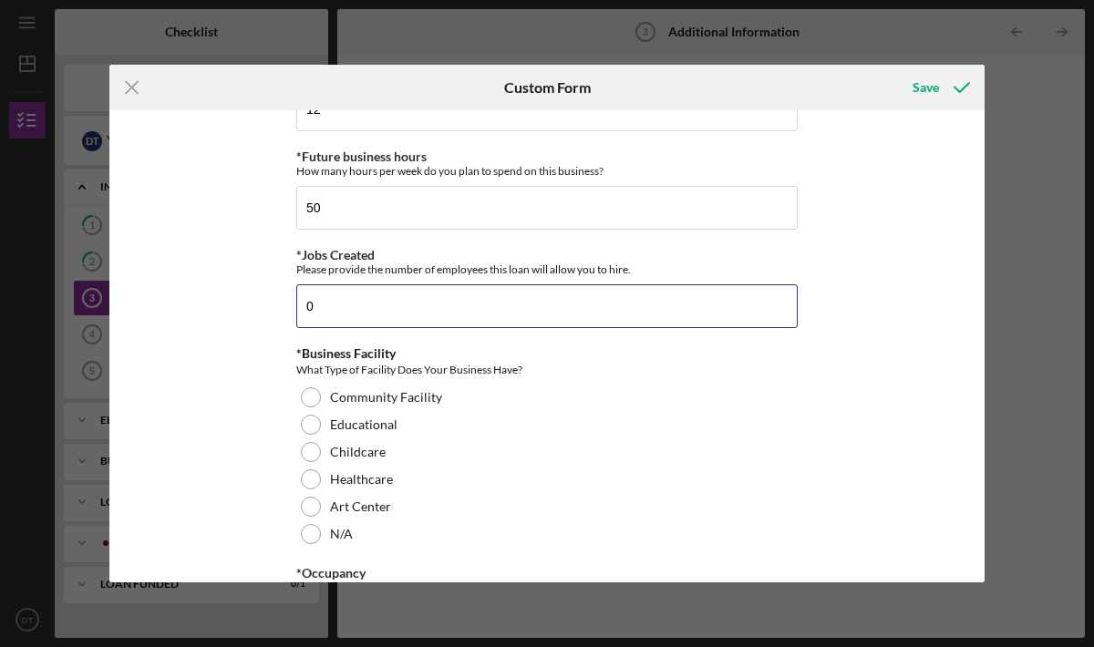
scroll to position [1545, 0]
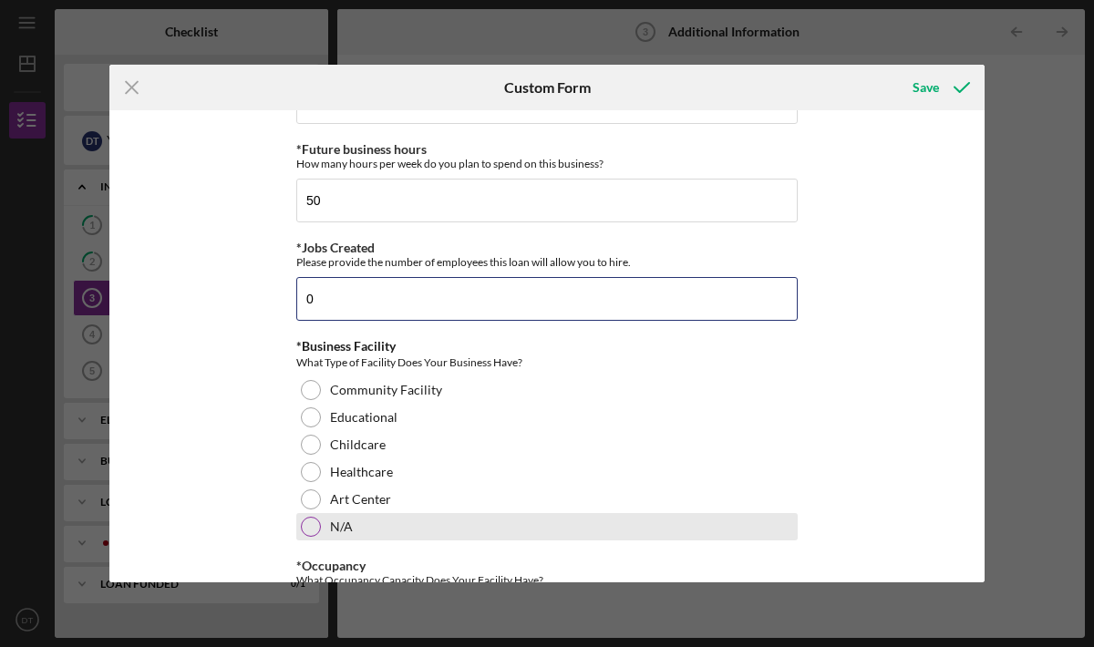
type input "0"
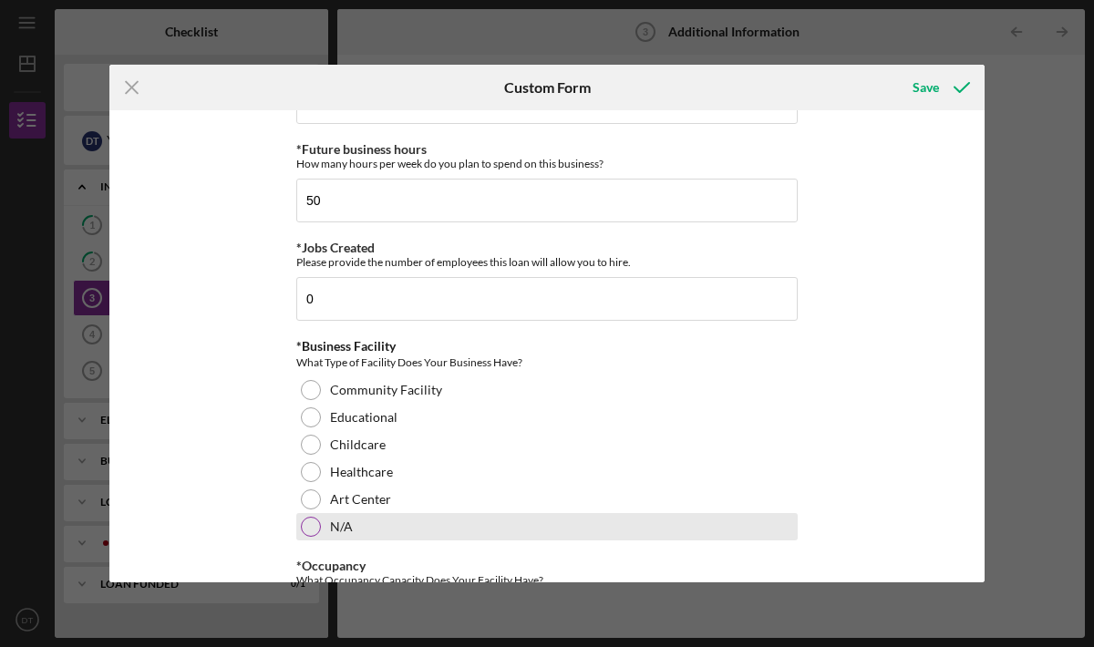
click at [303, 535] on div "N/A" at bounding box center [546, 526] width 501 height 27
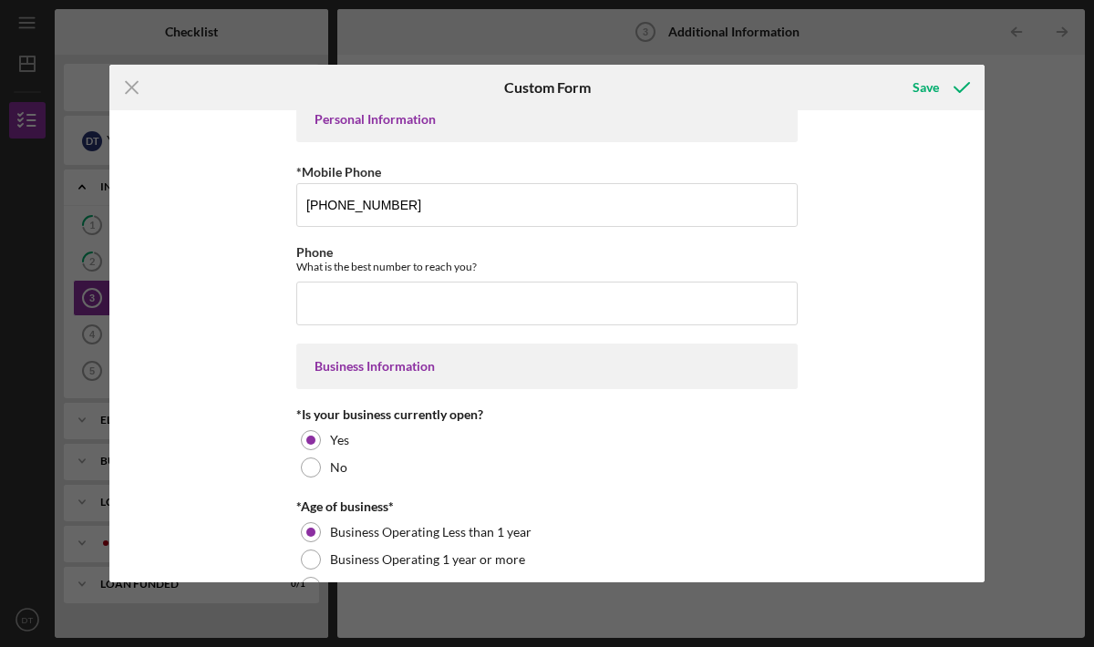
scroll to position [0, 0]
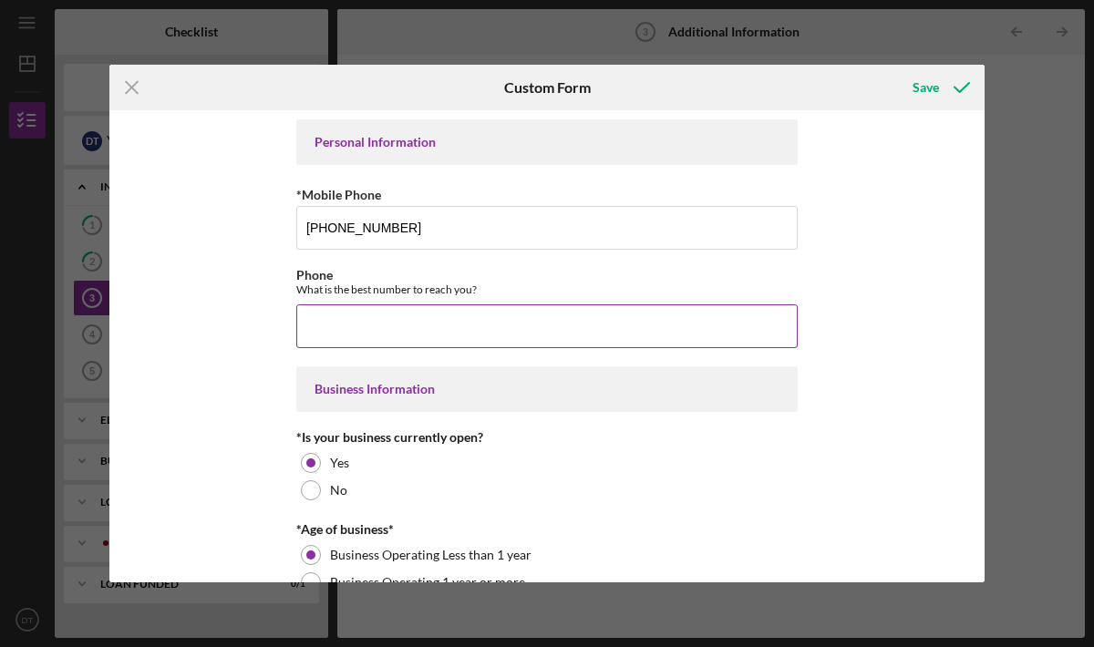
click at [350, 338] on input "Phone" at bounding box center [546, 326] width 501 height 44
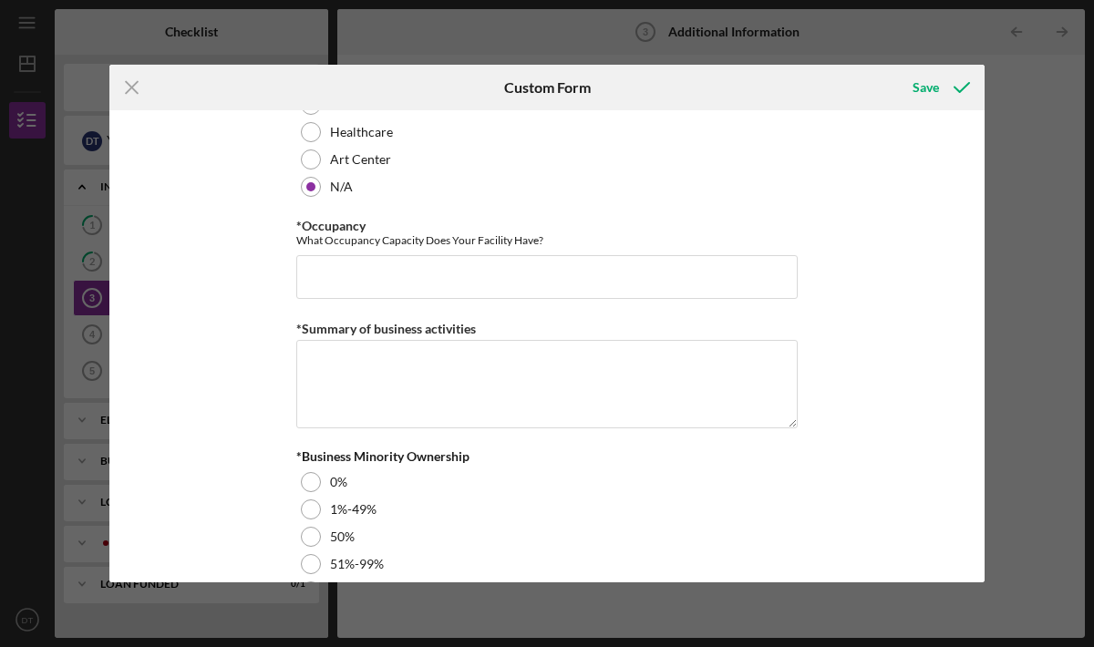
scroll to position [1896, 0]
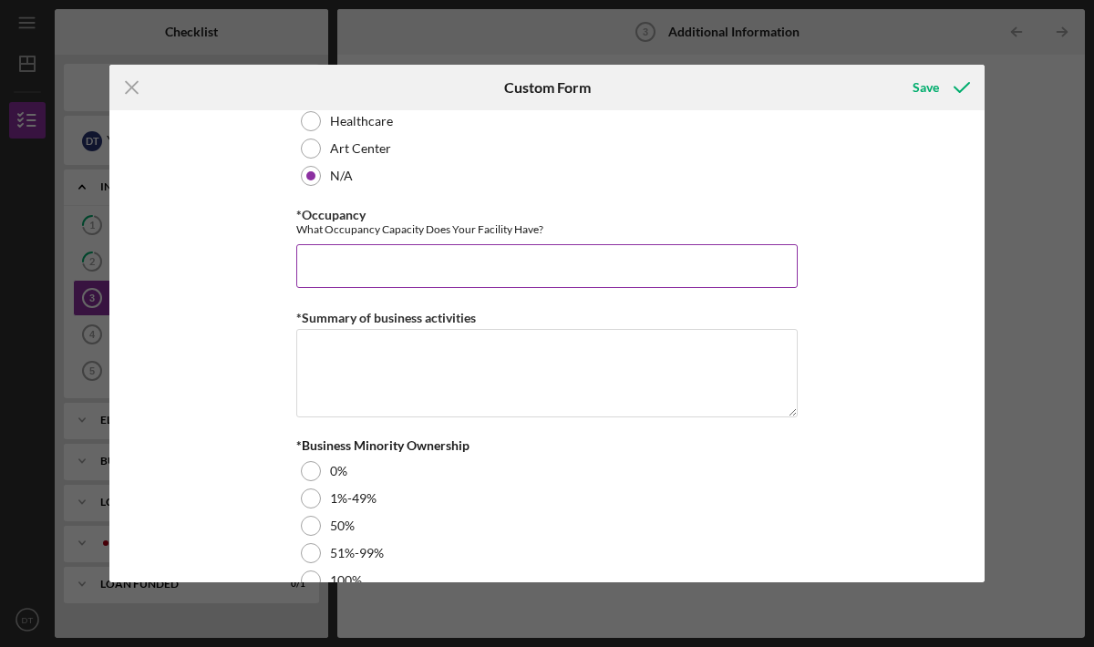
type input "[PHONE_NUMBER]"
click at [382, 273] on input "*Occupancy" at bounding box center [546, 266] width 501 height 44
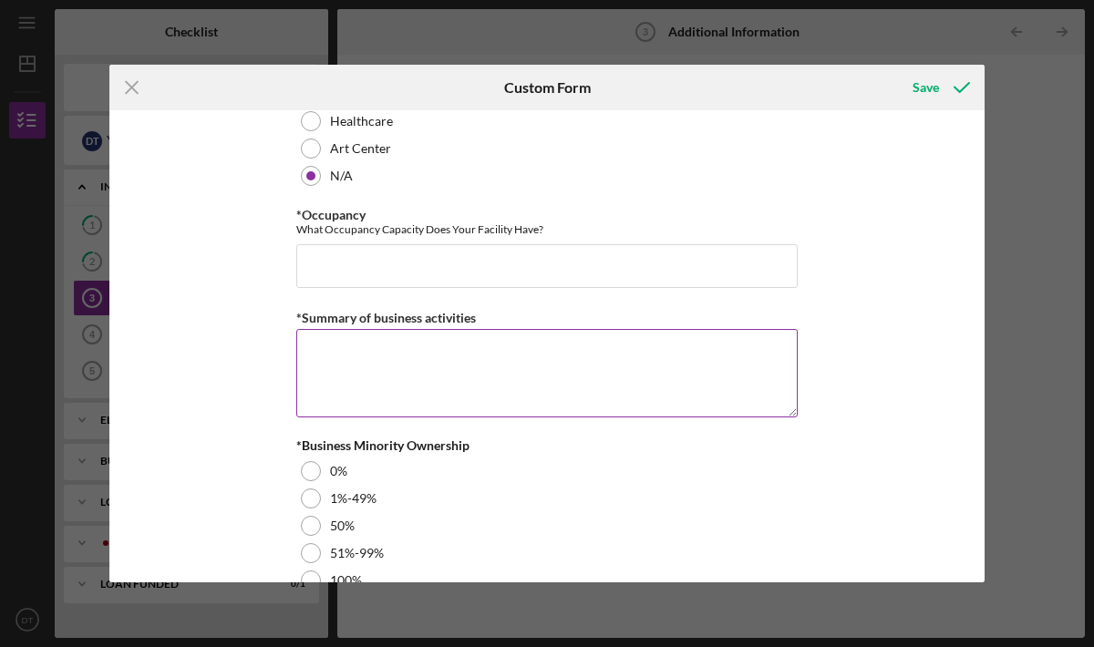
click at [415, 359] on textarea "*Summary of business activities" at bounding box center [546, 372] width 501 height 87
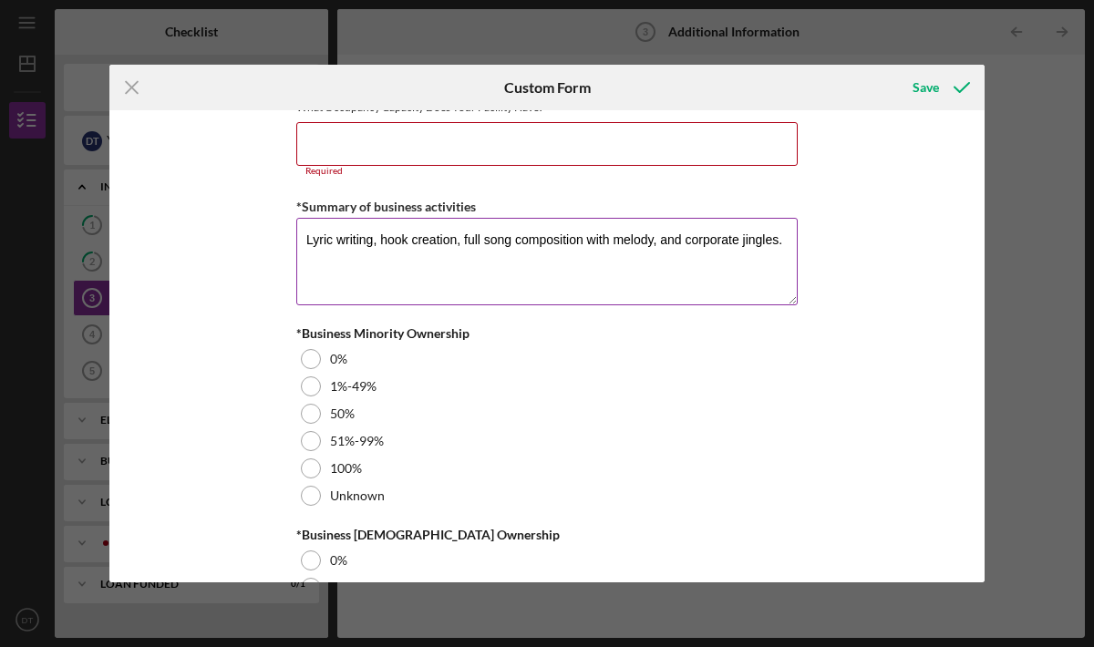
scroll to position [2024, 0]
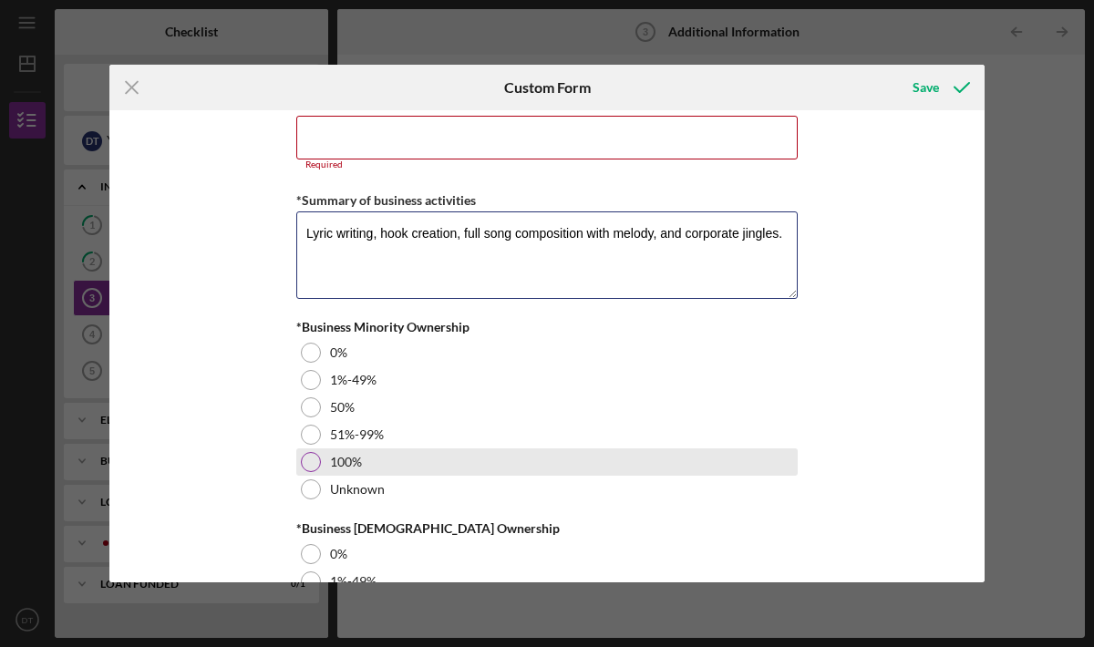
type textarea "Lyric writing, hook creation, full song composition with melody, and corporate …"
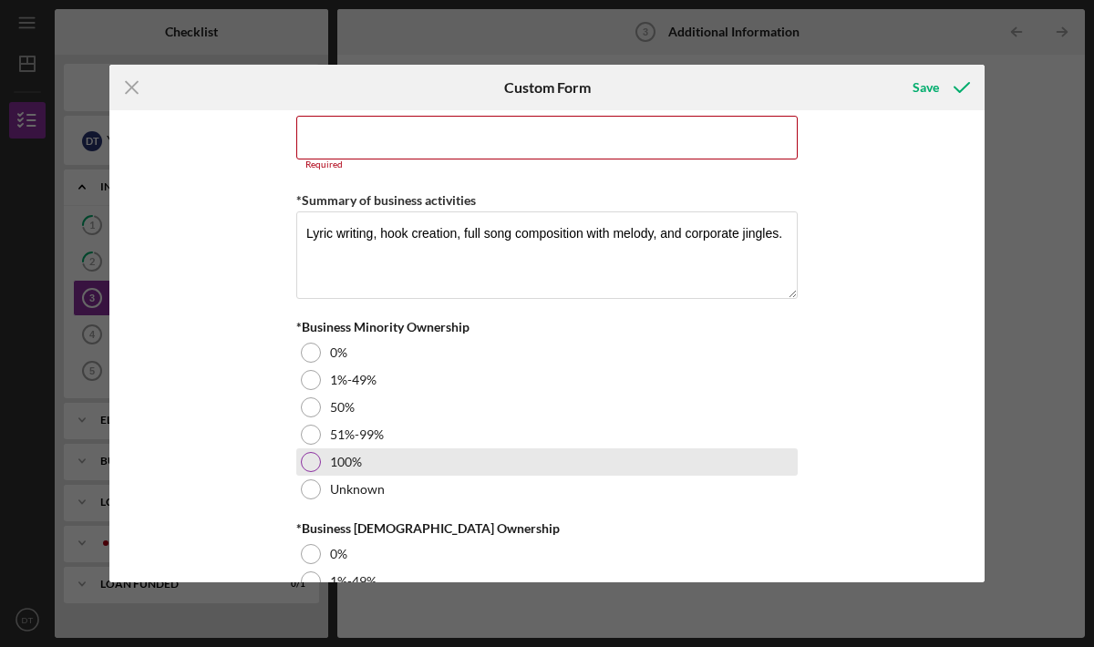
click at [312, 460] on div at bounding box center [311, 462] width 20 height 20
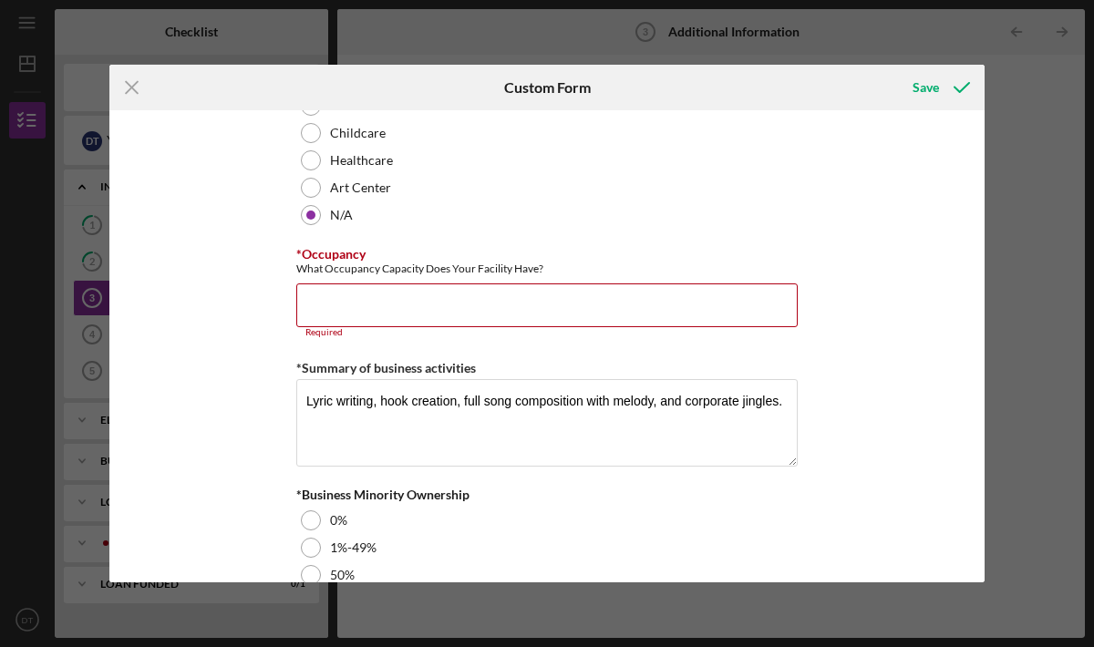
scroll to position [1844, 0]
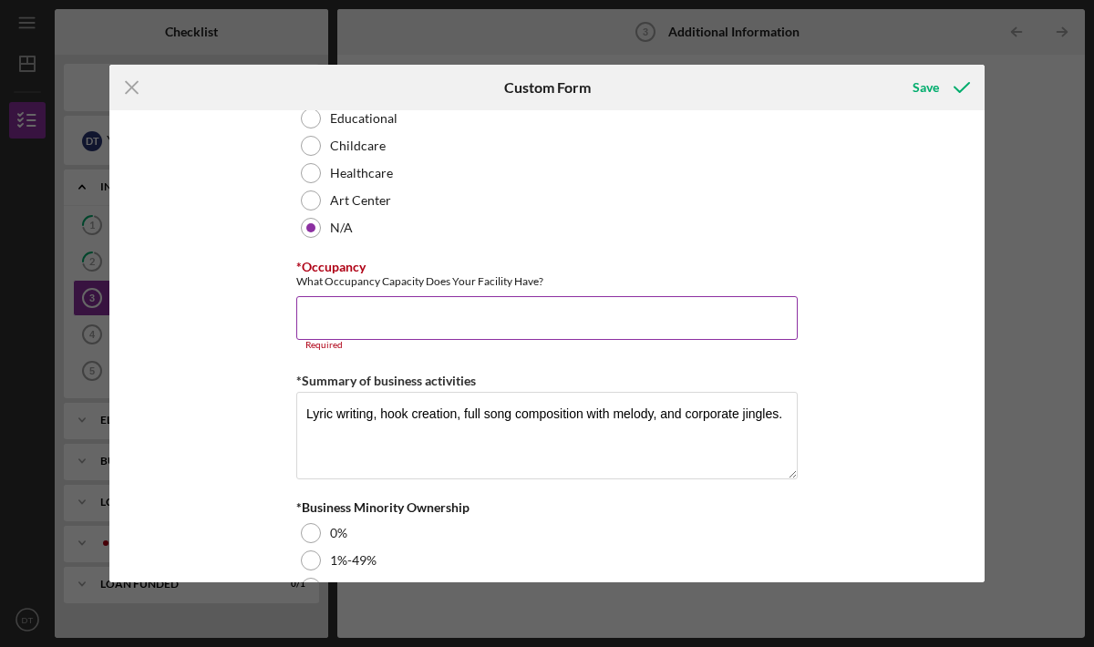
click at [503, 316] on input "*Occupancy" at bounding box center [546, 318] width 501 height 44
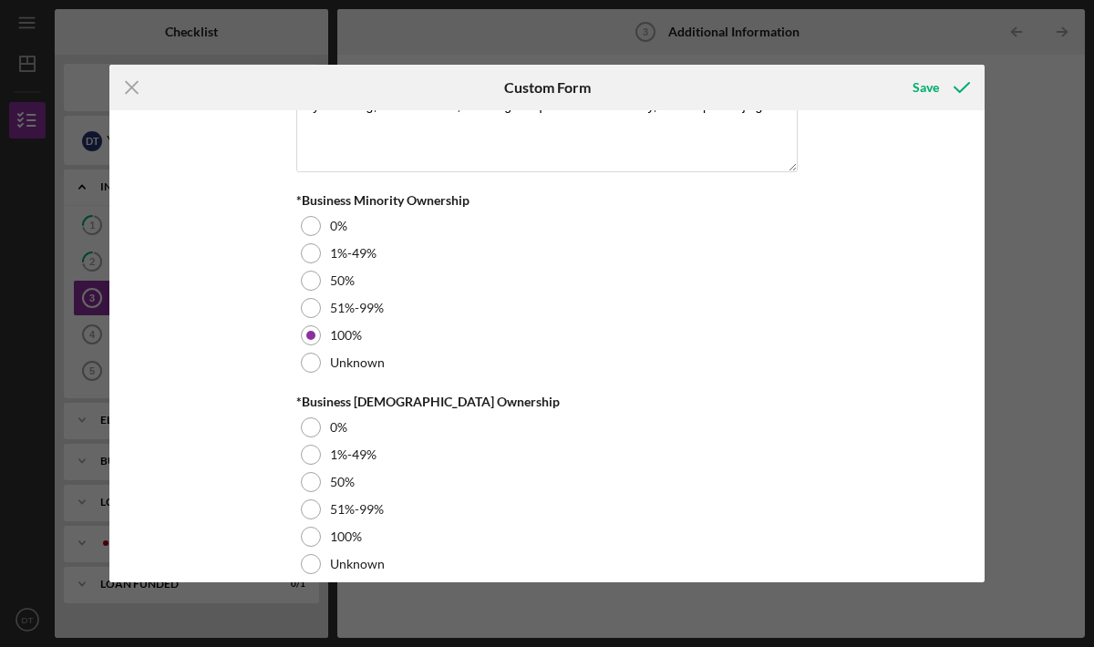
scroll to position [2163, 0]
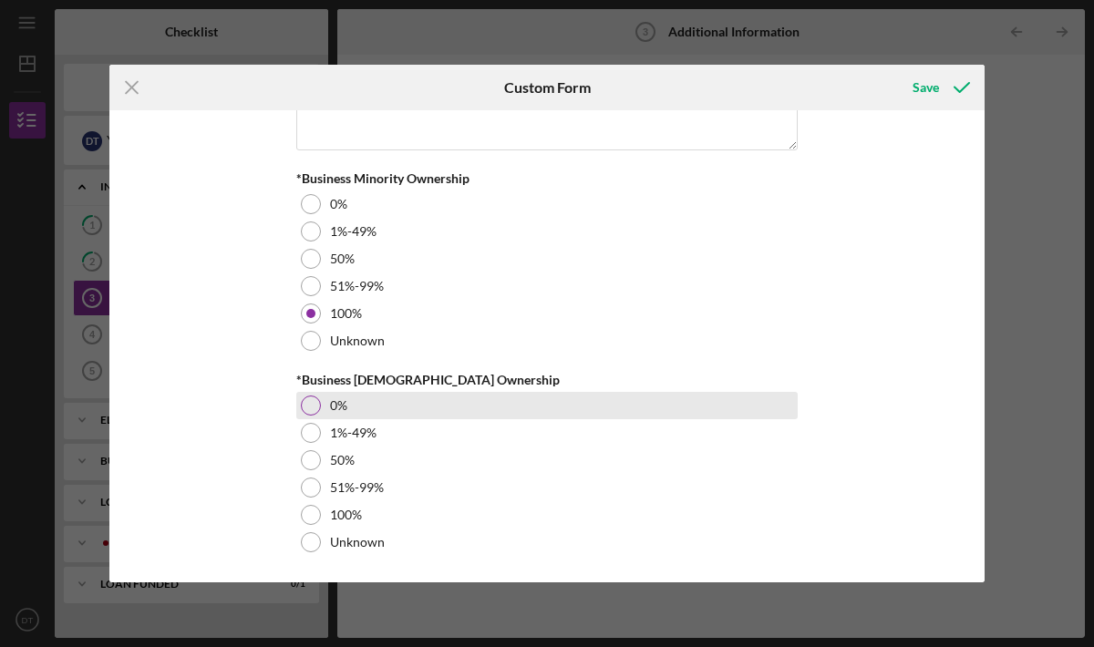
type input "50"
click at [312, 403] on div at bounding box center [311, 406] width 20 height 20
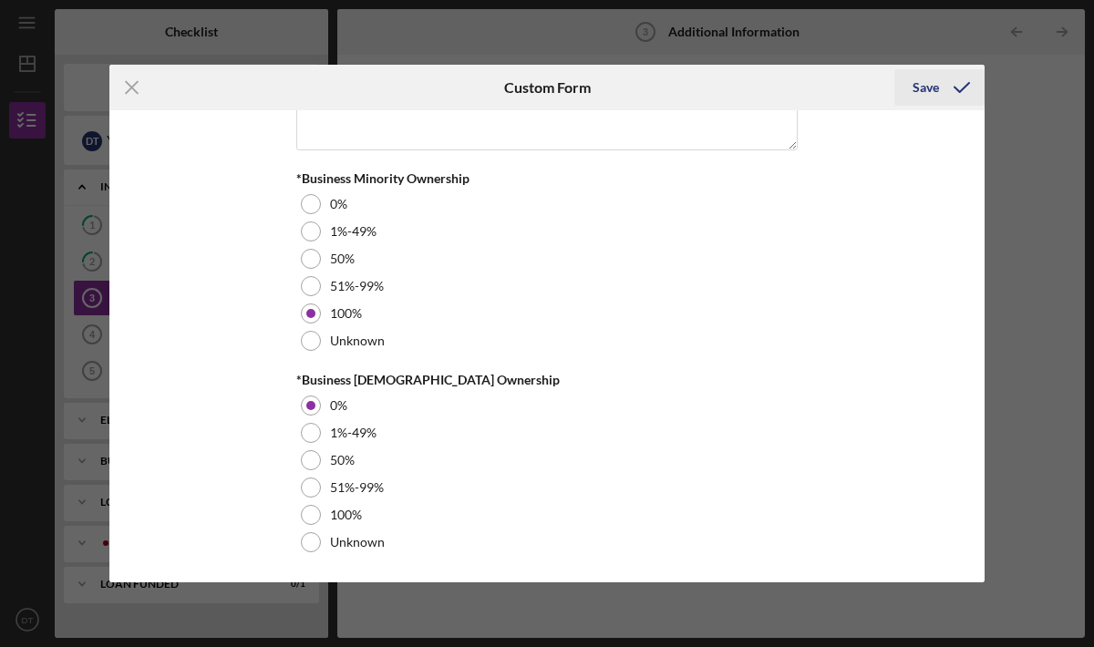
click at [911, 95] on button "Save" at bounding box center [939, 87] width 90 height 36
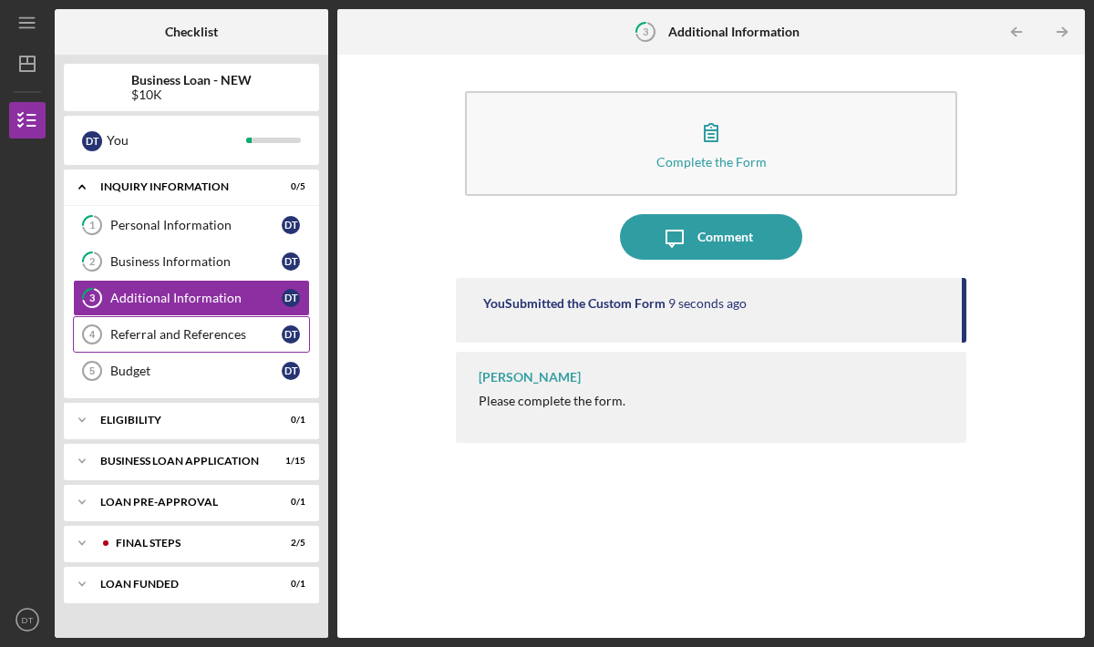
click at [196, 331] on div "Referral and References" at bounding box center [195, 334] width 171 height 15
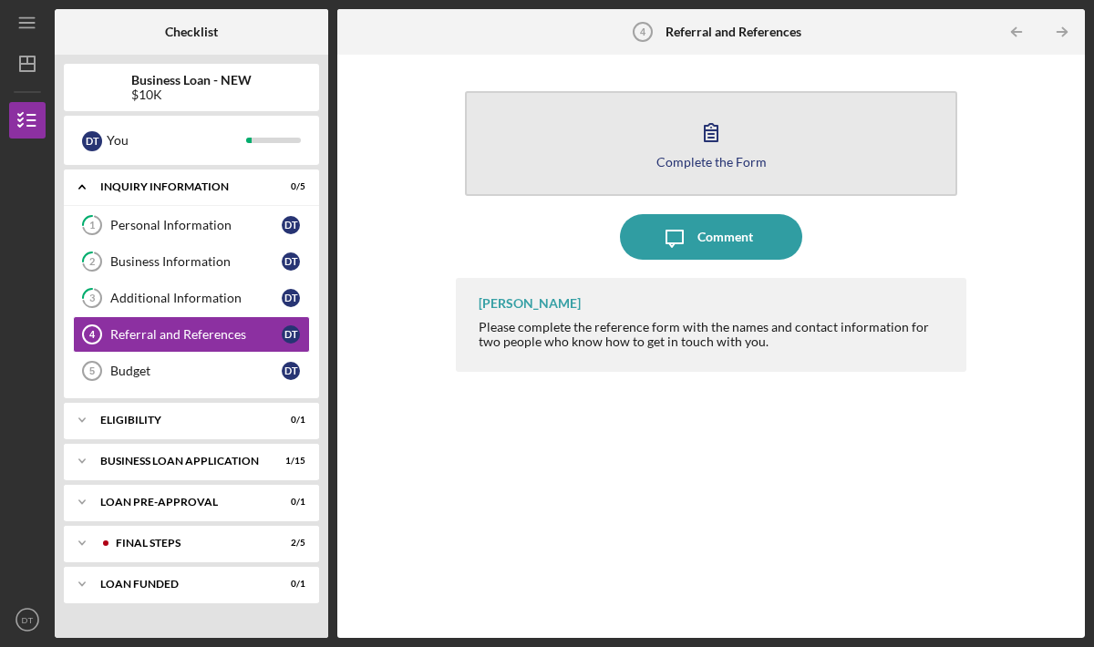
click at [642, 148] on button "Complete the Form Form" at bounding box center [711, 143] width 492 height 105
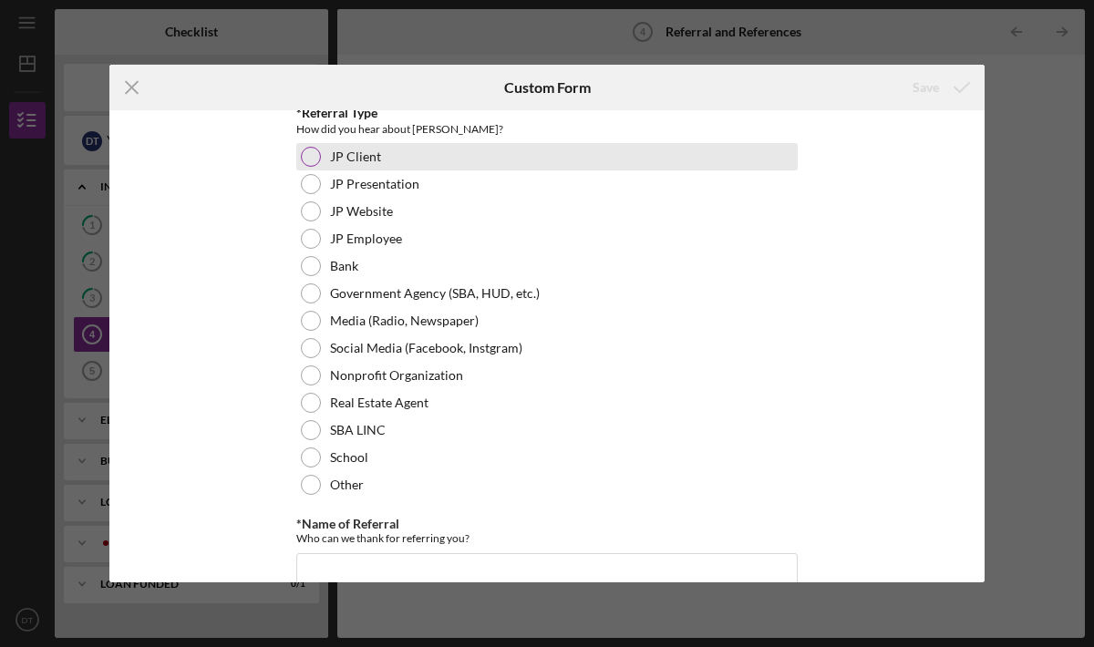
scroll to position [80, 0]
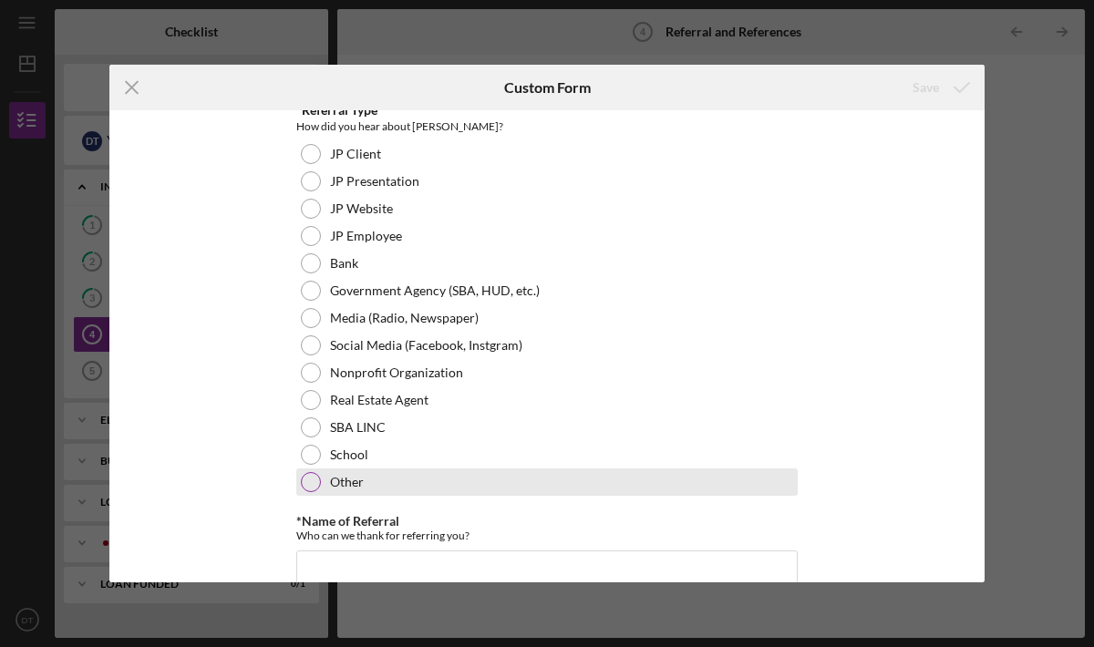
click at [320, 480] on div "Other" at bounding box center [546, 481] width 501 height 27
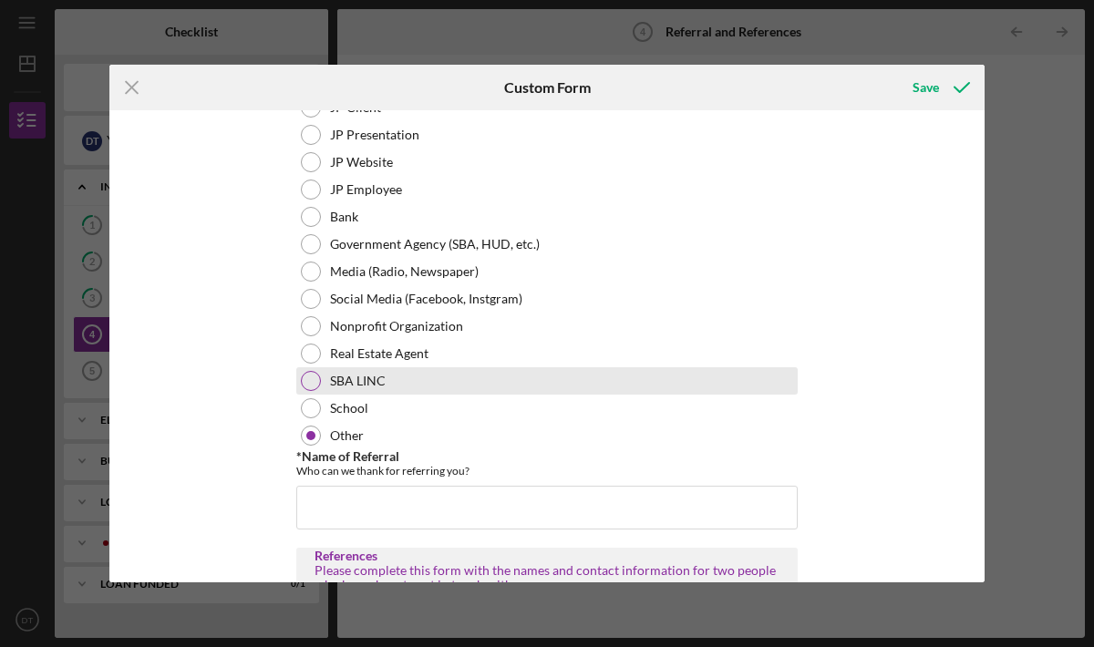
scroll to position [160, 0]
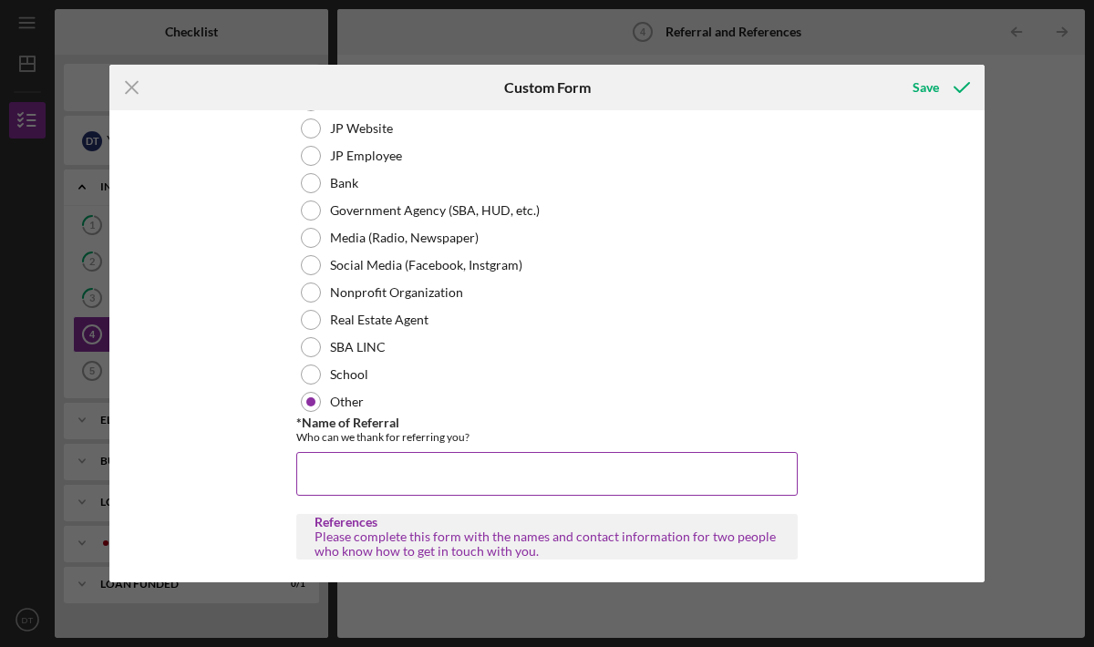
click at [412, 468] on input "*Name of Referral" at bounding box center [546, 474] width 501 height 44
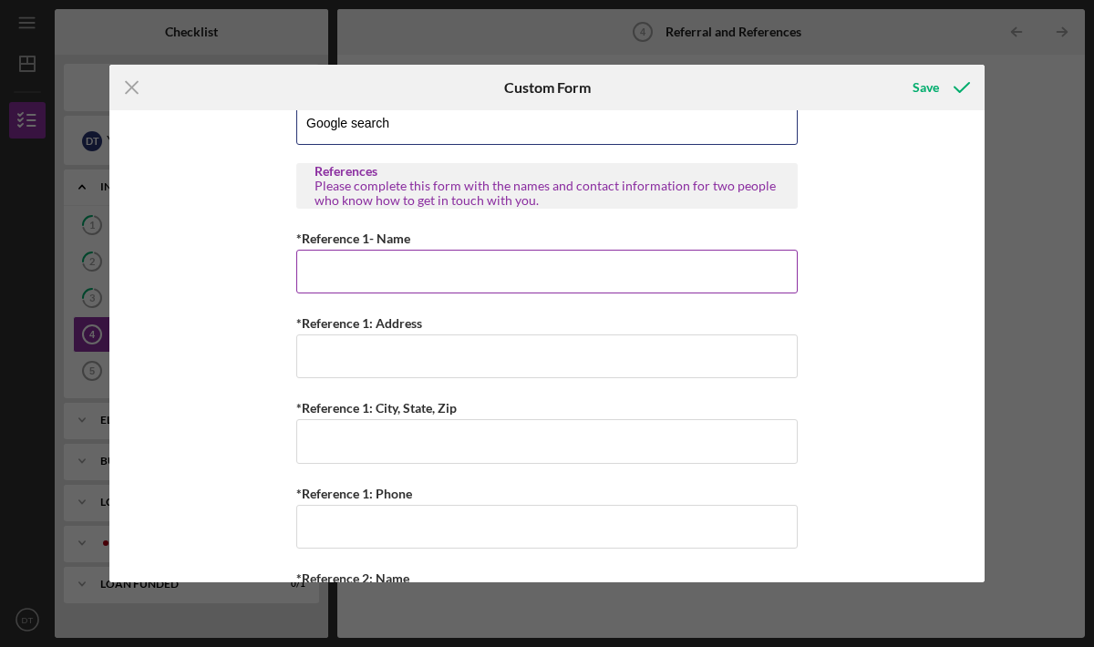
scroll to position [513, 0]
type input "Google search"
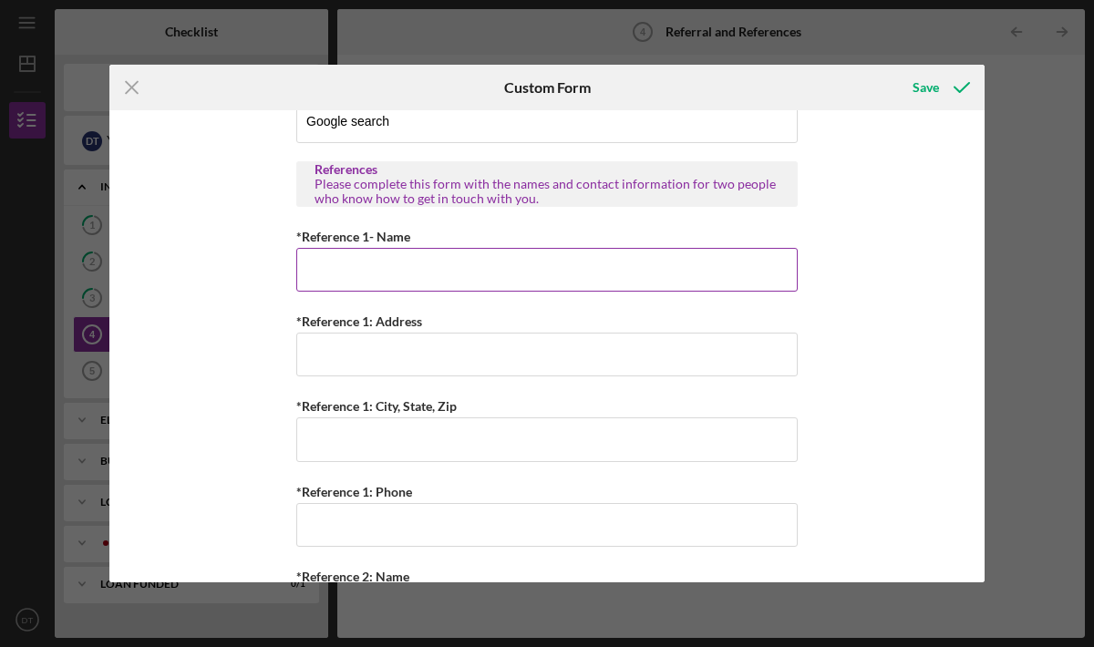
click at [423, 268] on input "*Reference 1- Name" at bounding box center [546, 270] width 501 height 44
type input "[PERSON_NAME]"
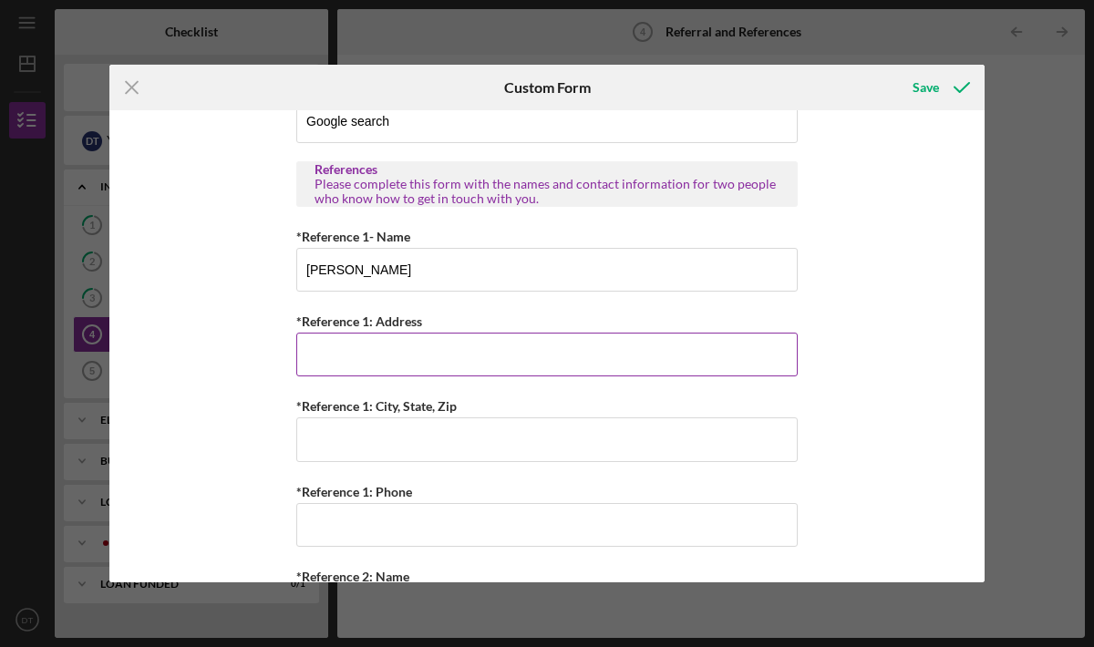
click at [454, 350] on input "*Reference 1: Address" at bounding box center [546, 355] width 501 height 44
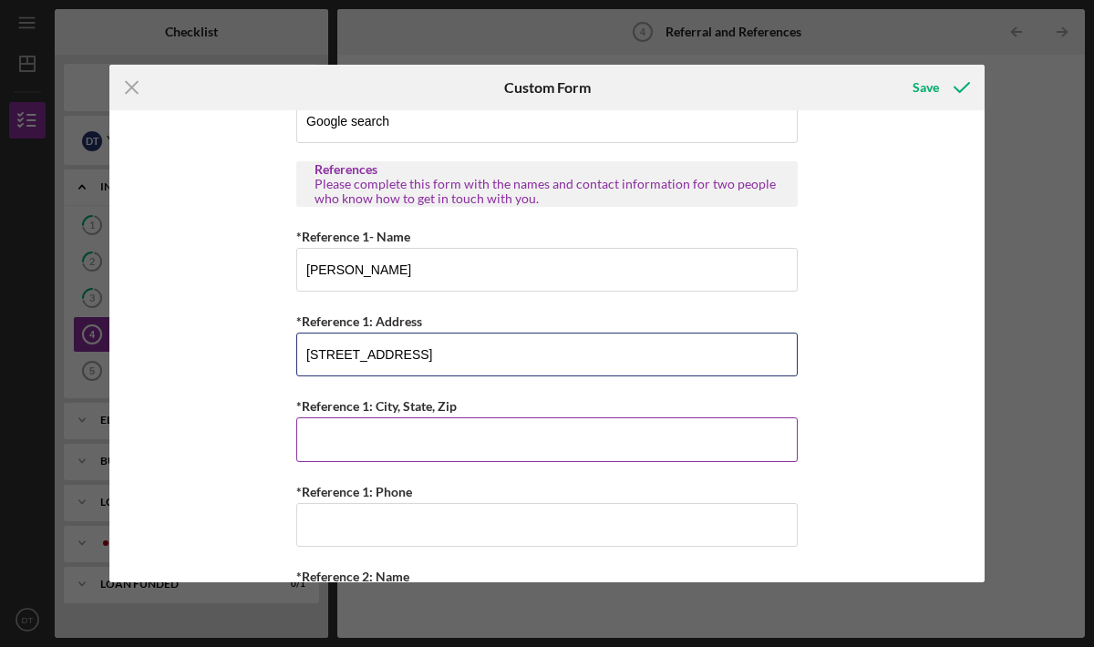
type input "[STREET_ADDRESS]"
click at [455, 433] on input "*Reference 1: City, State, Zip" at bounding box center [546, 439] width 501 height 44
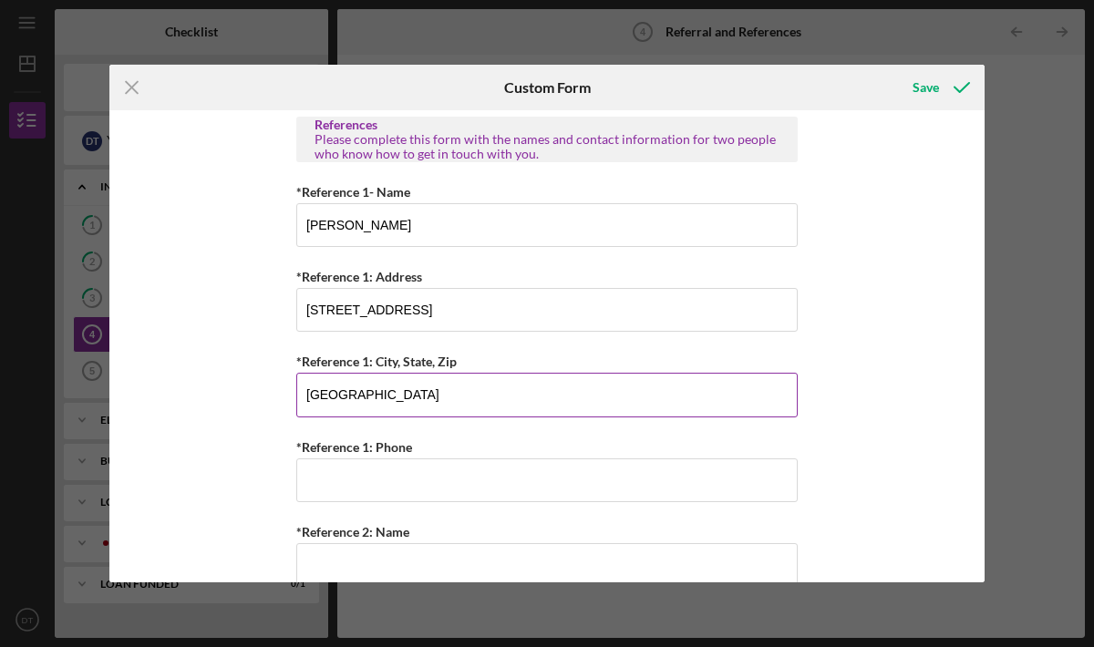
scroll to position [588, 0]
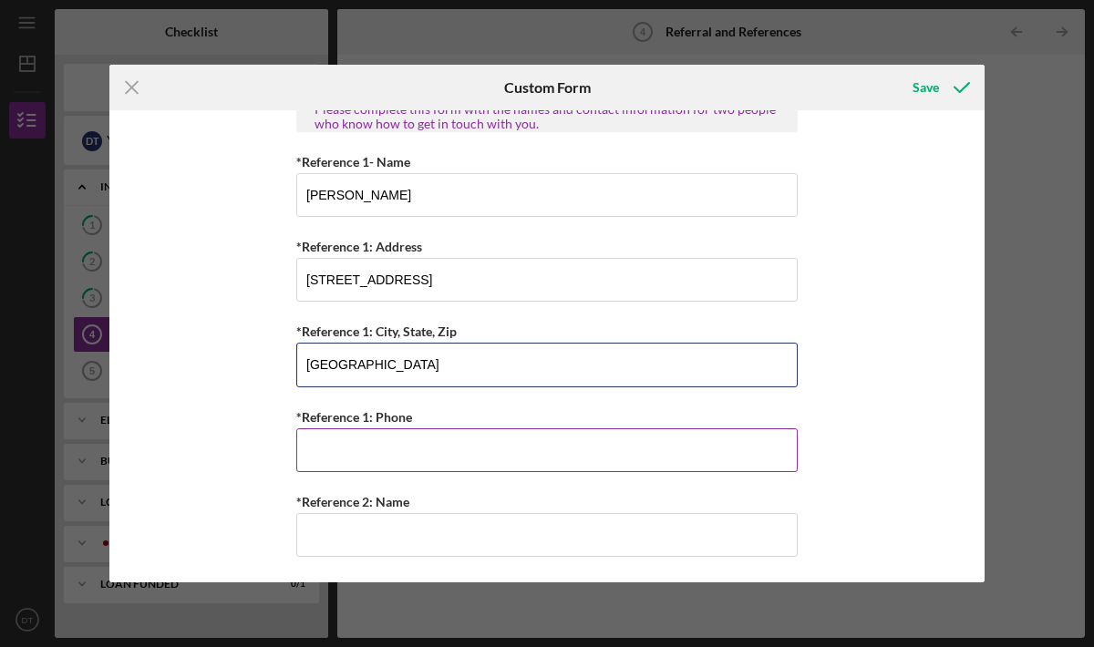
type input "[GEOGRAPHIC_DATA]"
click at [478, 447] on input "*Reference 1: Phone" at bounding box center [546, 450] width 501 height 44
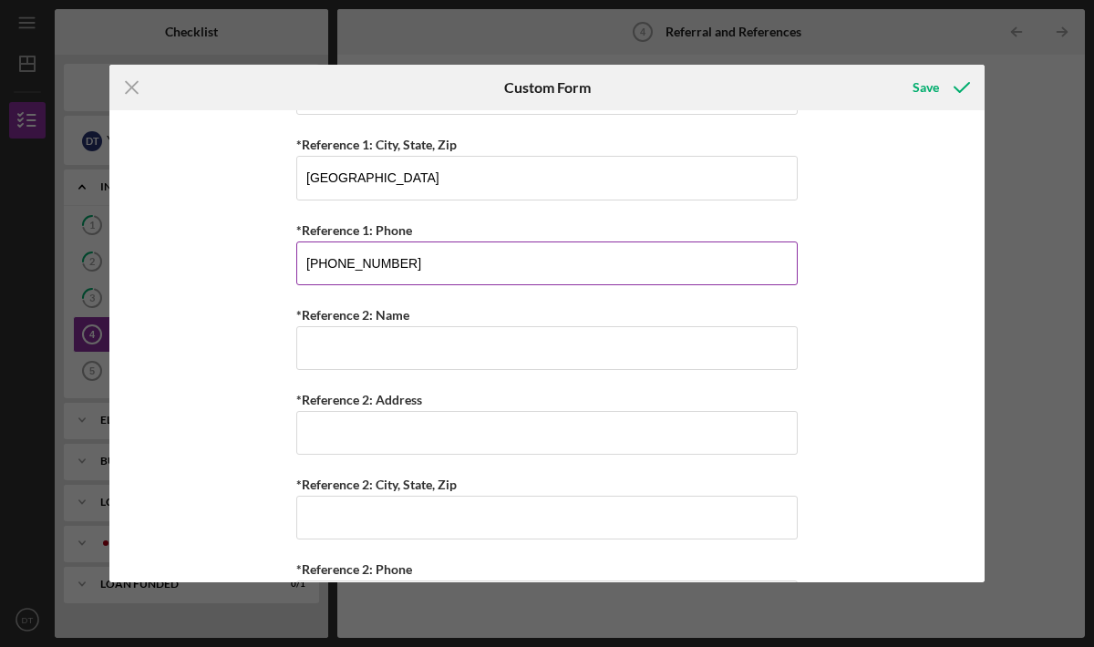
scroll to position [844, 0]
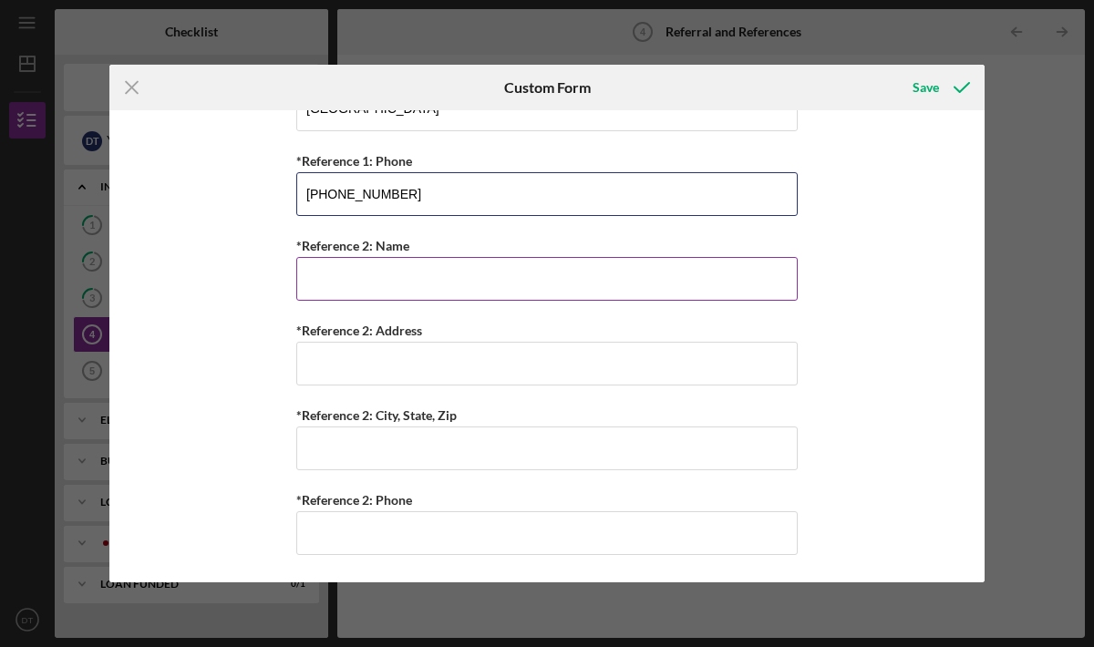
type input "[PHONE_NUMBER]"
click at [468, 275] on input "*Reference 2: Name" at bounding box center [546, 279] width 501 height 44
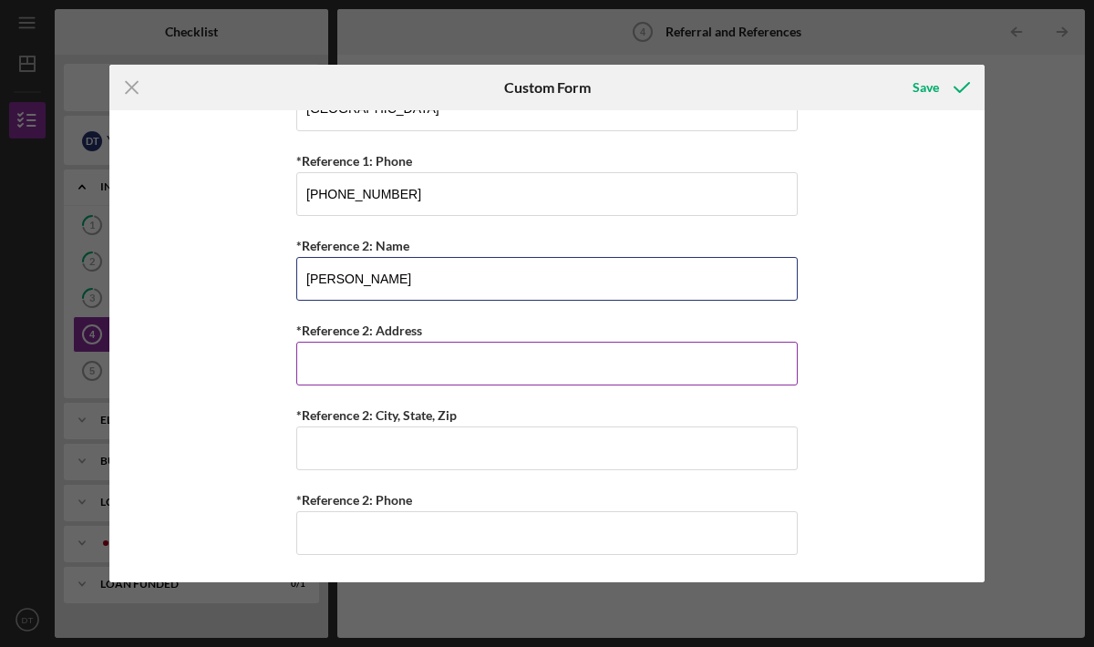
type input "[PERSON_NAME]"
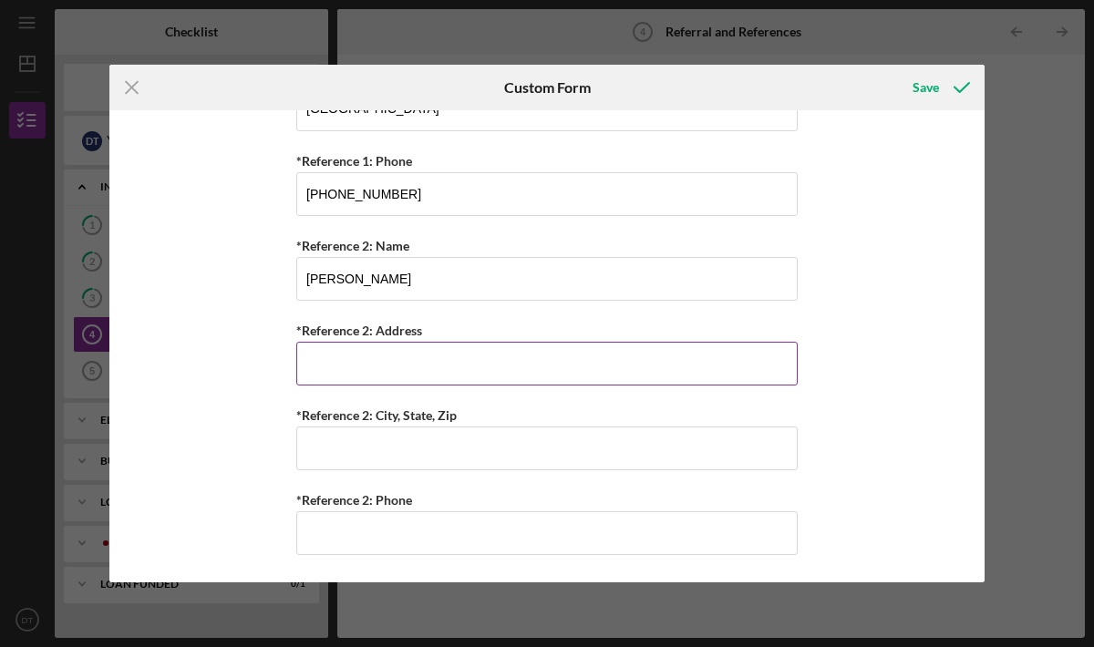
click at [409, 354] on input "*Reference 2: Address" at bounding box center [546, 364] width 501 height 44
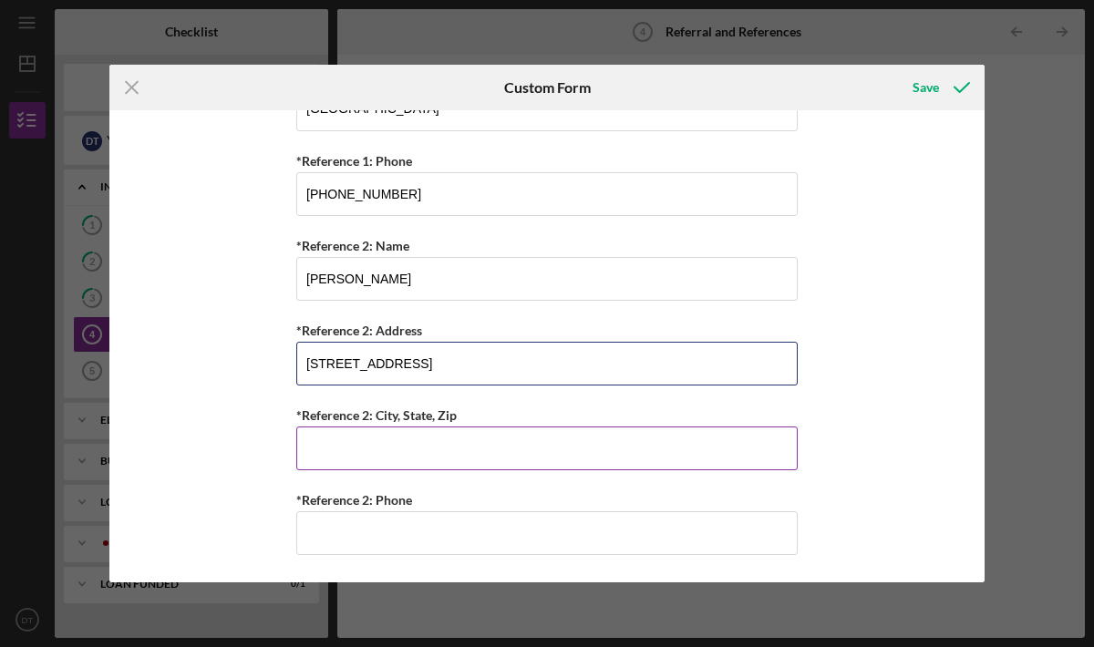
type input "[STREET_ADDRESS]"
click at [402, 447] on input "*Reference 2: City, State, Zip" at bounding box center [546, 449] width 501 height 44
type input "[PERSON_NAME] Summit, [GEOGRAPHIC_DATA]"
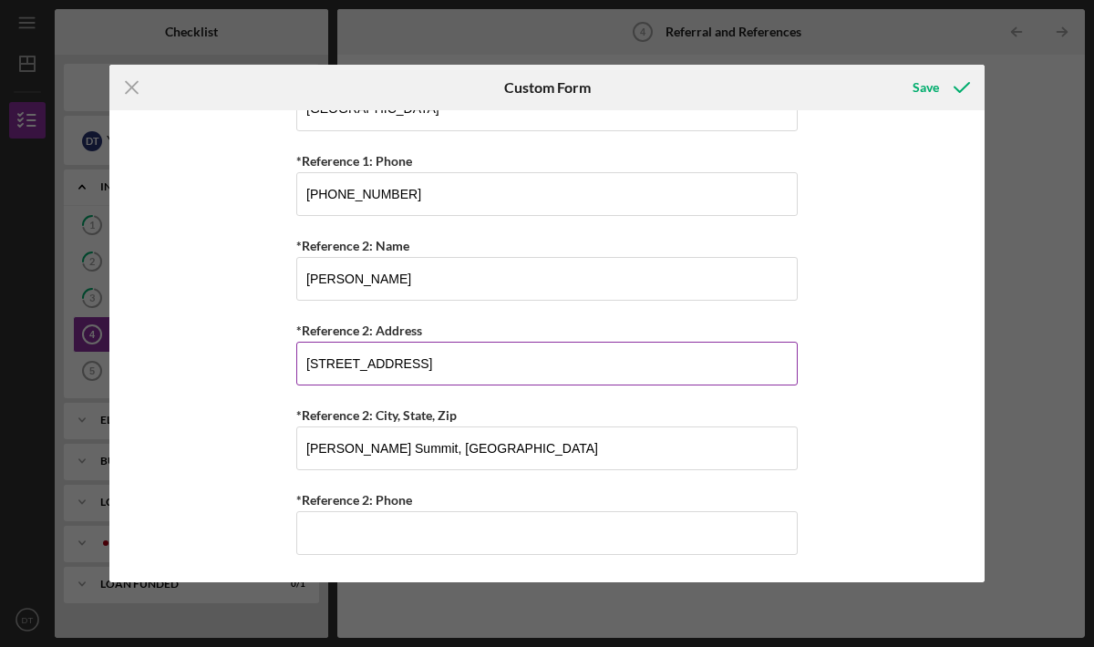
click at [333, 363] on input "[STREET_ADDRESS]" at bounding box center [546, 364] width 501 height 44
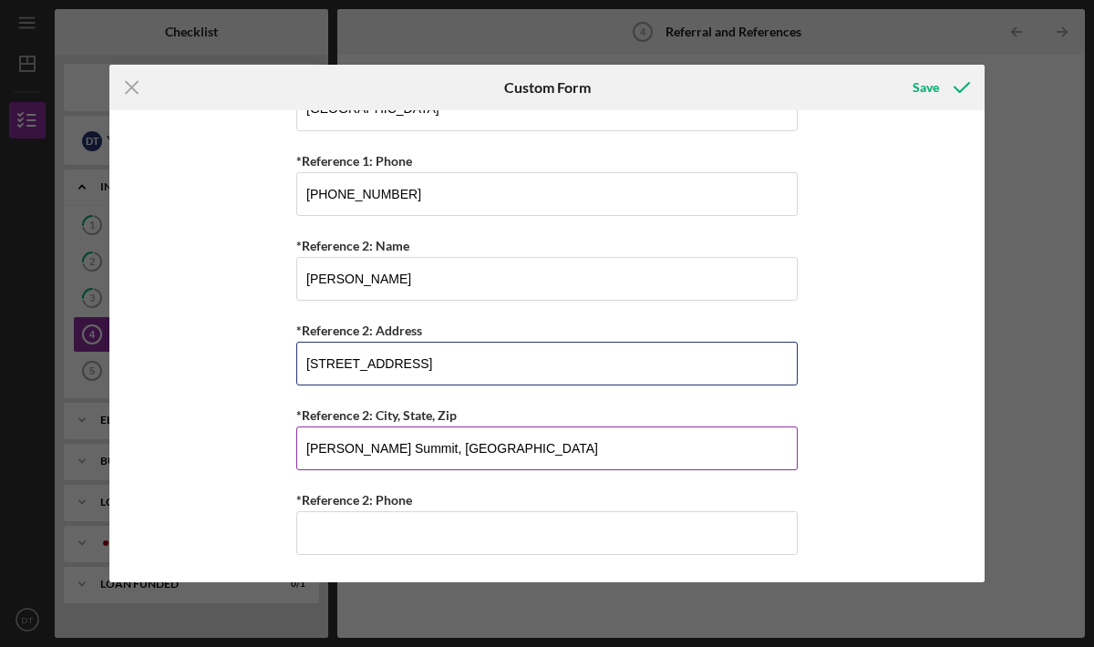
type input "[STREET_ADDRESS]"
click at [439, 444] on input "[PERSON_NAME] Summit, [GEOGRAPHIC_DATA]" at bounding box center [546, 449] width 501 height 44
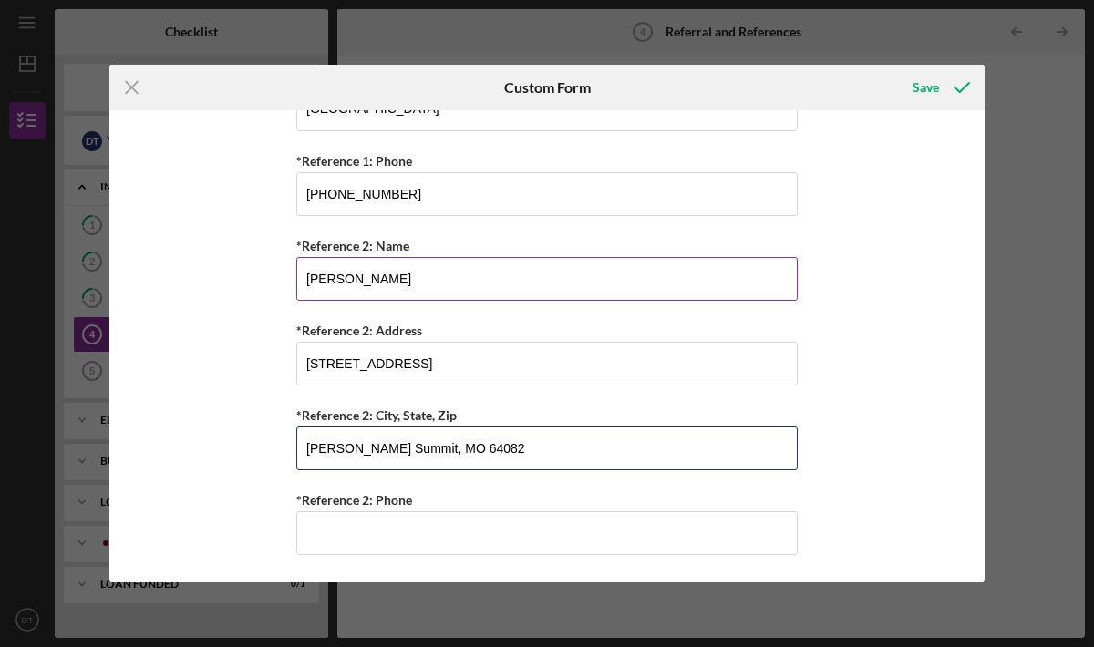
type input "[PERSON_NAME] Summit, MO 64082"
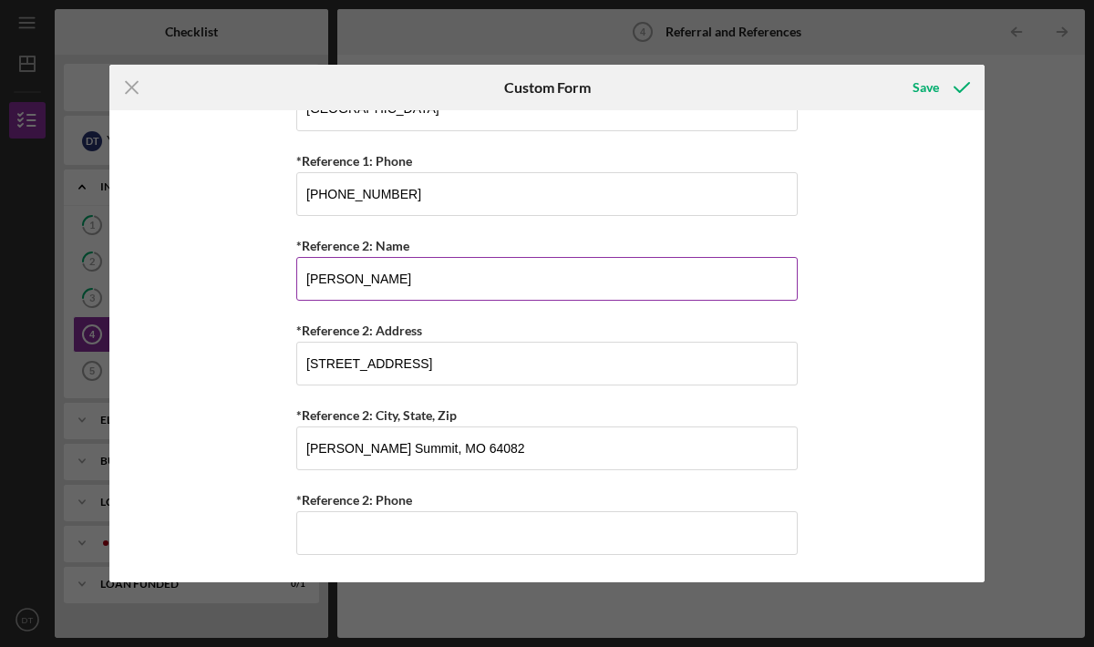
click at [508, 272] on input "[PERSON_NAME]" at bounding box center [546, 279] width 501 height 44
click at [507, 273] on input "[PERSON_NAME]" at bounding box center [546, 279] width 501 height 44
type input "[PERSON_NAME]"
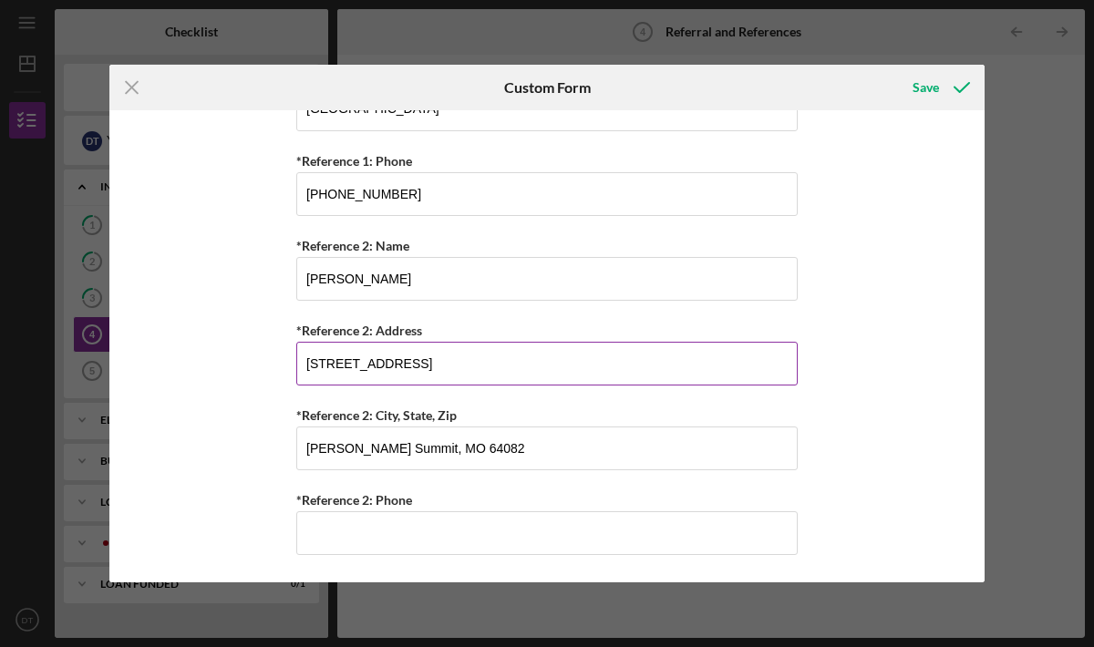
click at [478, 371] on input "[STREET_ADDRESS]" at bounding box center [546, 364] width 501 height 44
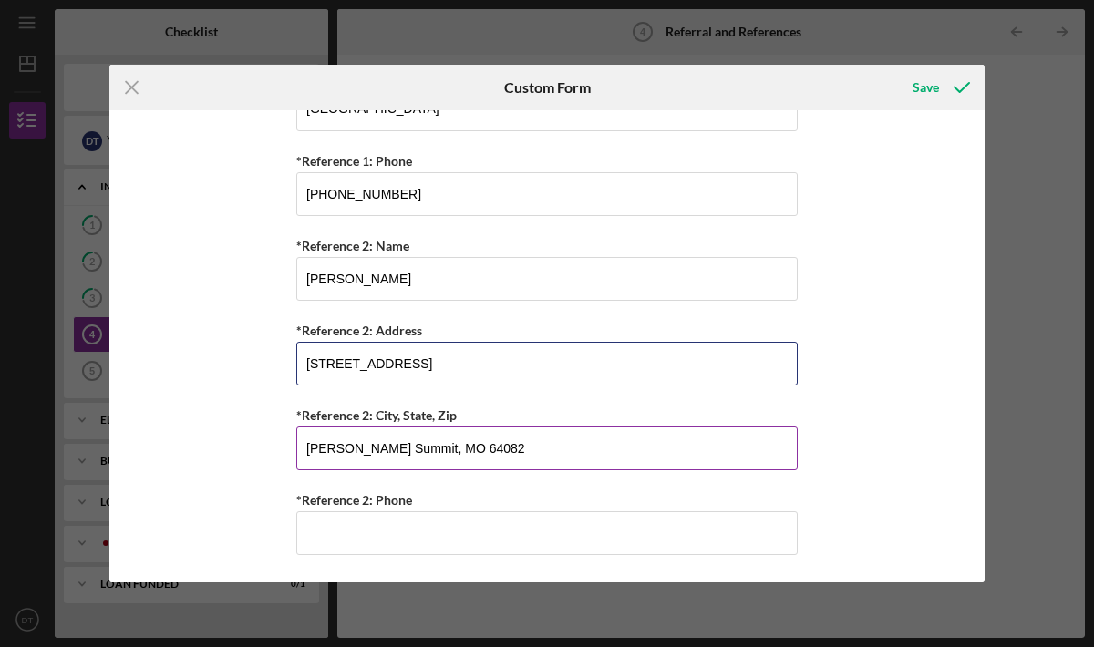
type input "[STREET_ADDRESS]"
click at [503, 450] on input "[PERSON_NAME] Summit, MO 64082" at bounding box center [546, 449] width 501 height 44
type input "L"
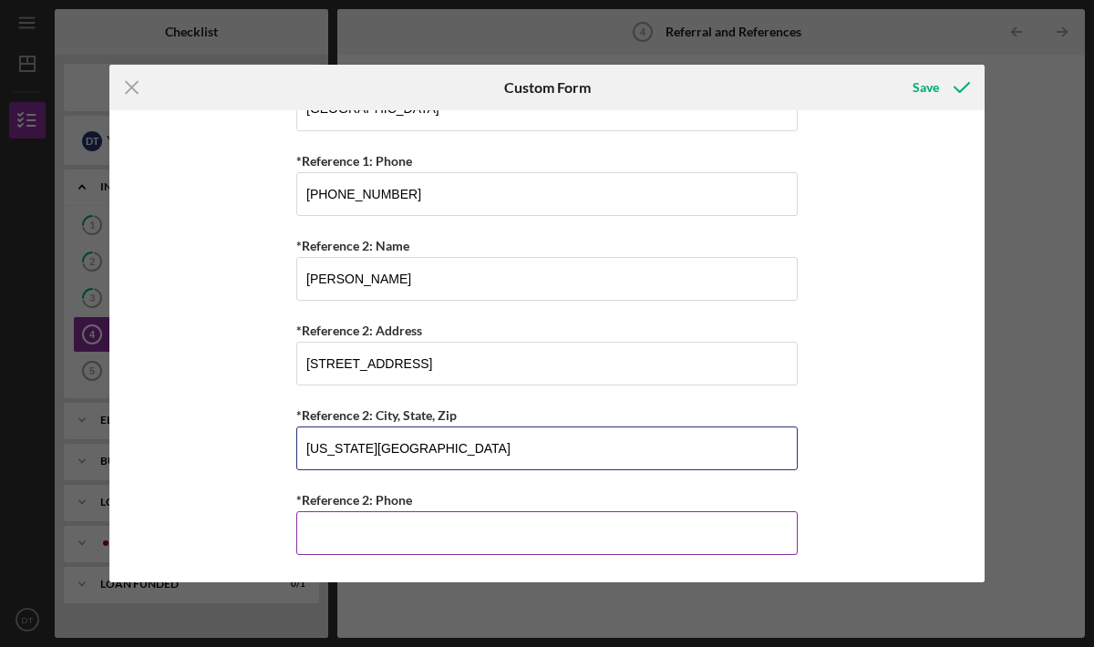
type input "[US_STATE][GEOGRAPHIC_DATA]"
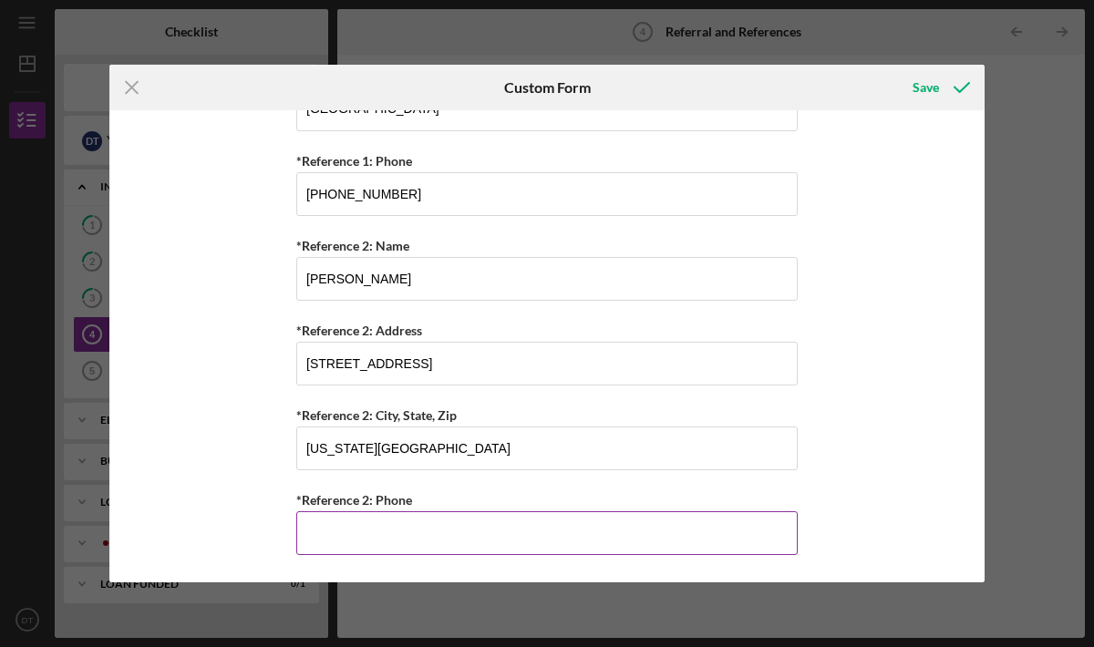
click at [499, 527] on input "*Reference 2: Phone" at bounding box center [546, 533] width 501 height 44
type input "[PHONE_NUMBER]"
click at [933, 87] on div "Save" at bounding box center [925, 87] width 26 height 36
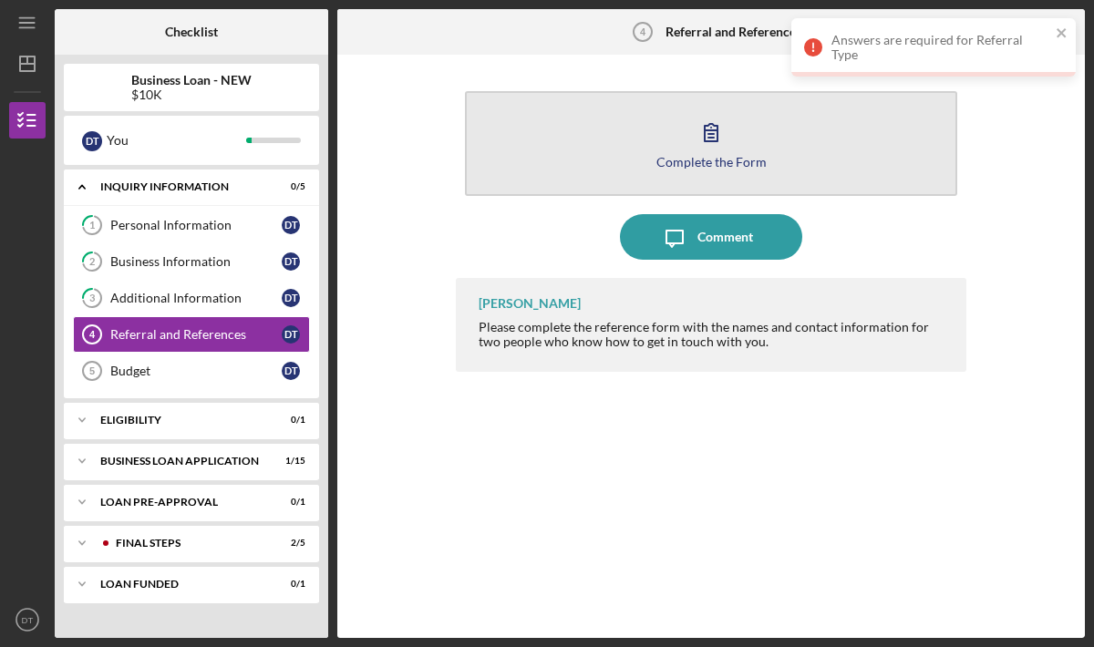
click at [746, 139] on button "Complete the Form Form" at bounding box center [711, 143] width 492 height 105
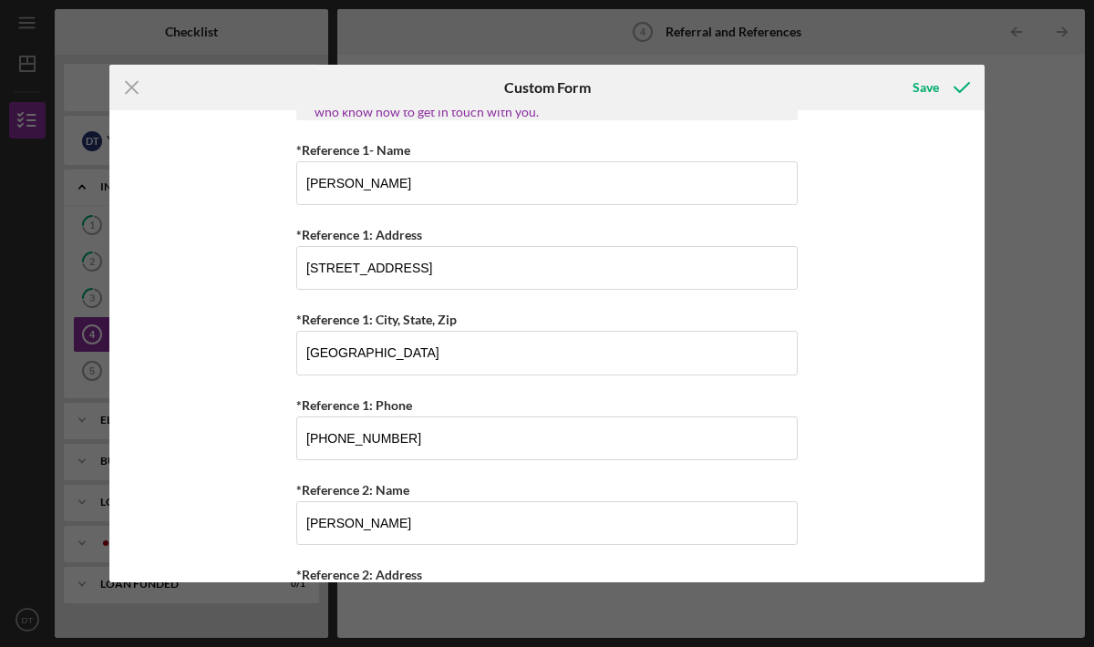
scroll to position [844, 0]
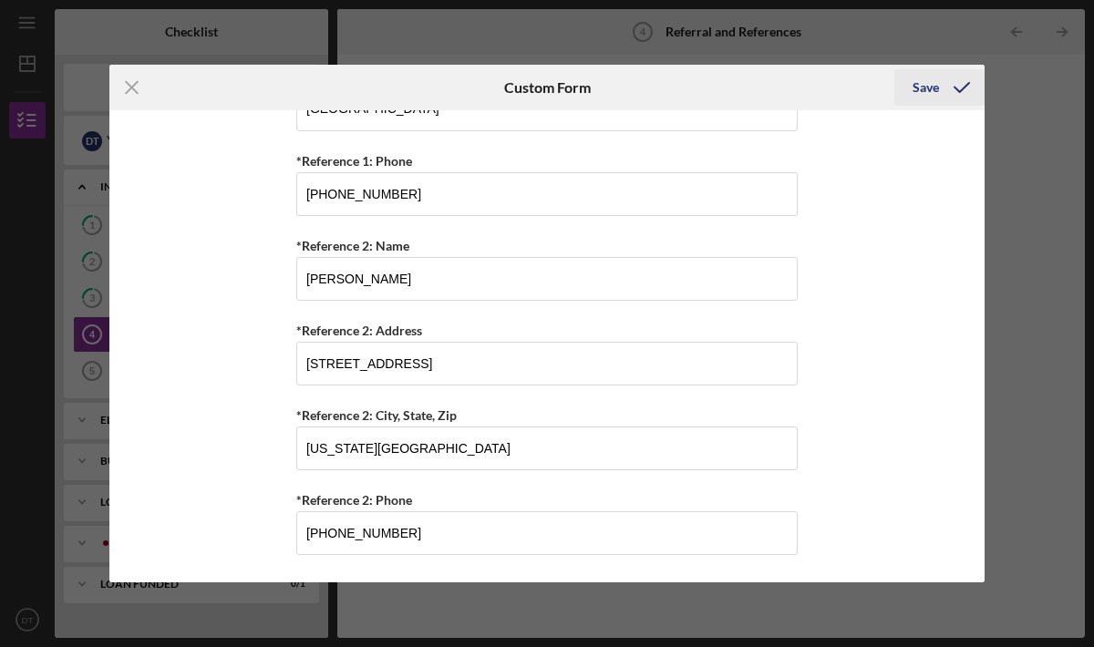
click at [948, 89] on icon "submit" at bounding box center [962, 88] width 46 height 46
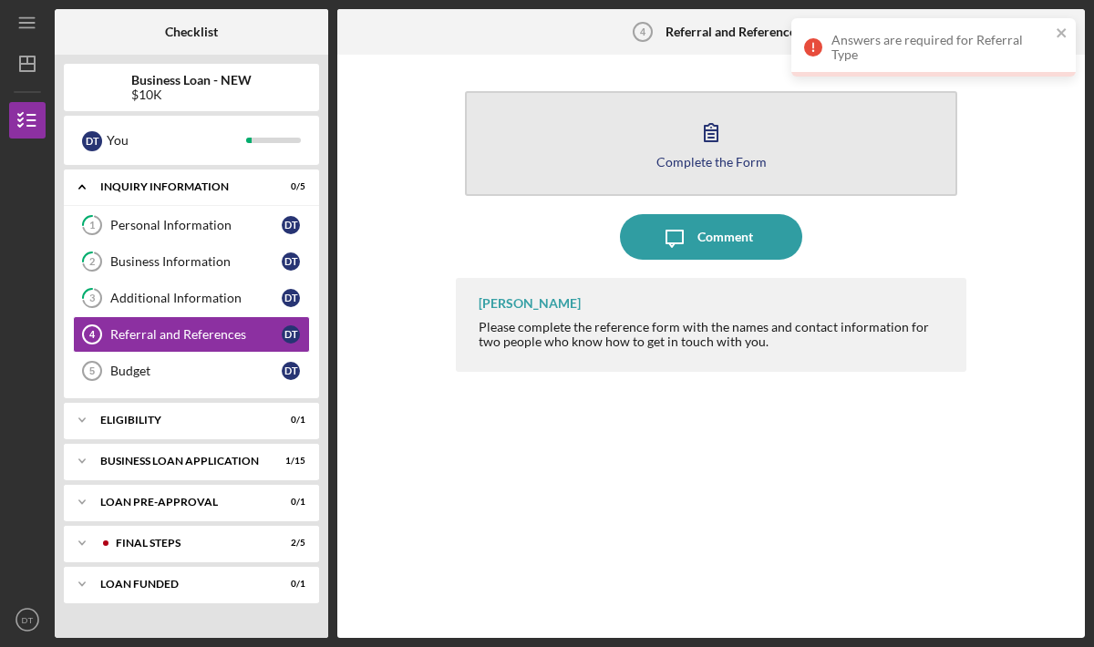
click at [784, 140] on button "Complete the Form Form" at bounding box center [711, 143] width 492 height 105
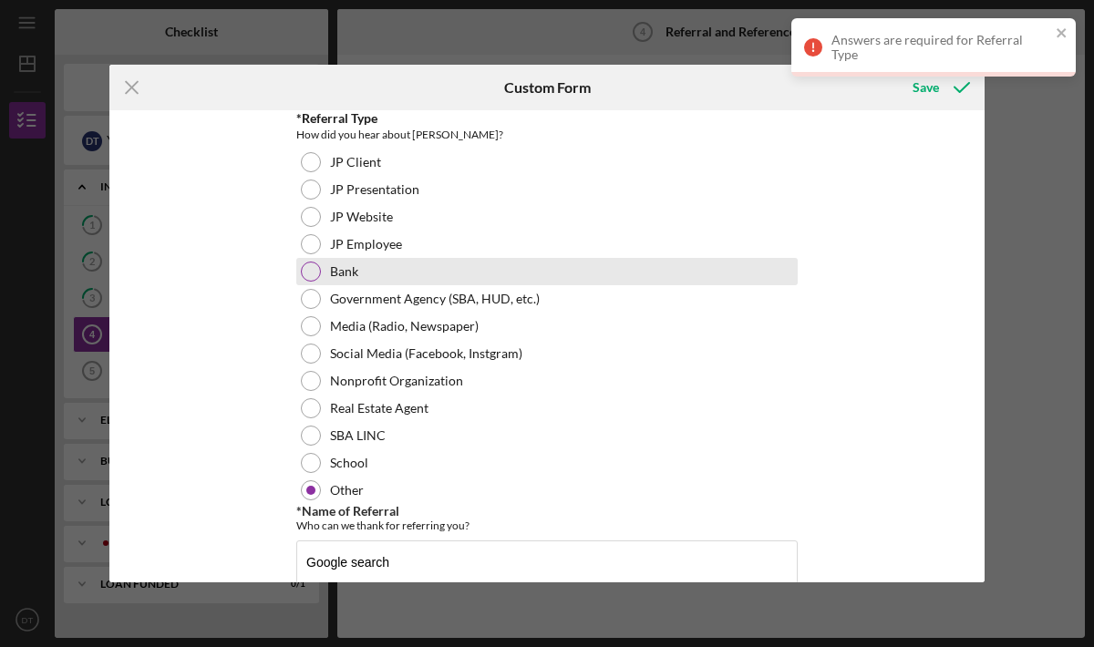
scroll to position [81, 0]
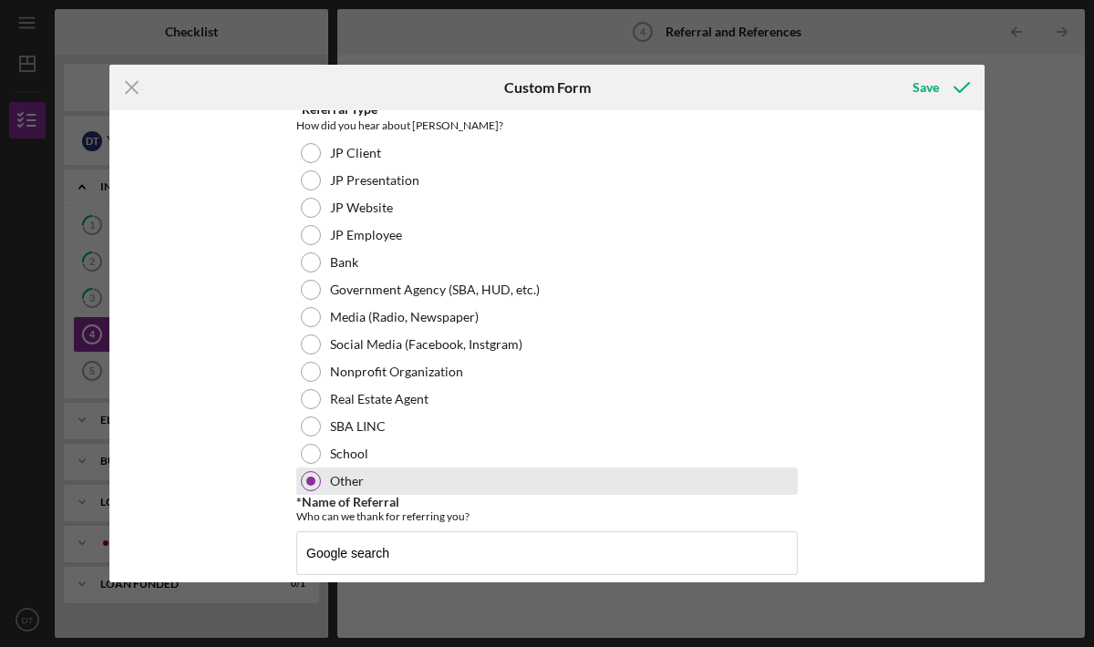
click at [307, 478] on div at bounding box center [310, 481] width 9 height 9
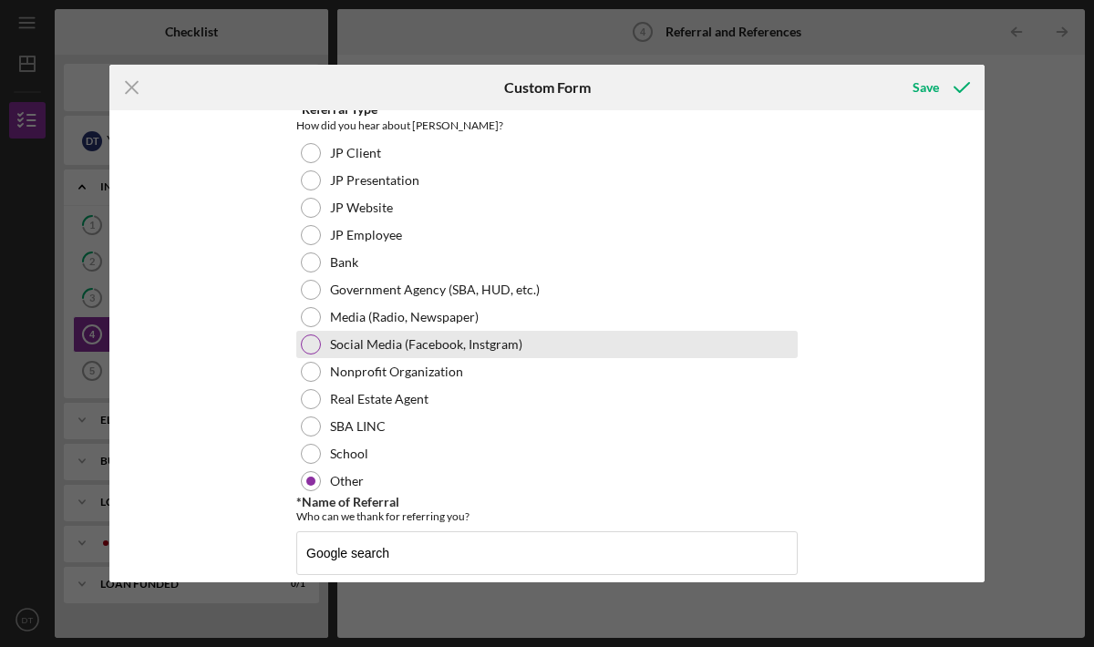
click at [314, 344] on div at bounding box center [311, 344] width 20 height 20
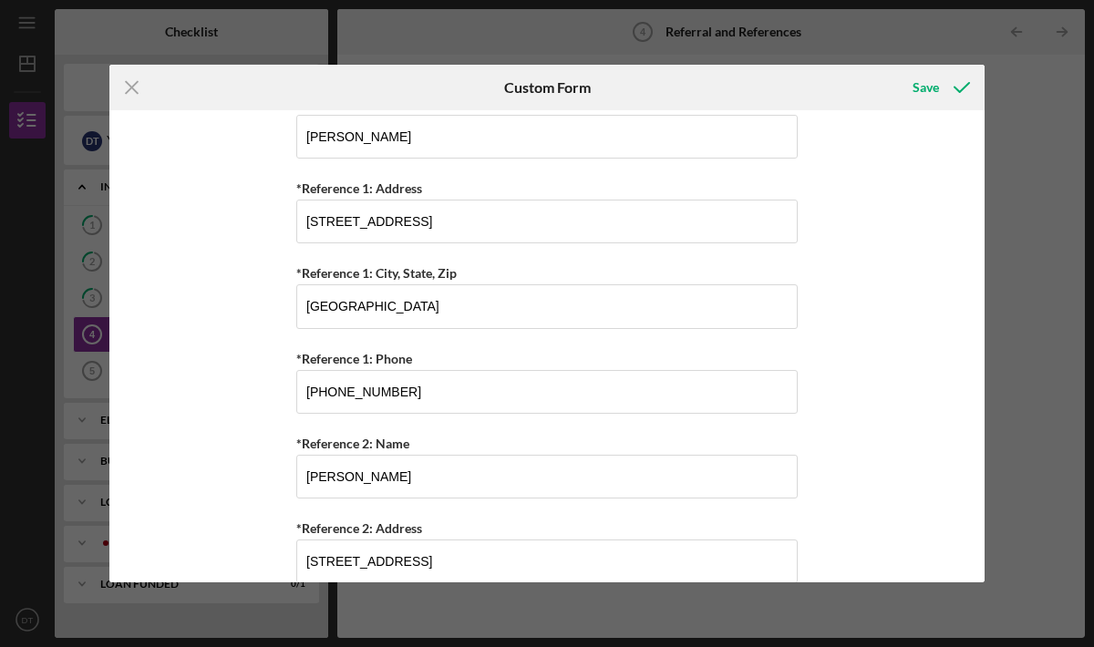
scroll to position [862, 0]
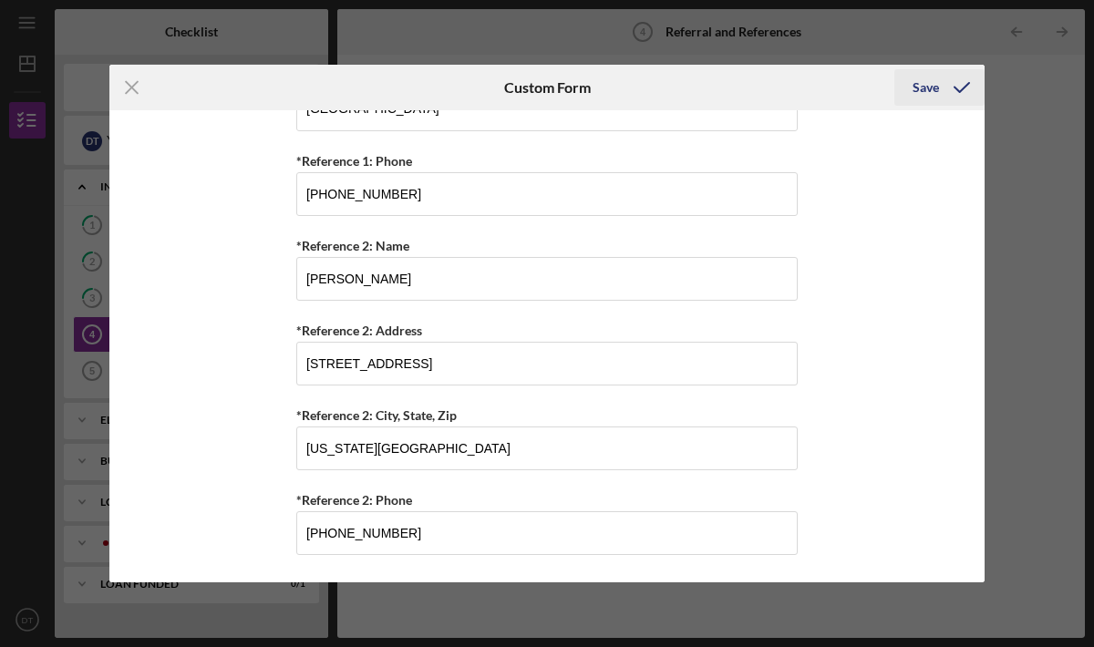
click at [935, 91] on div "Save" at bounding box center [925, 87] width 26 height 36
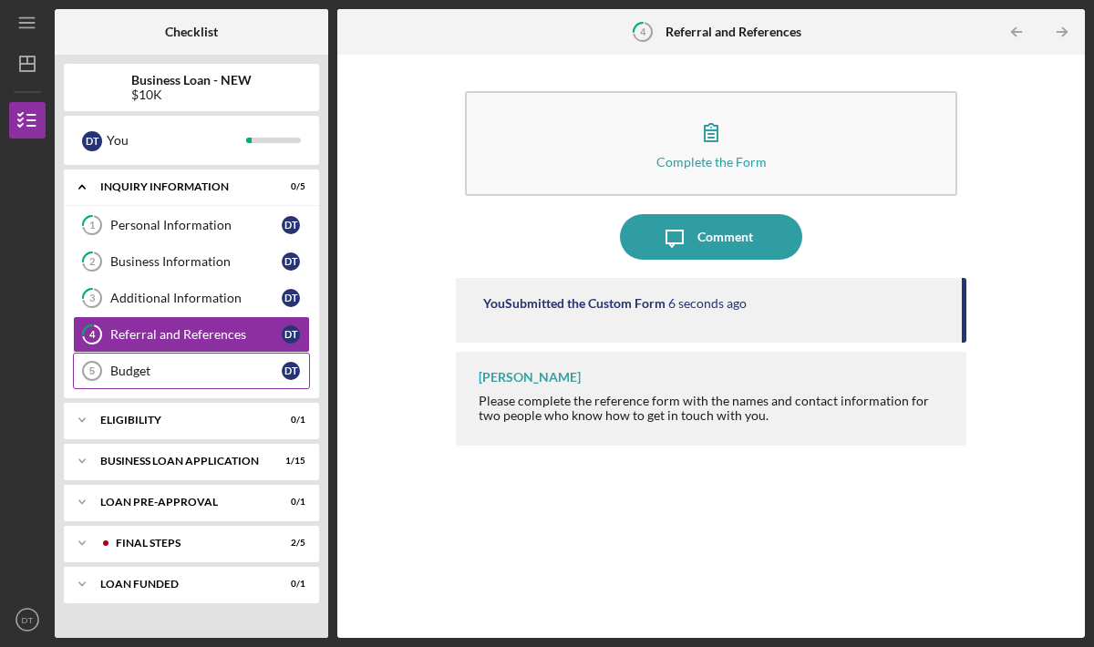
click at [231, 371] on div "Budget" at bounding box center [195, 371] width 171 height 15
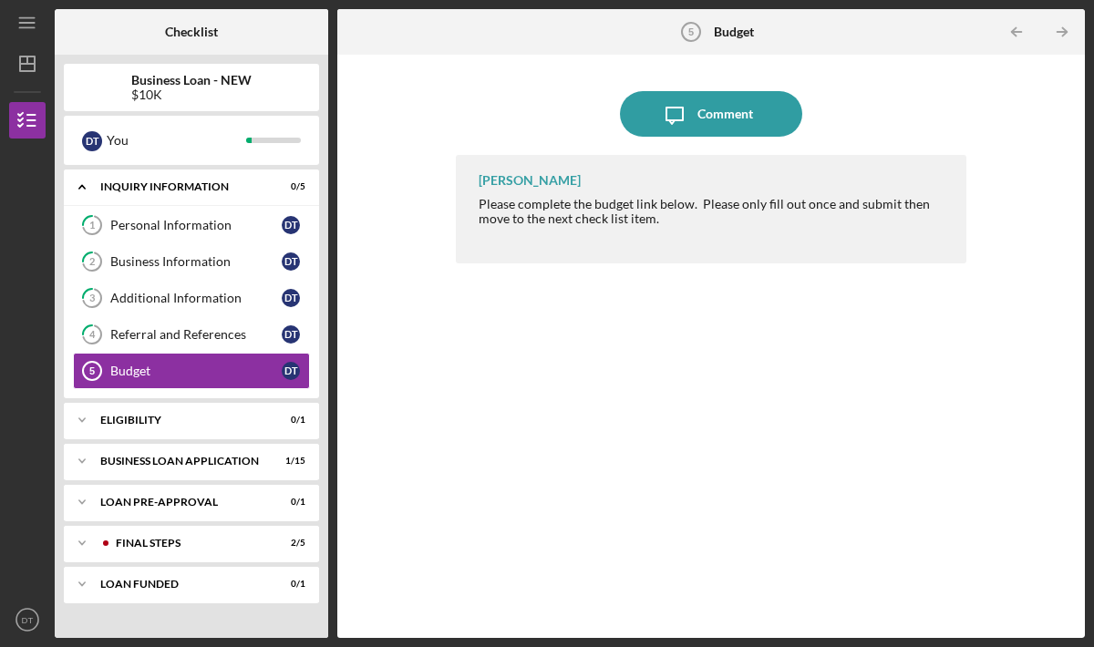
click at [647, 291] on div "[PERSON_NAME] Please complete the budget link below. Please only fill out once …" at bounding box center [711, 383] width 510 height 456
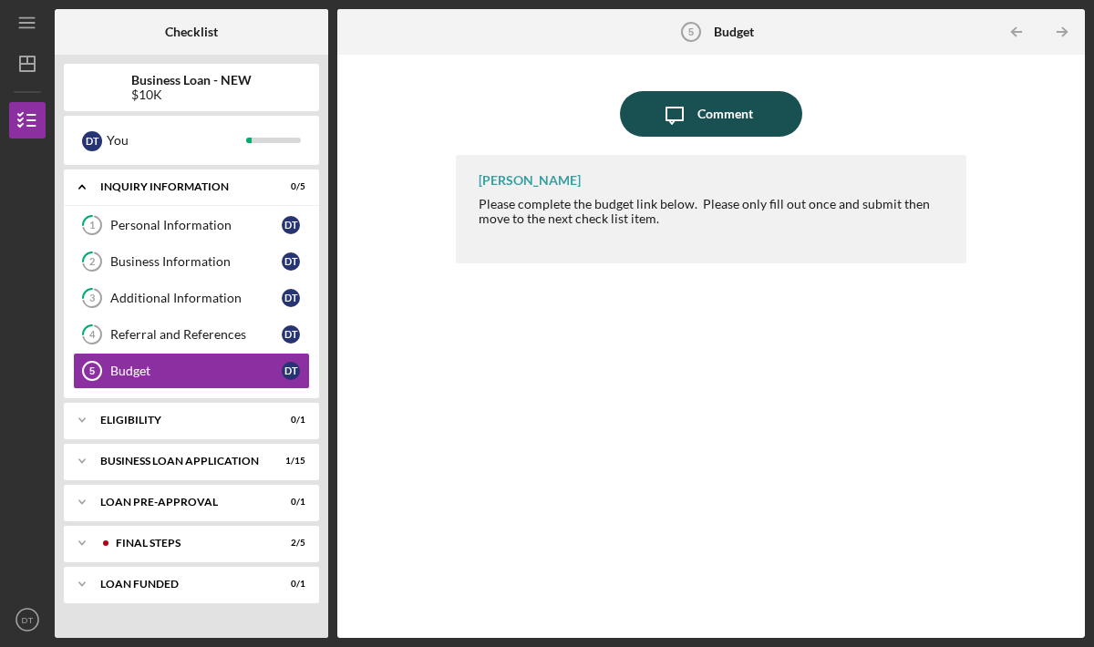
click at [712, 110] on div "Comment" at bounding box center [725, 114] width 56 height 46
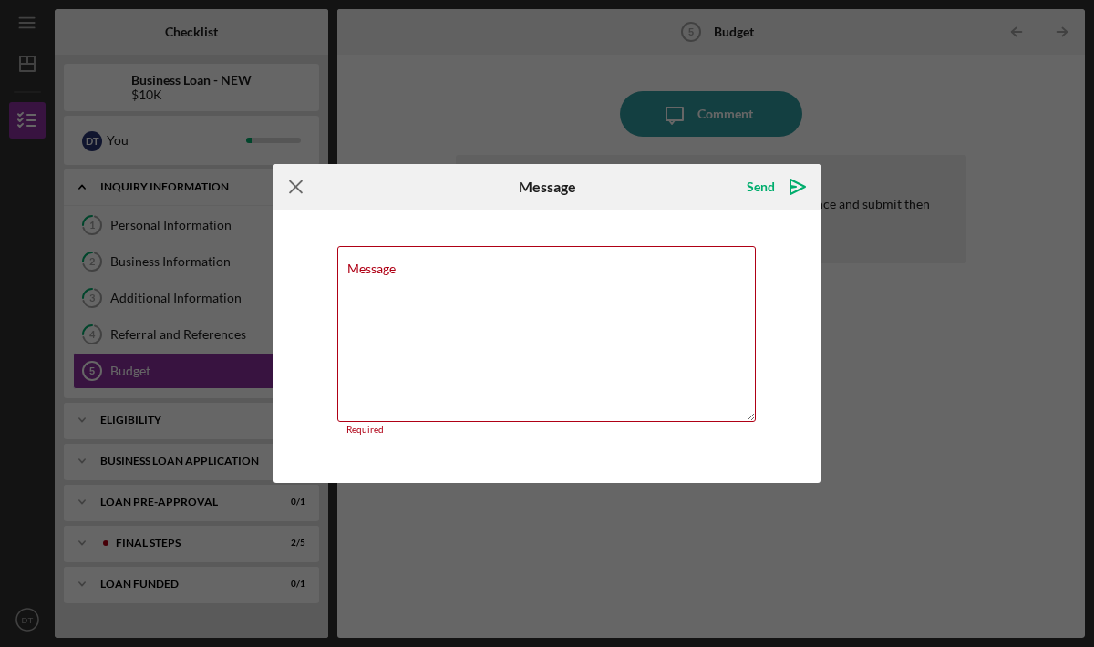
click at [303, 190] on icon "Icon/Menu Close" at bounding box center [296, 187] width 46 height 46
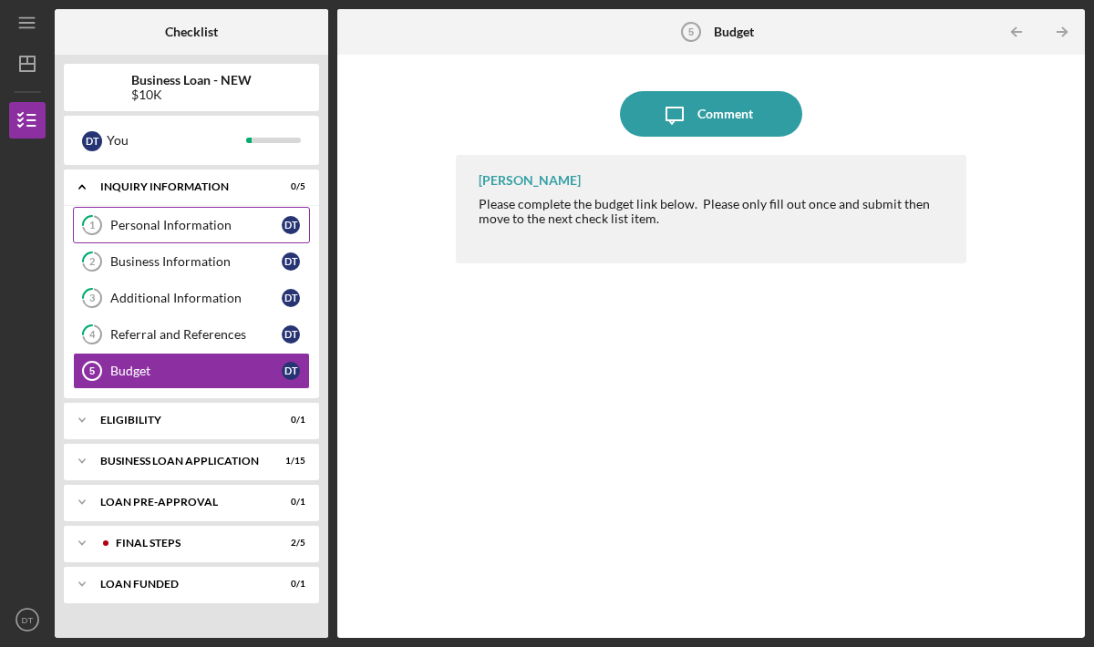
click at [217, 215] on link "1 Personal Information D T" at bounding box center [191, 225] width 237 height 36
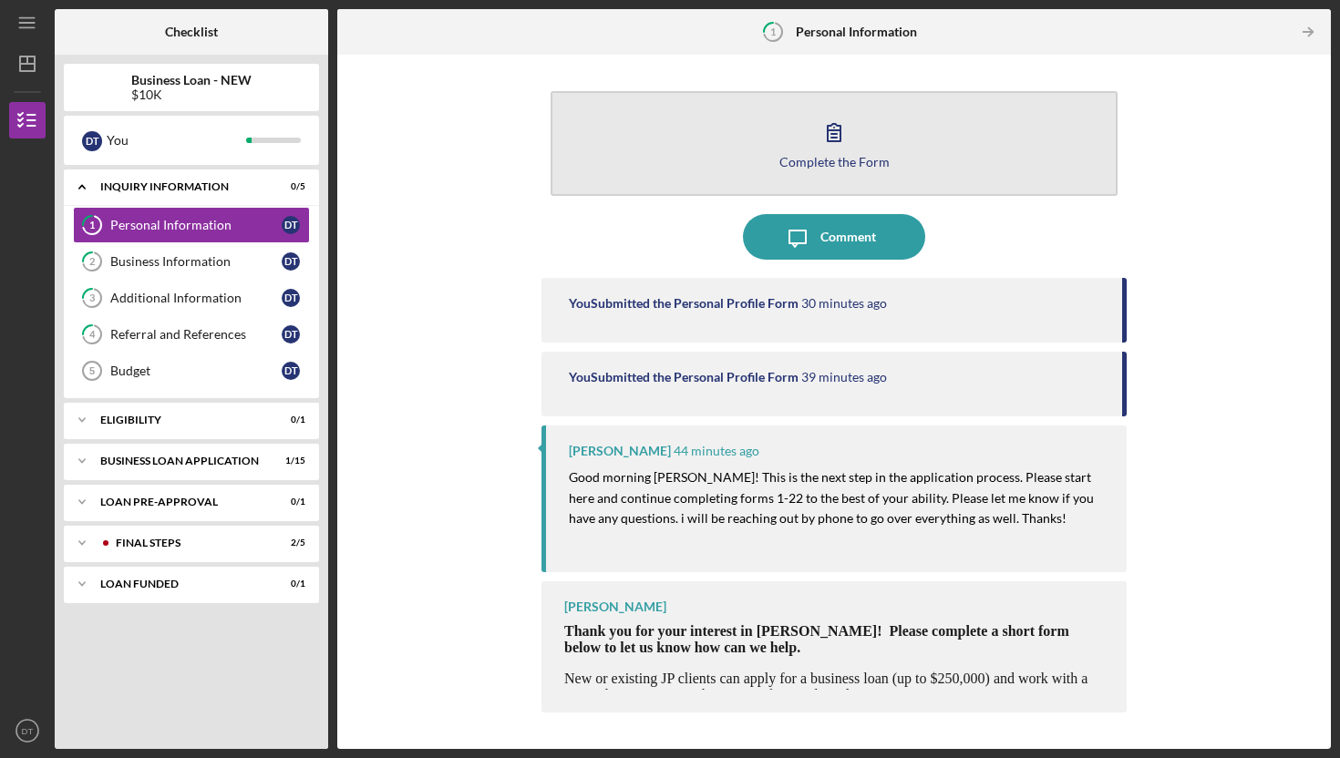
click at [842, 117] on icon "button" at bounding box center [834, 132] width 46 height 46
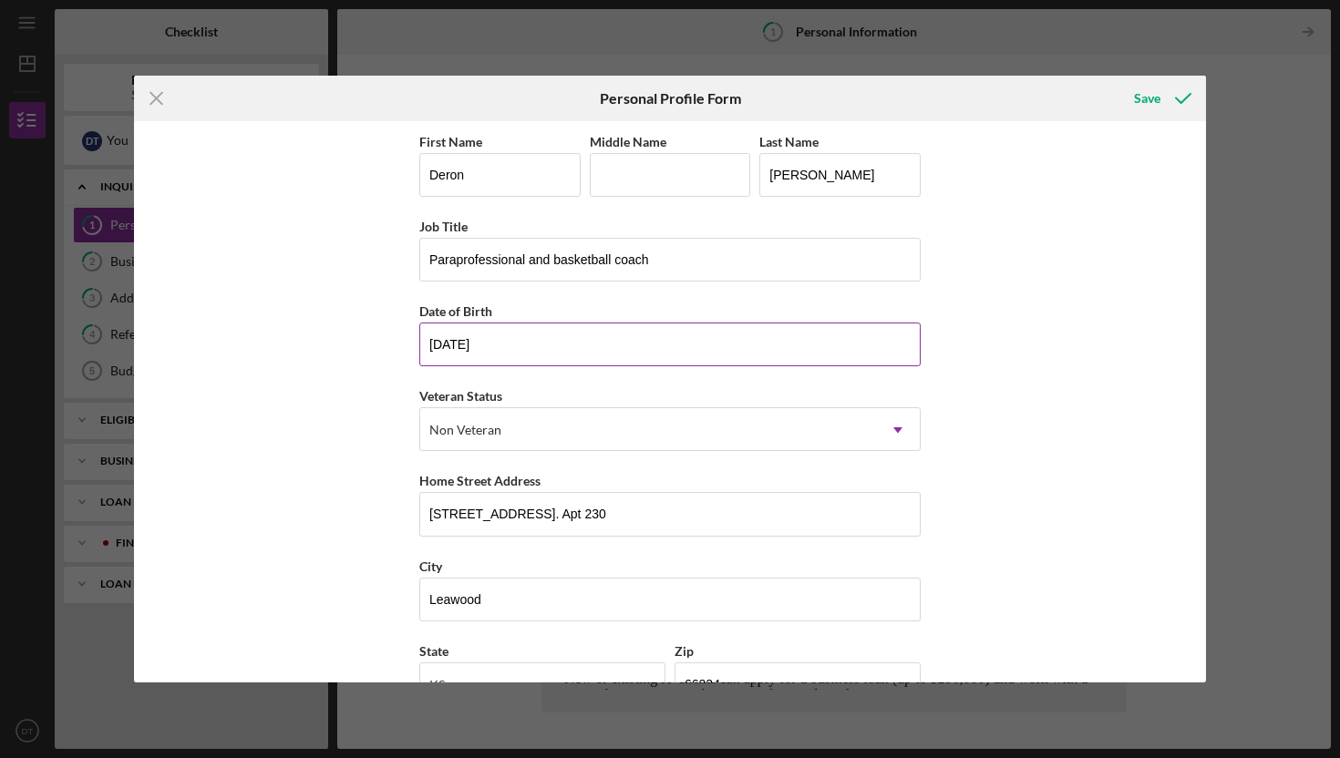
scroll to position [136, 0]
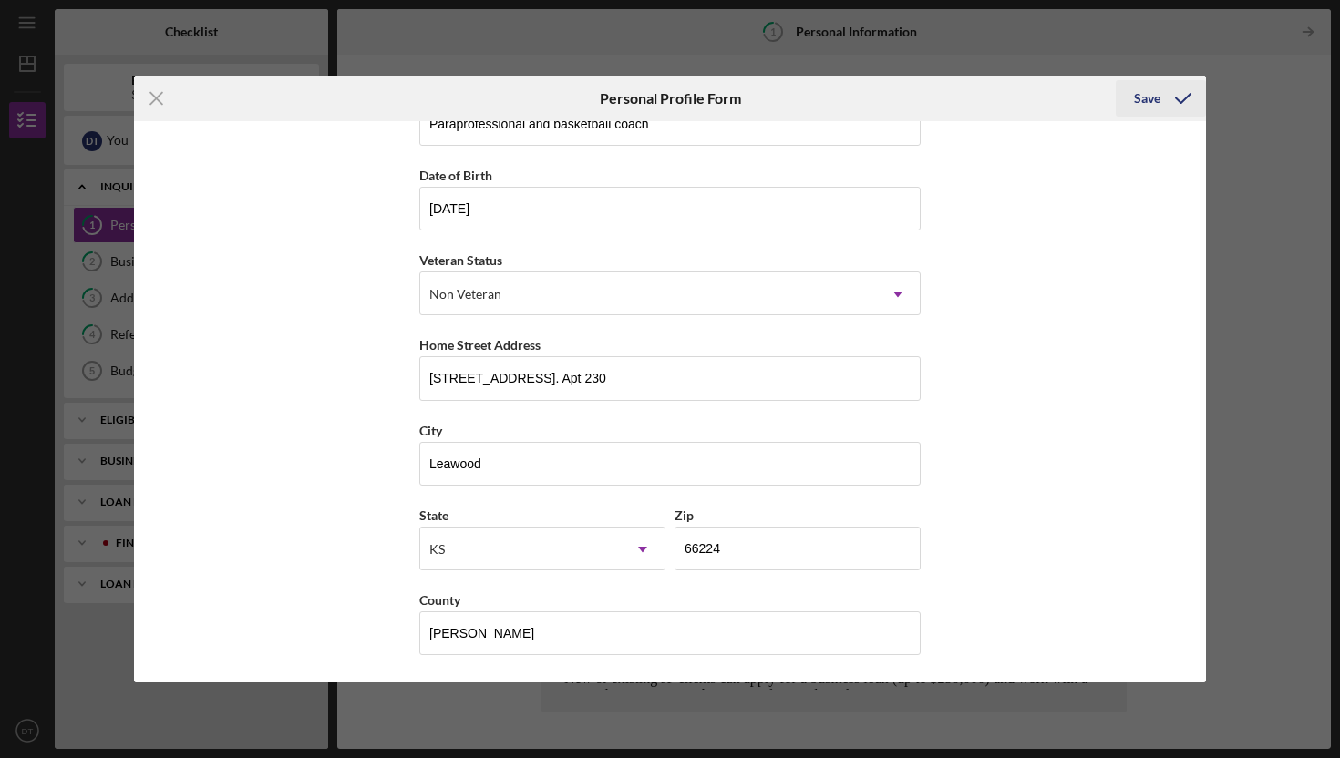
click at [1141, 98] on div "Save" at bounding box center [1147, 98] width 26 height 36
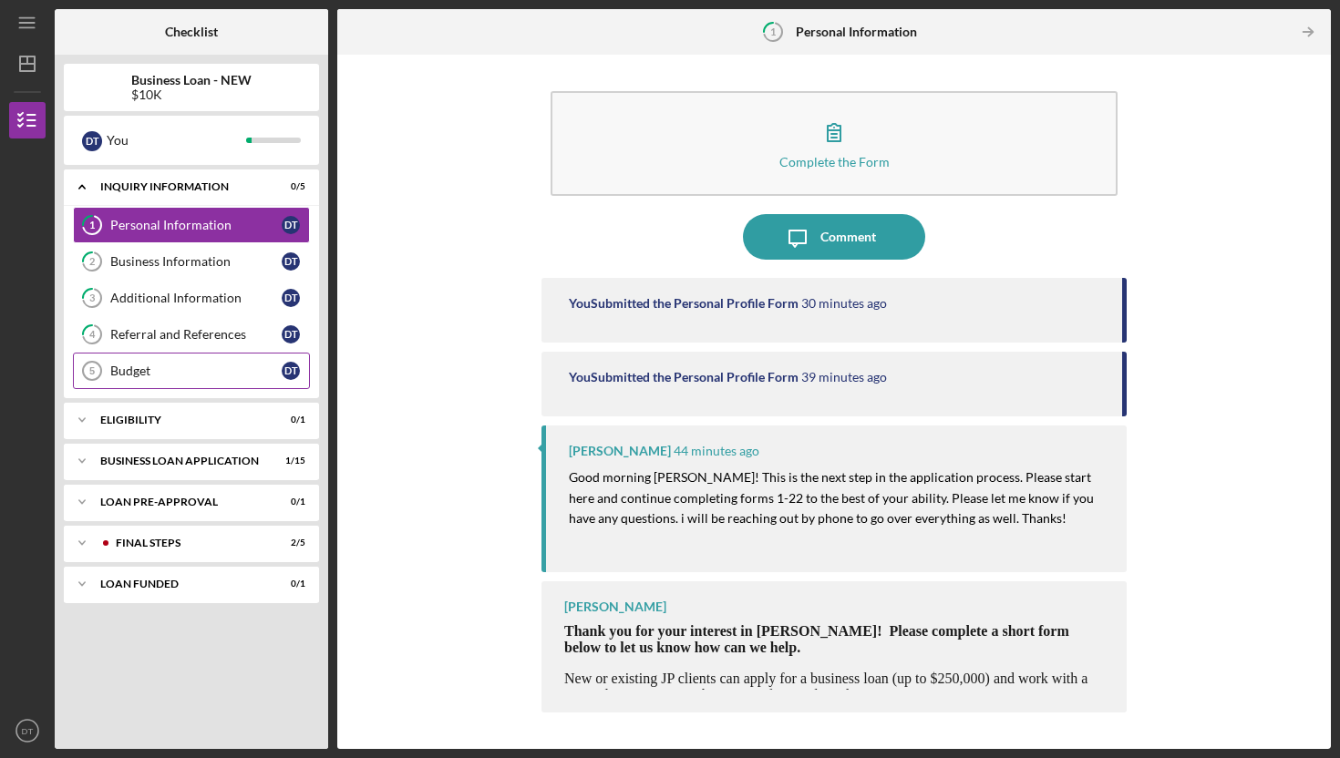
click at [184, 359] on link "Budget 5 Budget D T" at bounding box center [191, 371] width 237 height 36
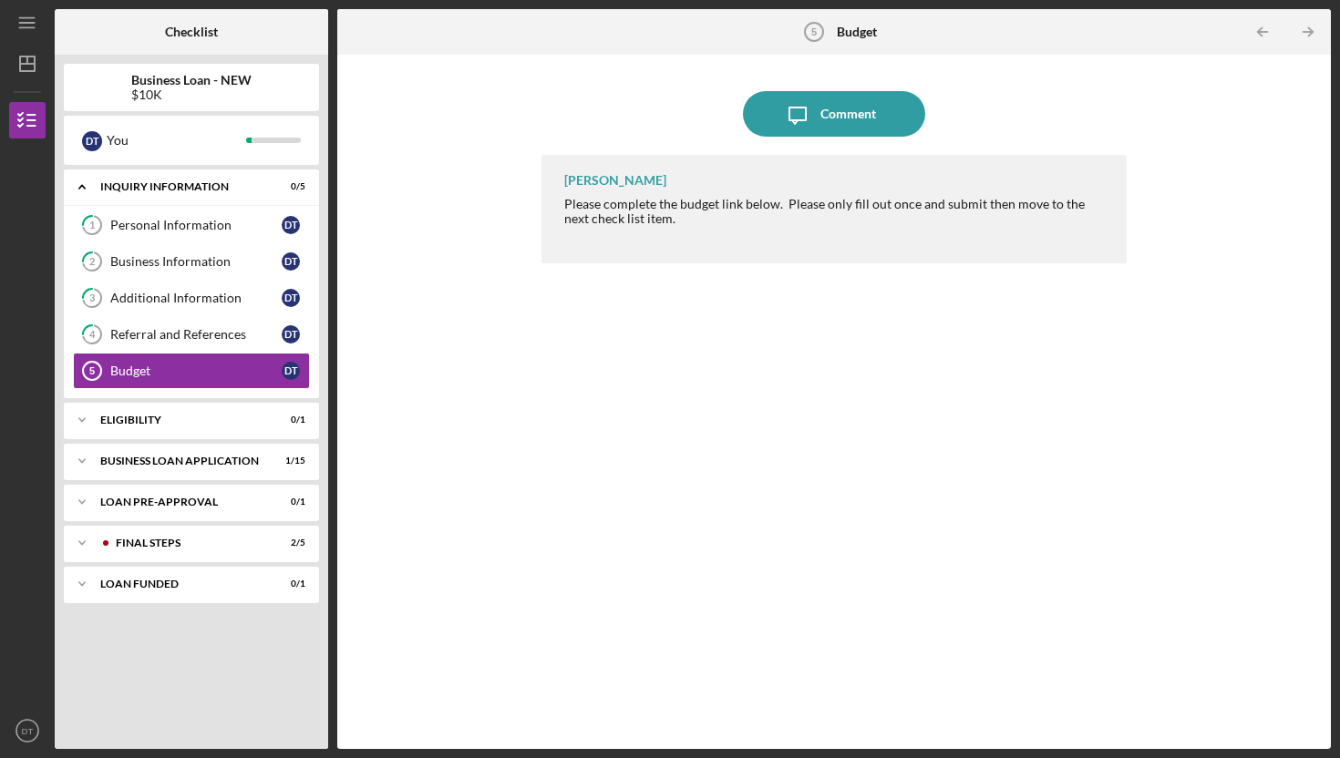
click at [824, 35] on icon "Budget 5" at bounding box center [814, 32] width 46 height 46
click at [817, 30] on icon "Budget 5" at bounding box center [814, 32] width 46 height 46
click at [857, 31] on b "Budget" at bounding box center [857, 32] width 40 height 15
click at [1266, 32] on line "button" at bounding box center [1262, 32] width 9 height 0
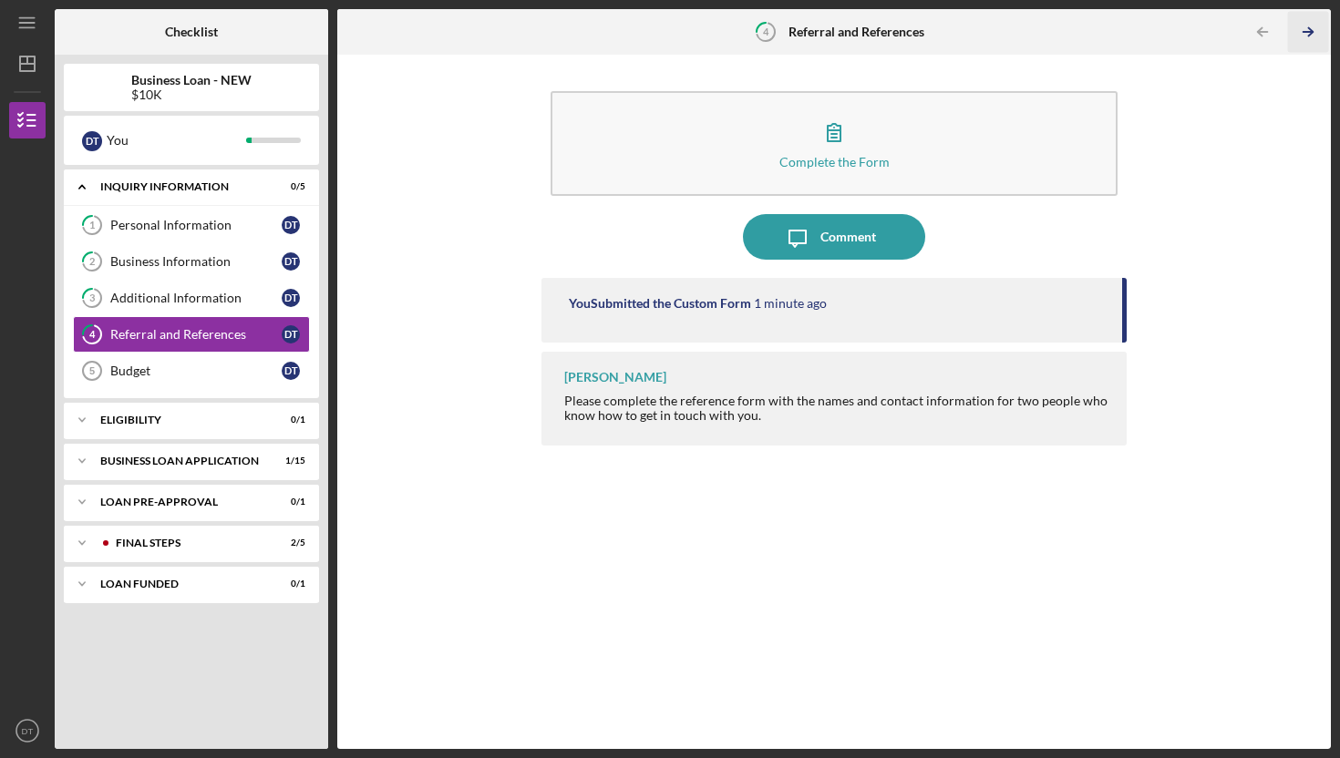
click at [1302, 33] on icon "Icon/Table Pagination Arrow" at bounding box center [1307, 32] width 41 height 41
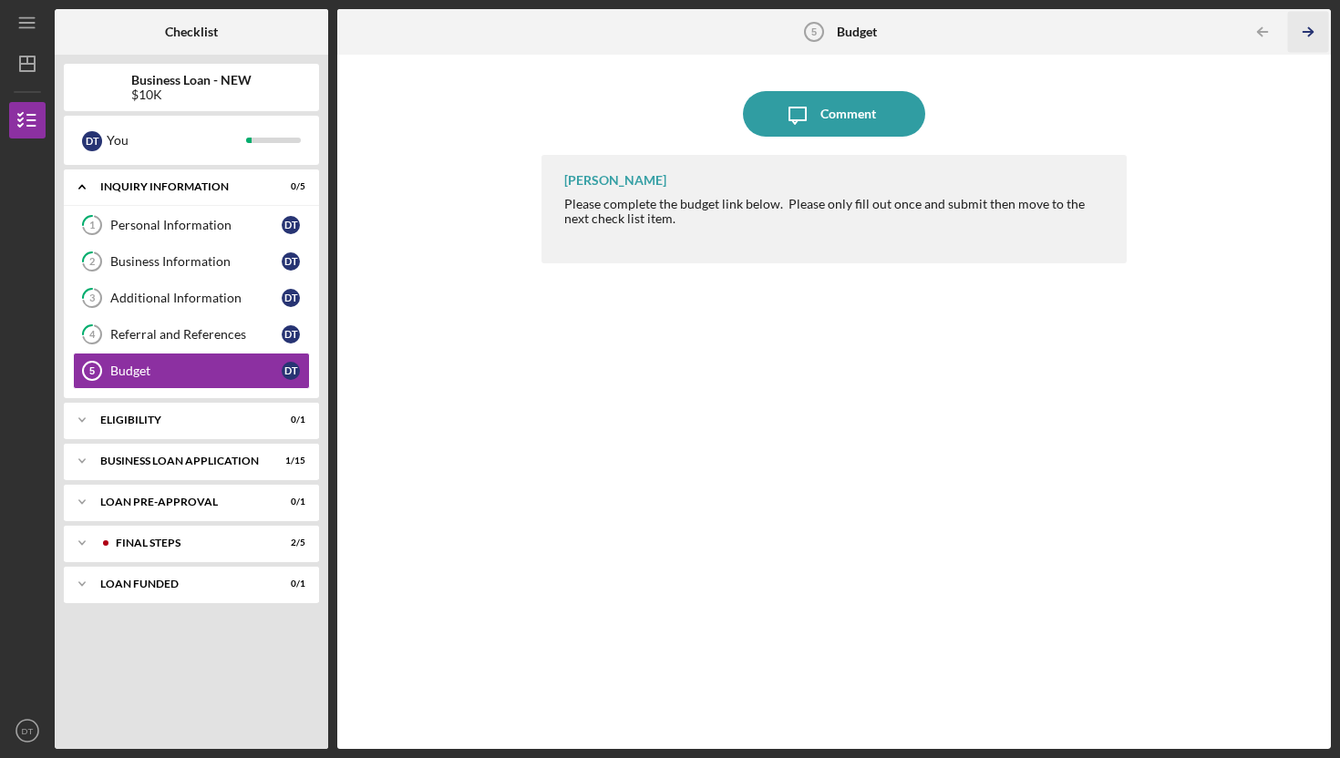
click at [1302, 33] on icon "Icon/Table Pagination Arrow" at bounding box center [1307, 32] width 41 height 41
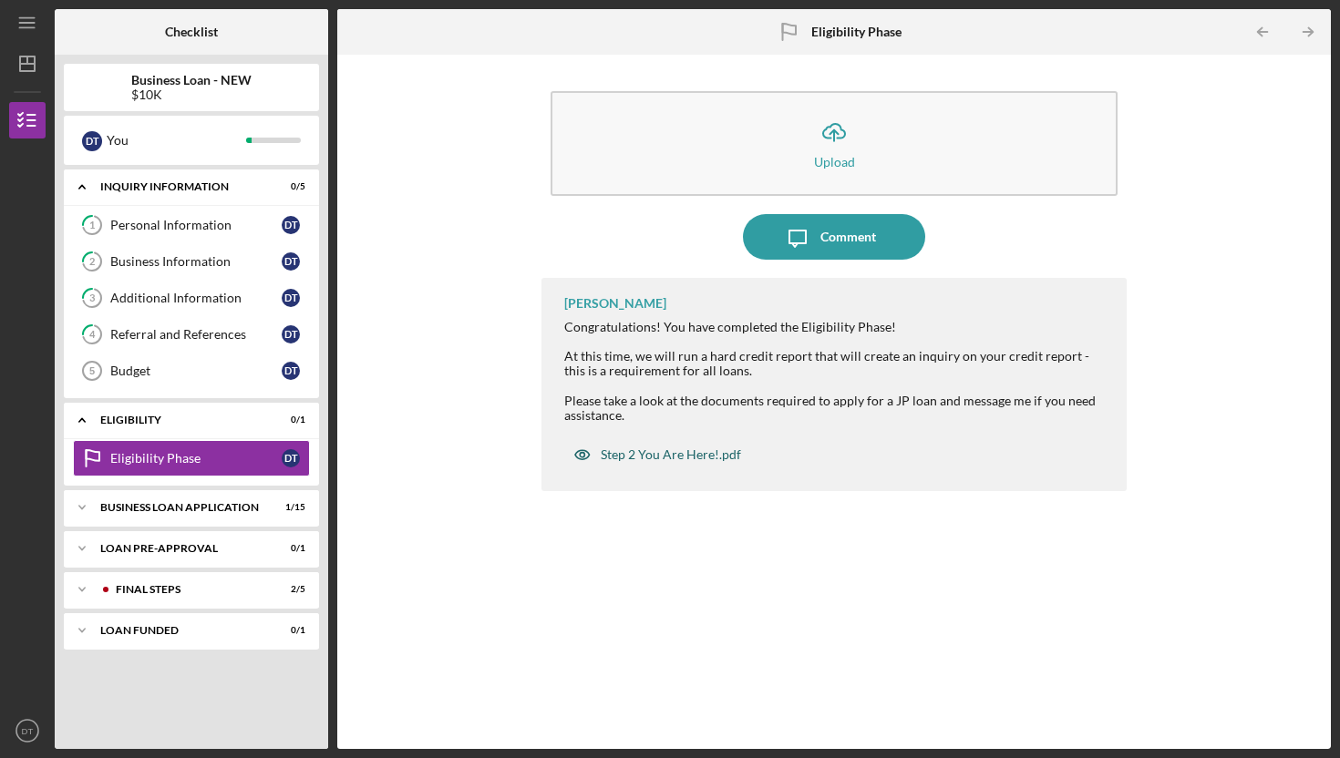
click at [682, 454] on div "Step 2 You Are Here!.pdf" at bounding box center [671, 454] width 140 height 15
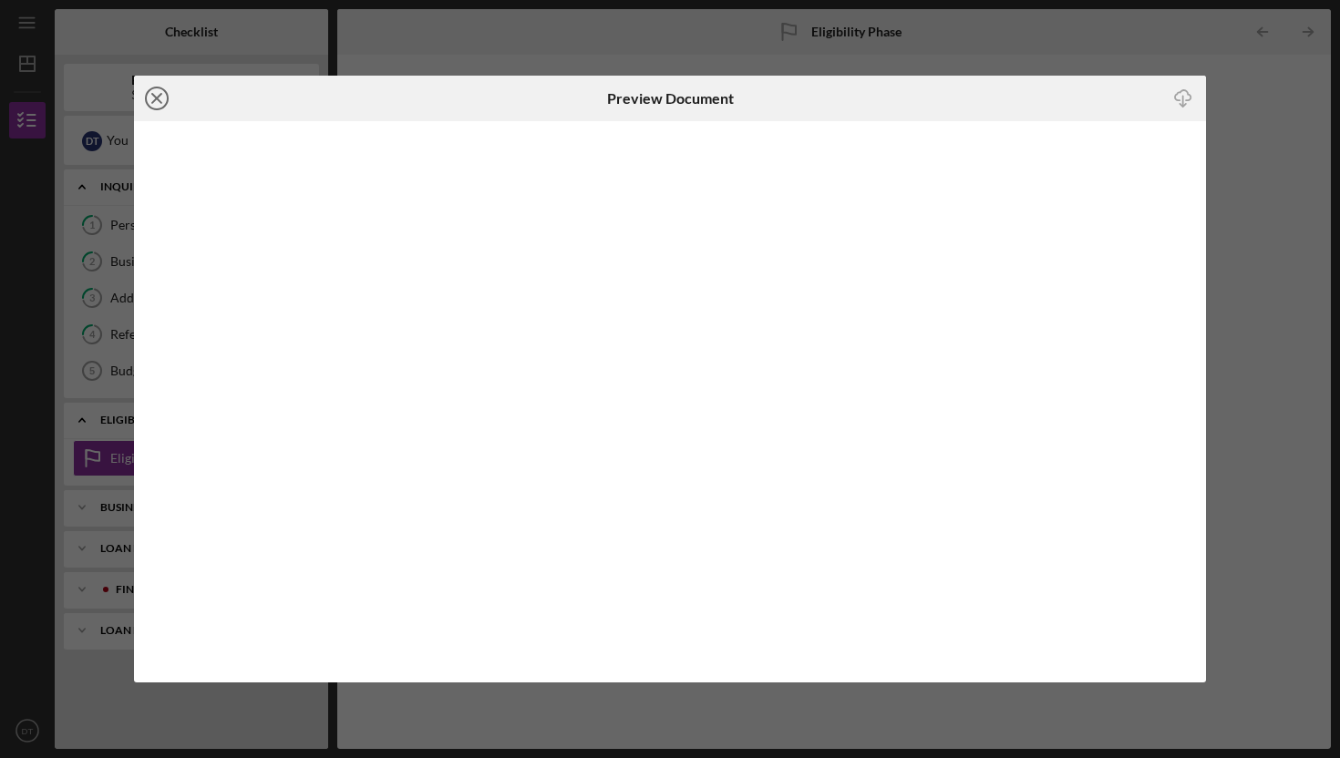
click at [159, 94] on icon "Icon/Close" at bounding box center [157, 99] width 46 height 46
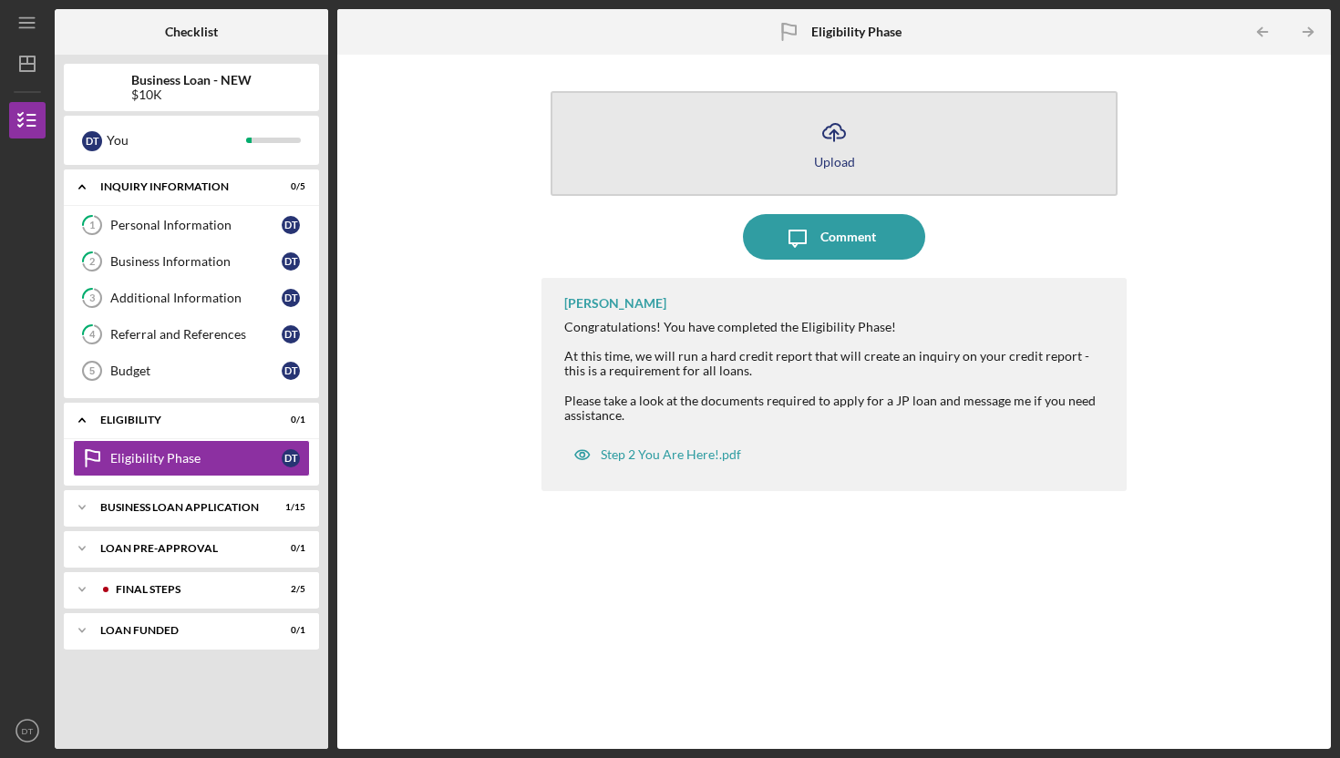
click at [827, 138] on icon "button" at bounding box center [834, 131] width 22 height 14
